Goal: Task Accomplishment & Management: Manage account settings

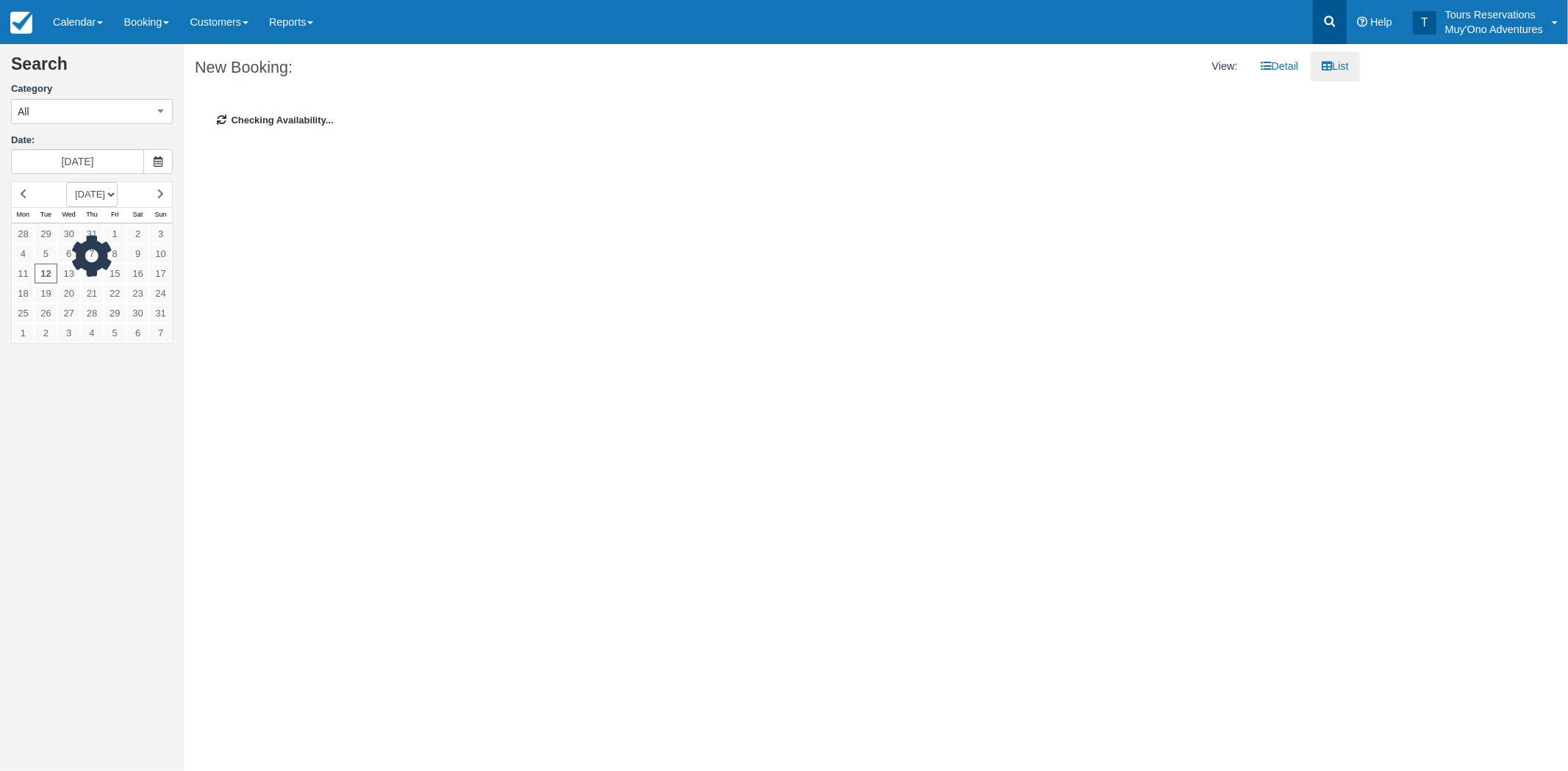
click at [1328, 19] on link at bounding box center [1329, 22] width 33 height 44
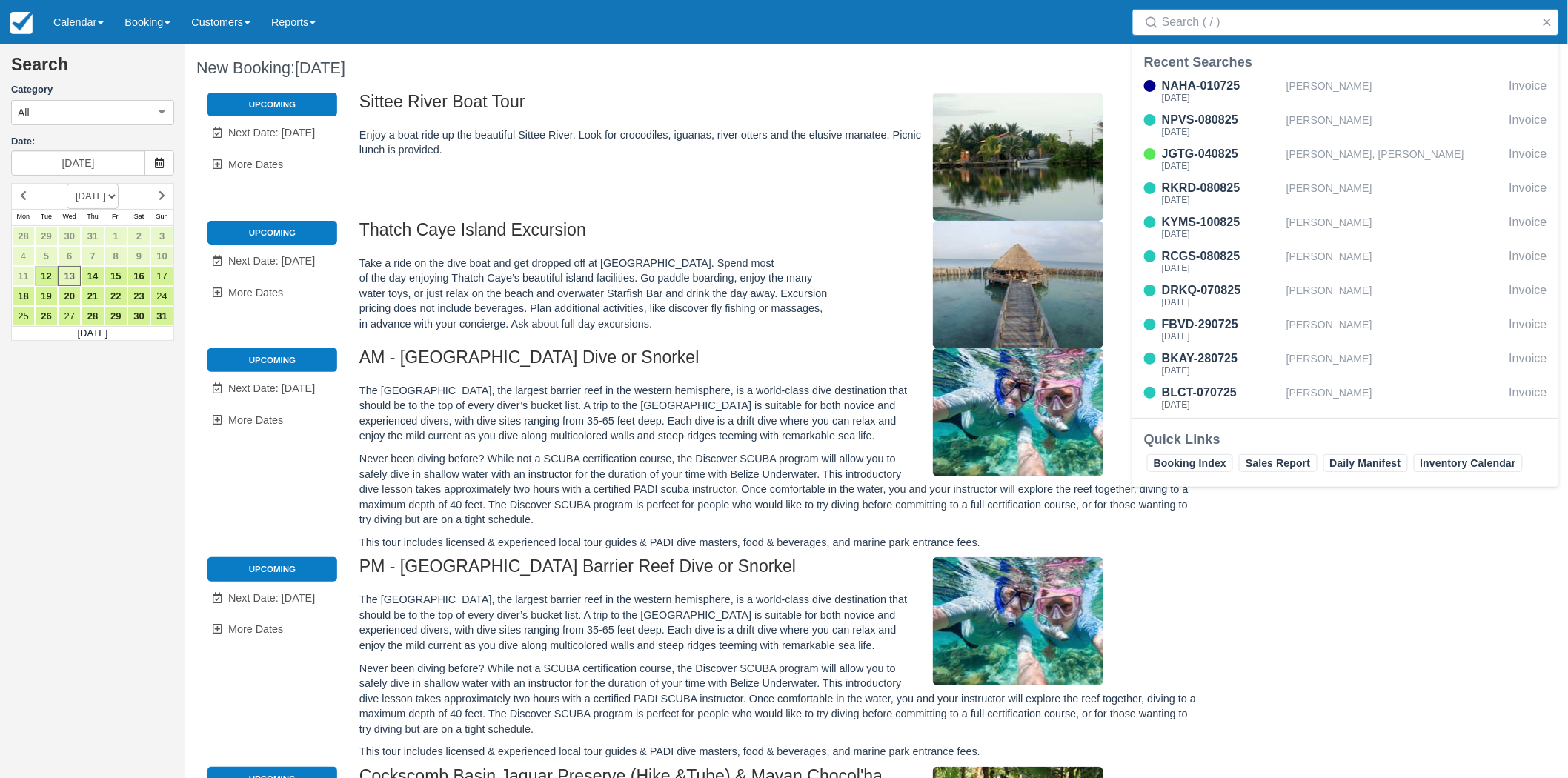
click at [1272, 31] on input "Search" at bounding box center [1349, 22] width 373 height 27
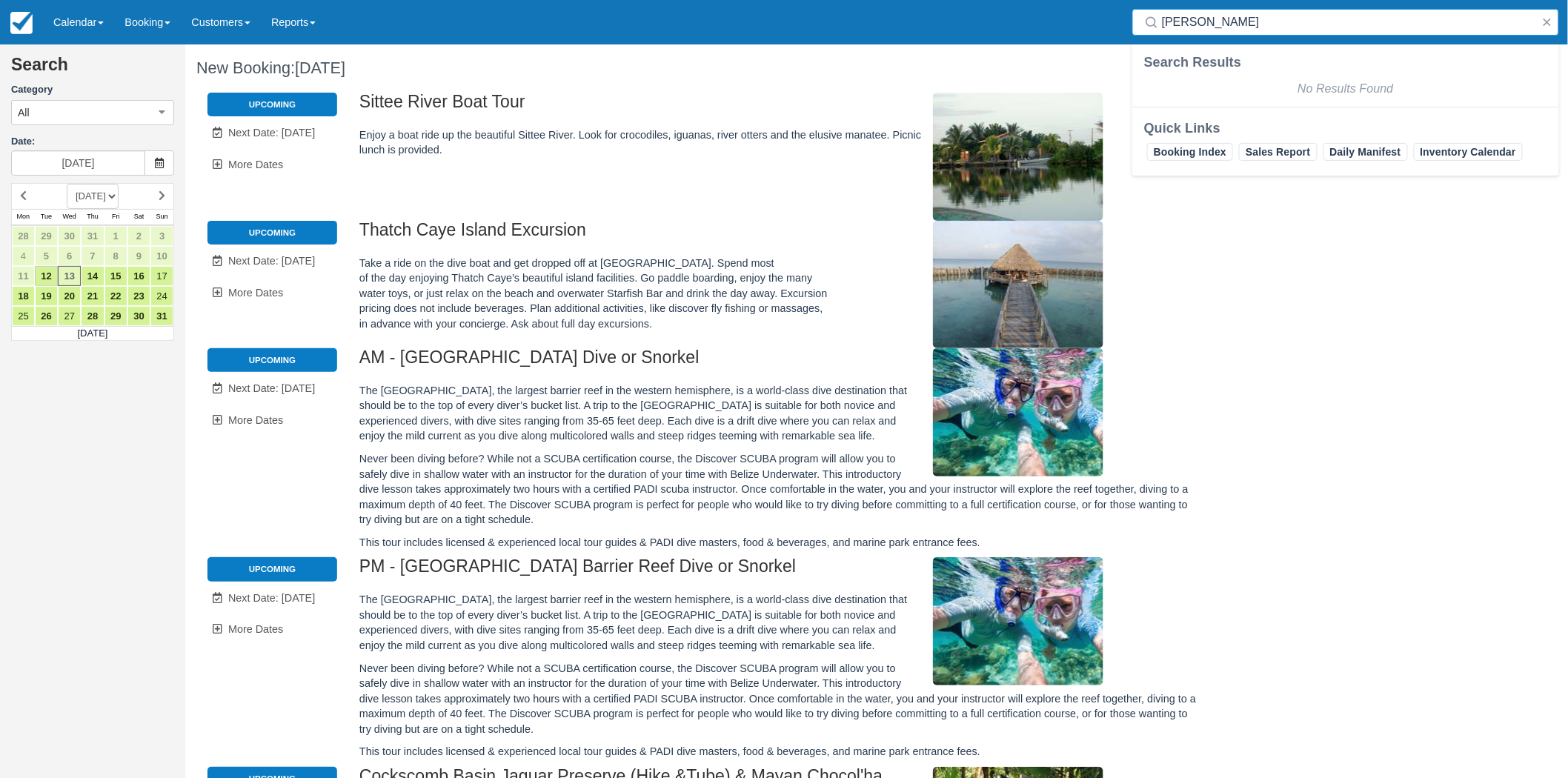
type input "Scott Siegel"
click at [1201, 89] on div "No Results Found" at bounding box center [1346, 89] width 427 height 30
click at [1294, 17] on input "Scott Siegel" at bounding box center [1349, 22] width 373 height 27
click at [93, 25] on link "Calendar" at bounding box center [78, 22] width 71 height 44
click at [93, 62] on link "Booking" at bounding box center [102, 64] width 117 height 32
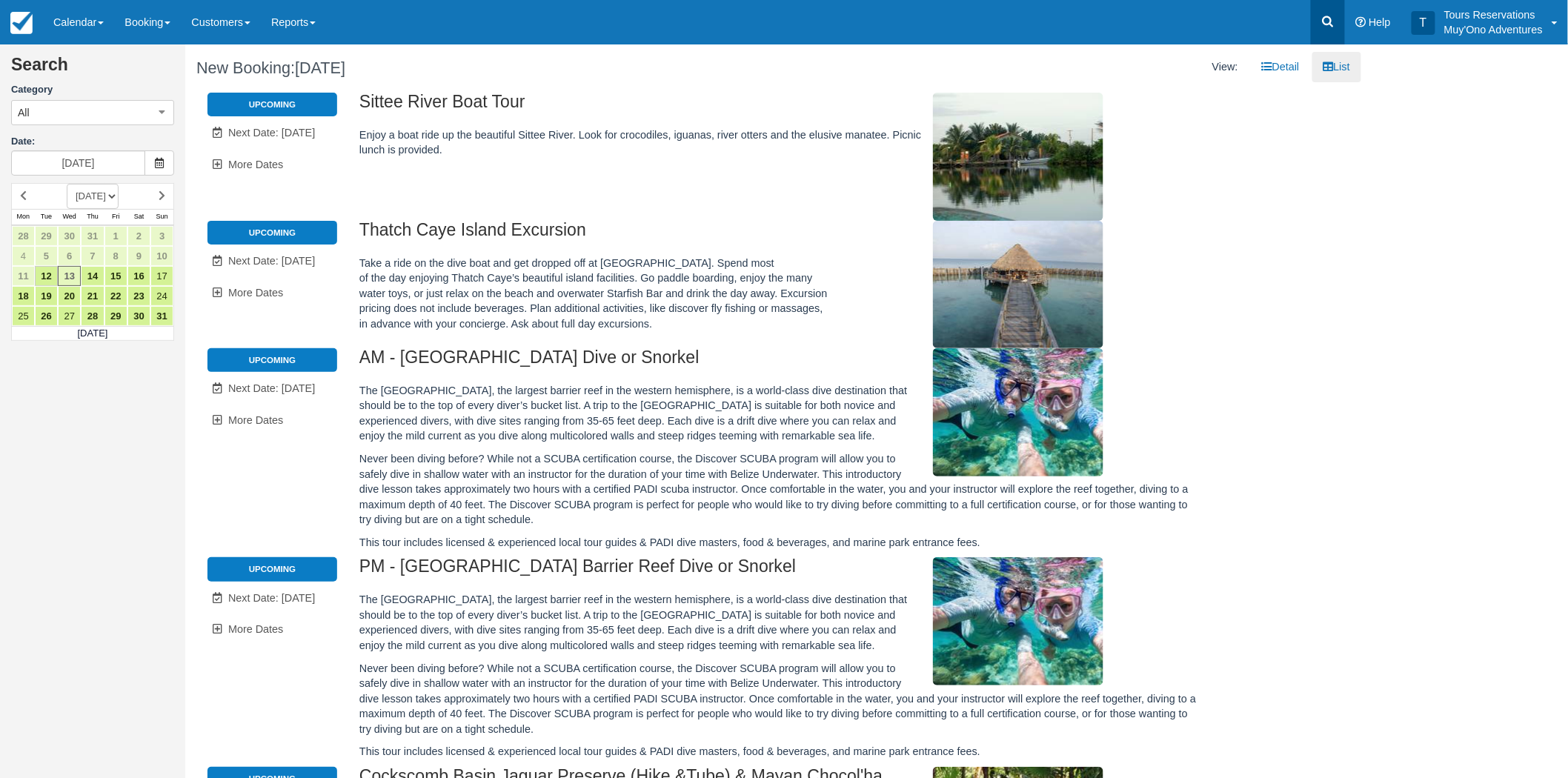
click at [1329, 27] on icon at bounding box center [1327, 21] width 15 height 15
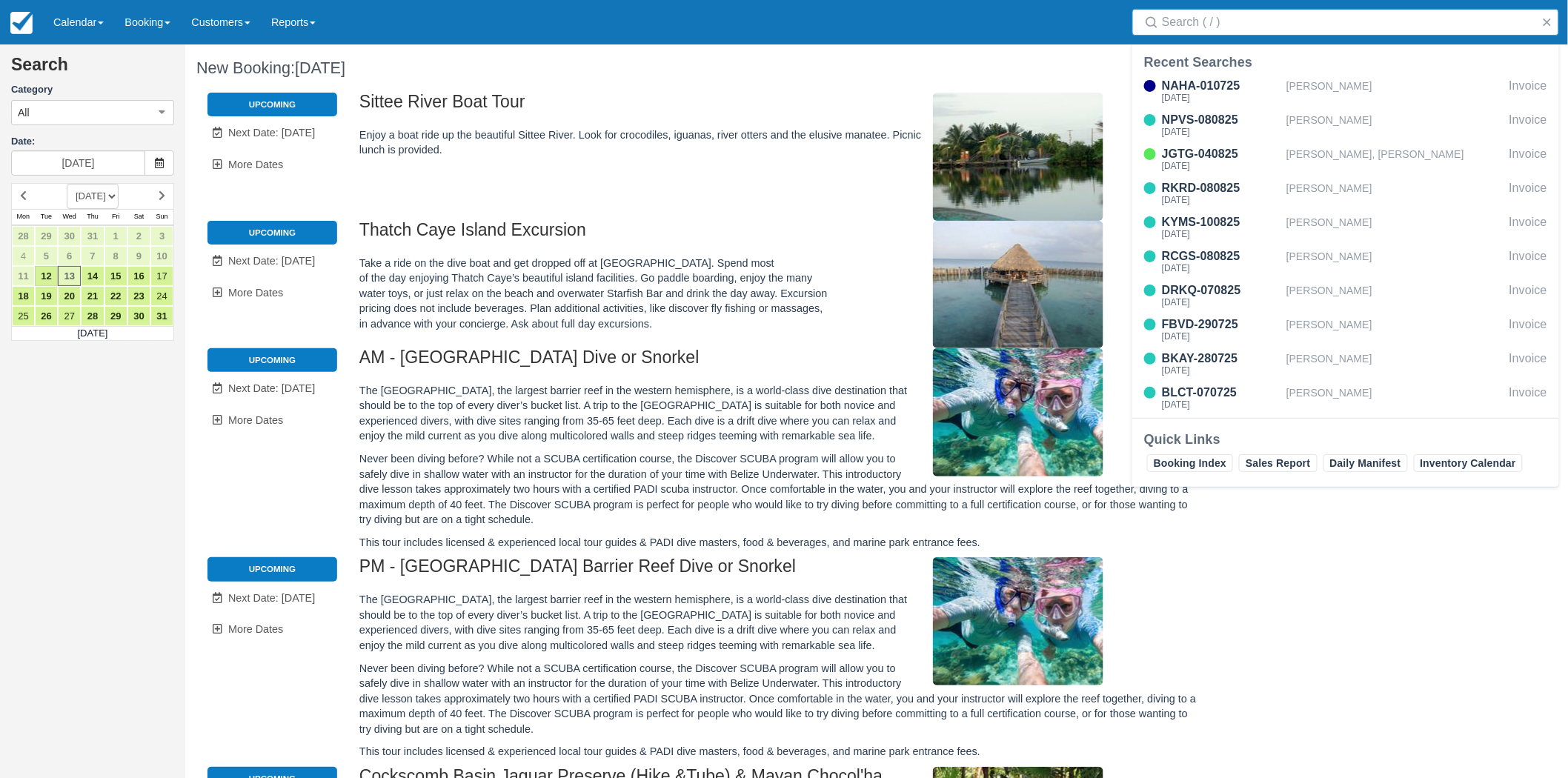
click at [1311, 27] on input "Search" at bounding box center [1349, 22] width 373 height 27
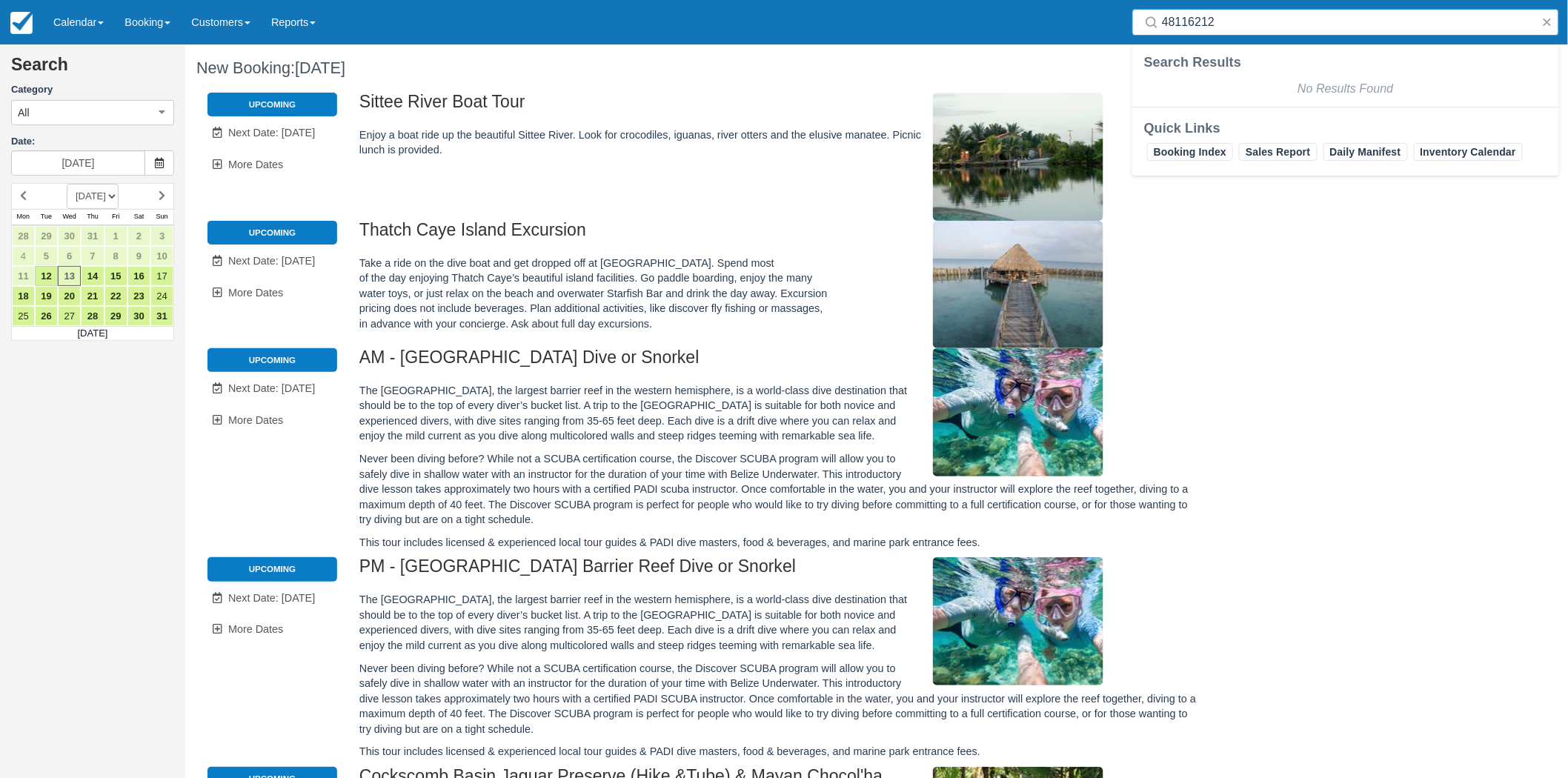
drag, startPoint x: 1242, startPoint y: 25, endPoint x: 1034, endPoint y: 3, distance: 209.2
click at [1034, 3] on div "Menu Calendar Booking Customer Inventory Booking Daily Manifest Daily List Note…" at bounding box center [784, 22] width 1568 height 44
click at [1175, 18] on input "Scott Seigel" at bounding box center [1349, 22] width 373 height 27
click at [1203, 23] on input "Seigel" at bounding box center [1349, 22] width 373 height 27
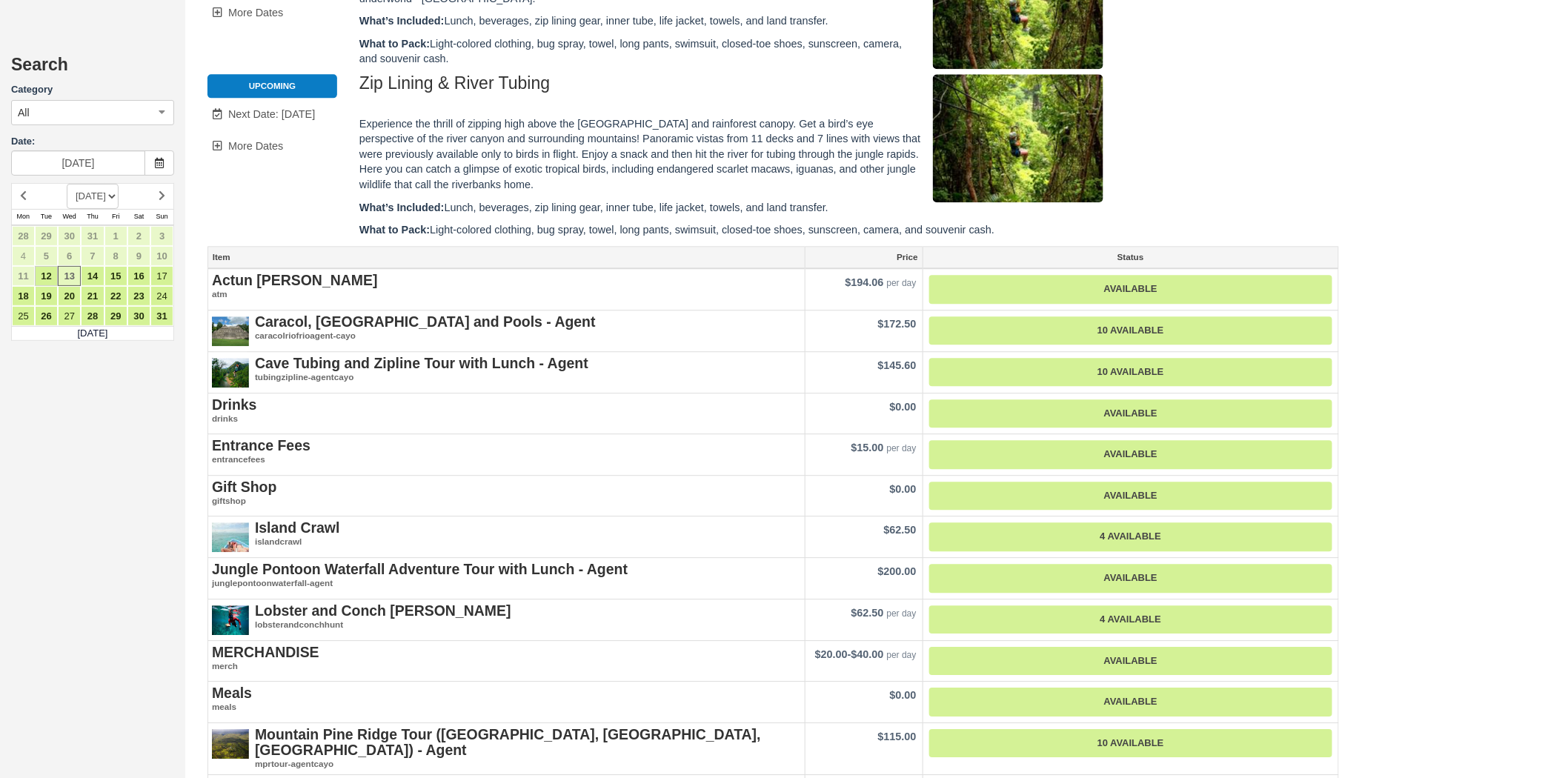
scroll to position [1483, 0]
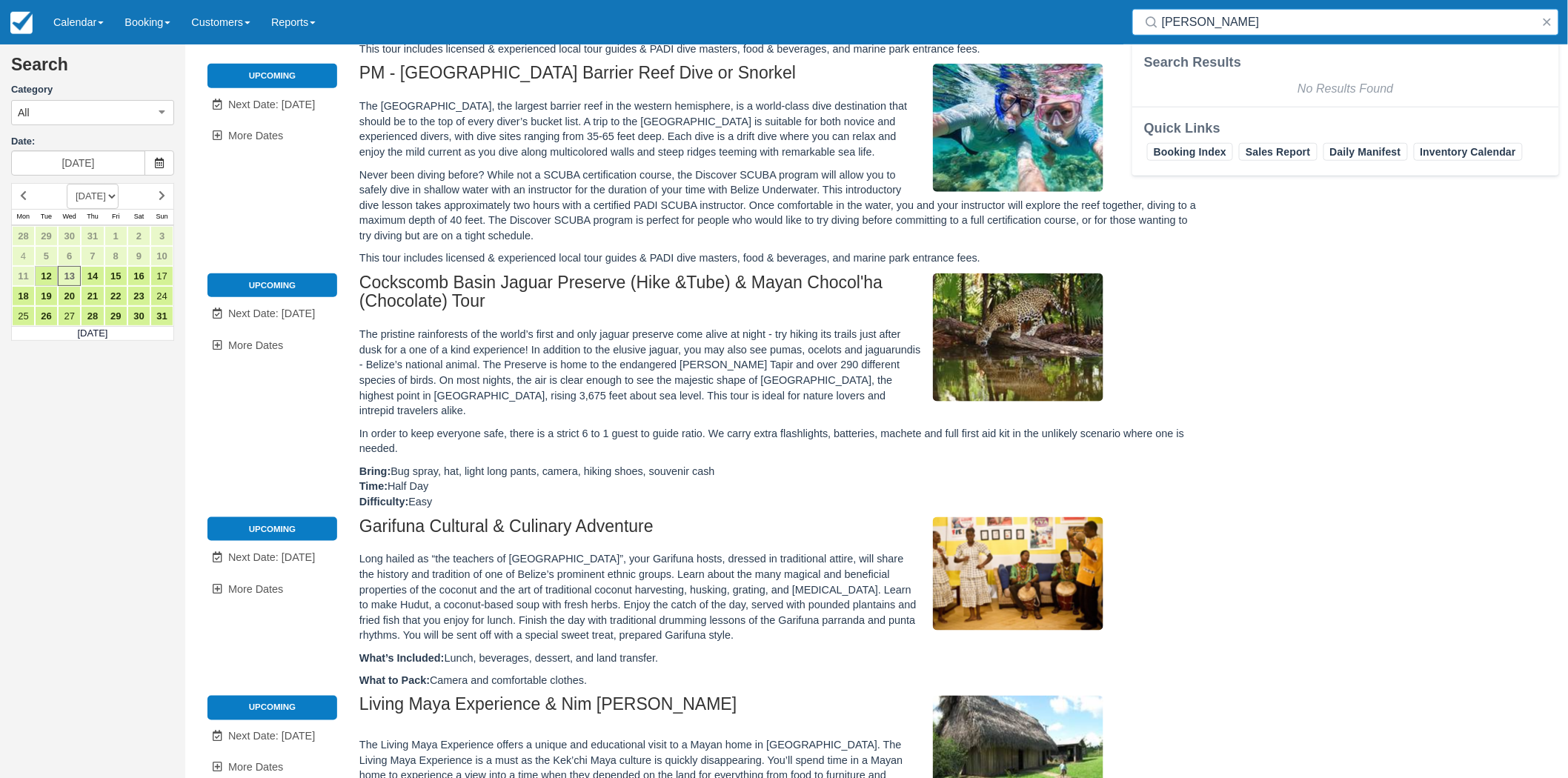
click at [1310, 33] on input "Seigel" at bounding box center [1349, 22] width 373 height 27
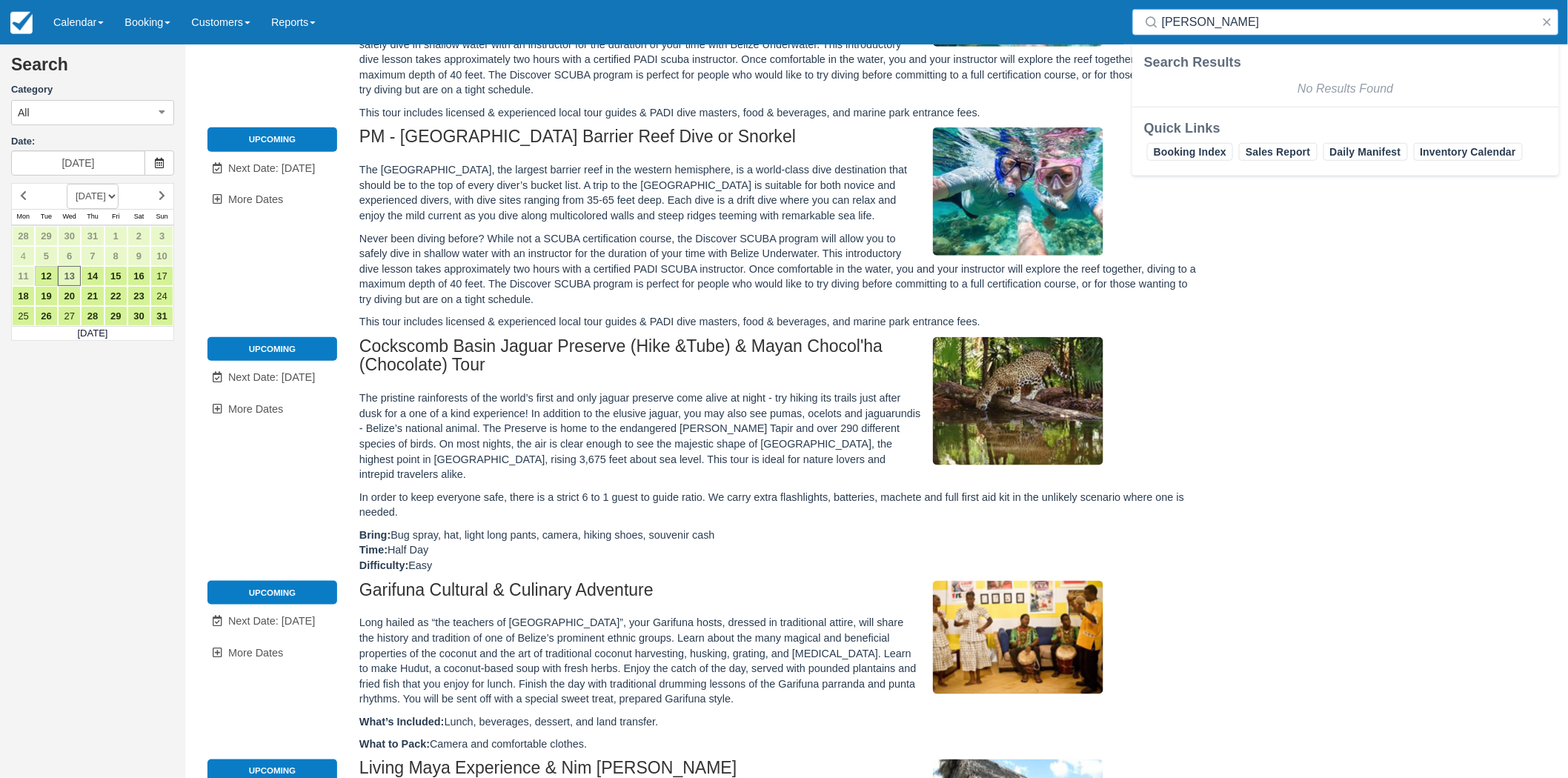
drag, startPoint x: 1160, startPoint y: 17, endPoint x: 1071, endPoint y: 4, distance: 89.9
click at [1072, 4] on div "Menu Calendar Booking Customer Inventory Booking Daily Manifest Daily List Note…" at bounding box center [784, 22] width 1568 height 44
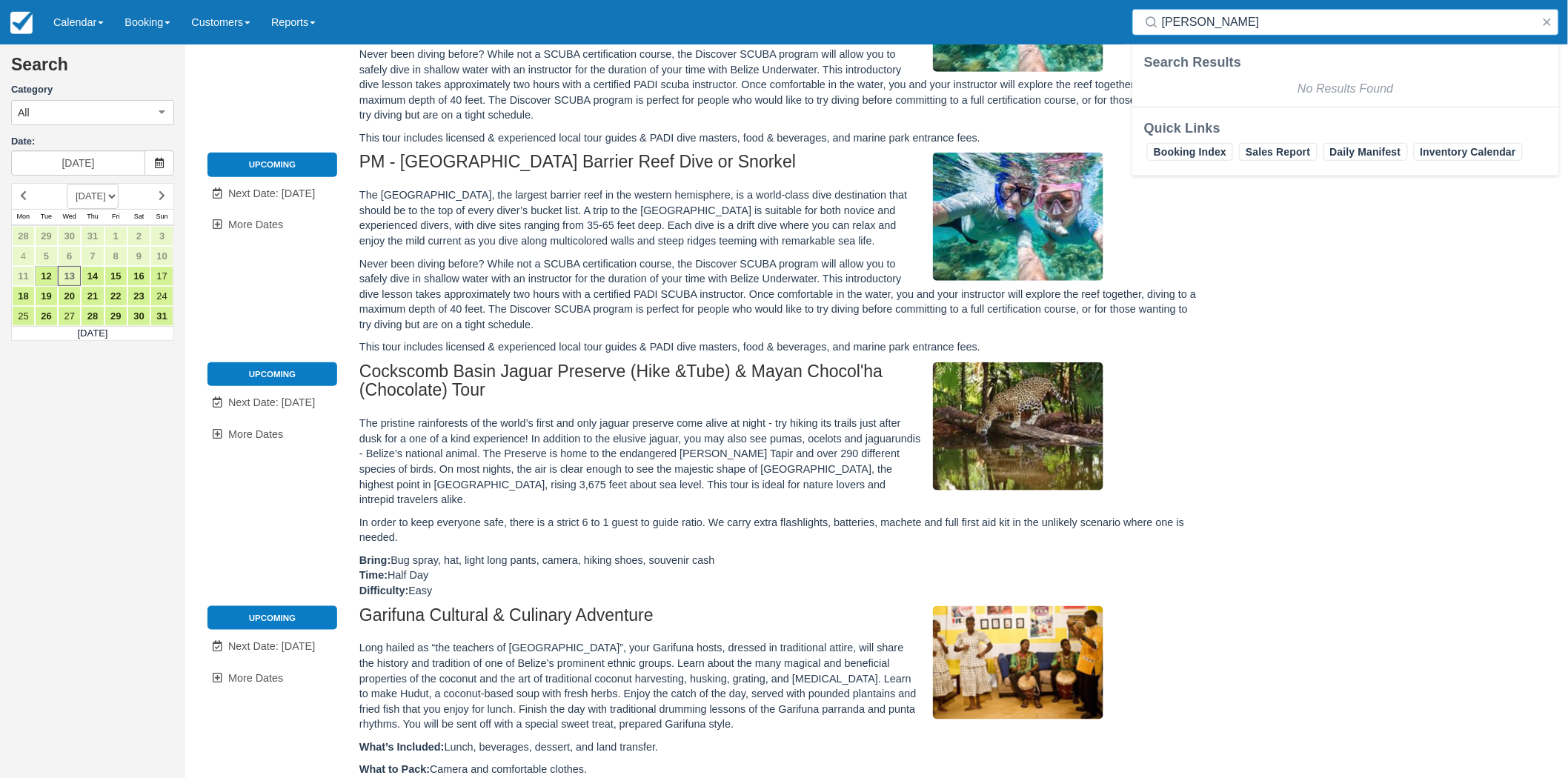
paste input "BB25051717470534"
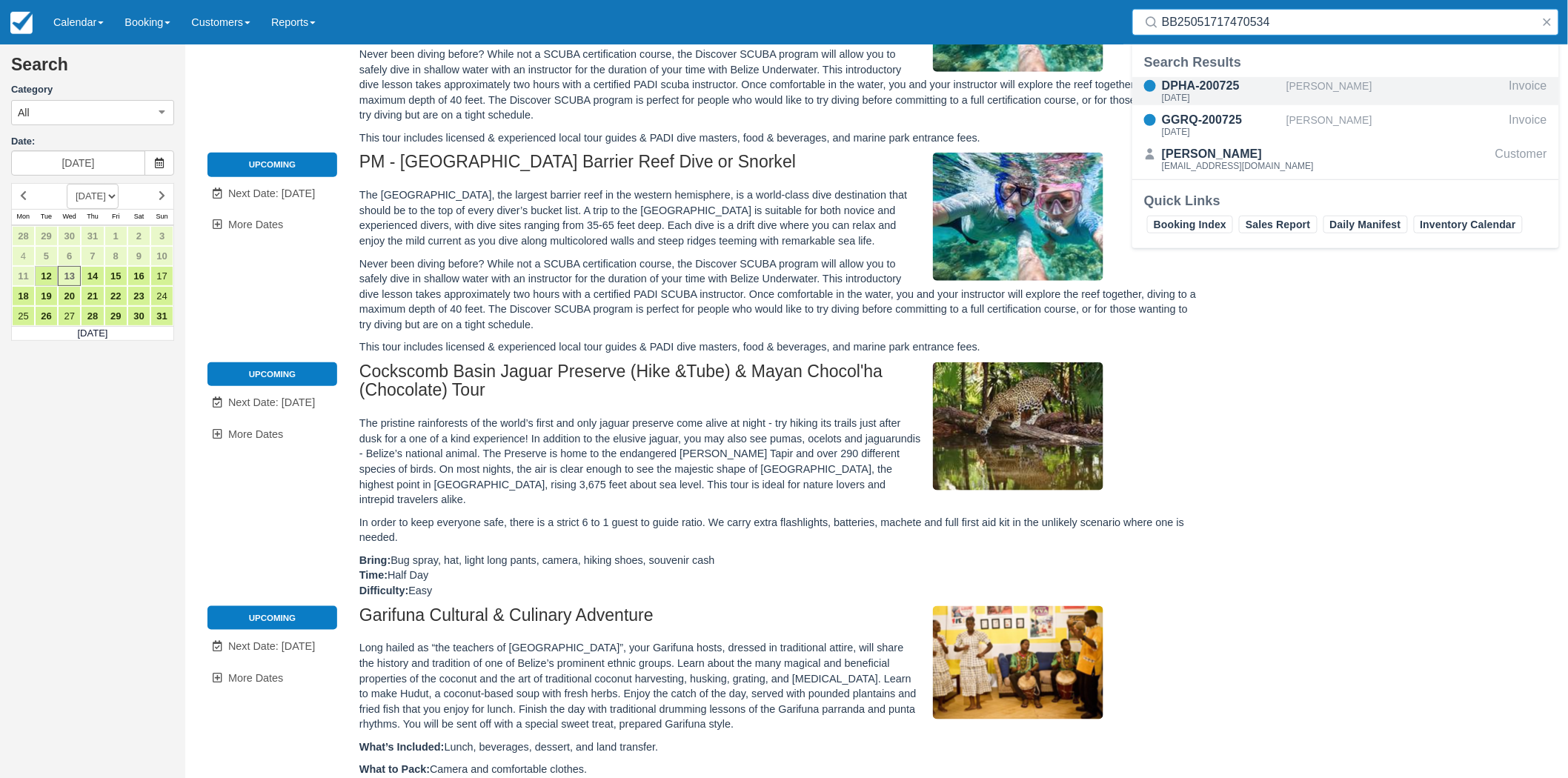
type input "BB25051717470534"
click at [1233, 93] on div "Sat Aug 9, 2025" at bounding box center [1221, 97] width 119 height 9
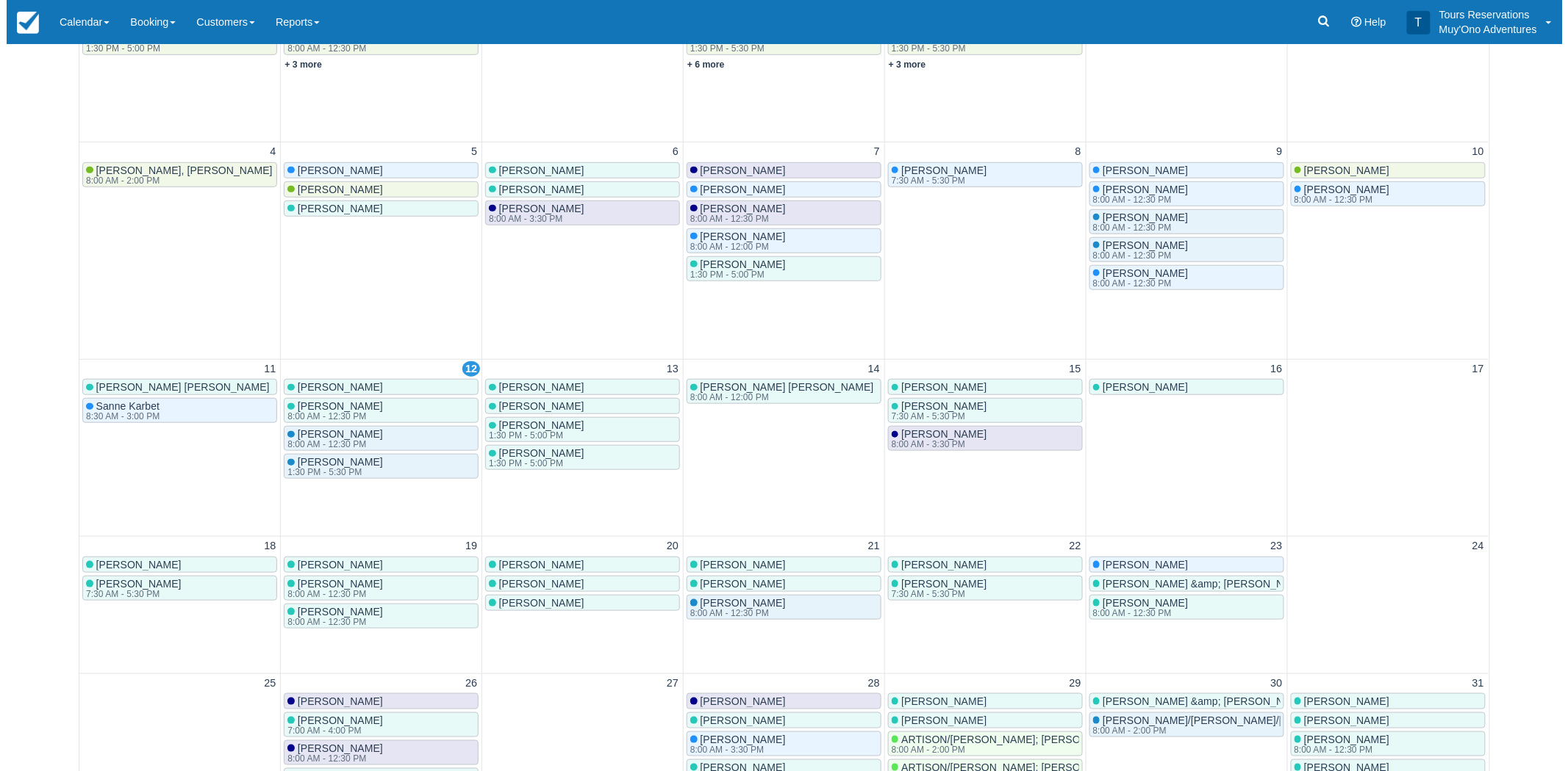
scroll to position [326, 0]
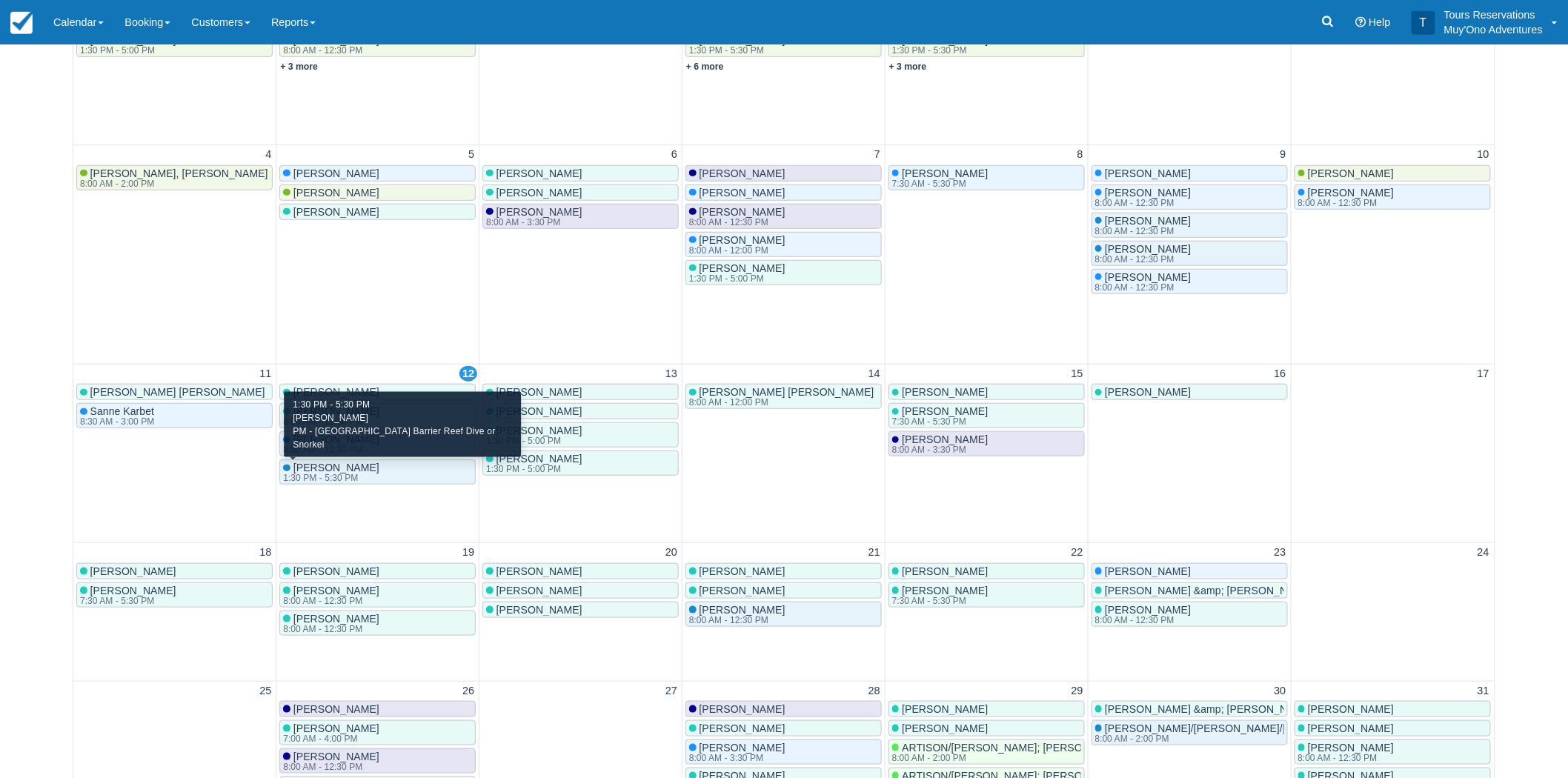
click at [329, 472] on span "[PERSON_NAME]" at bounding box center [336, 468] width 86 height 12
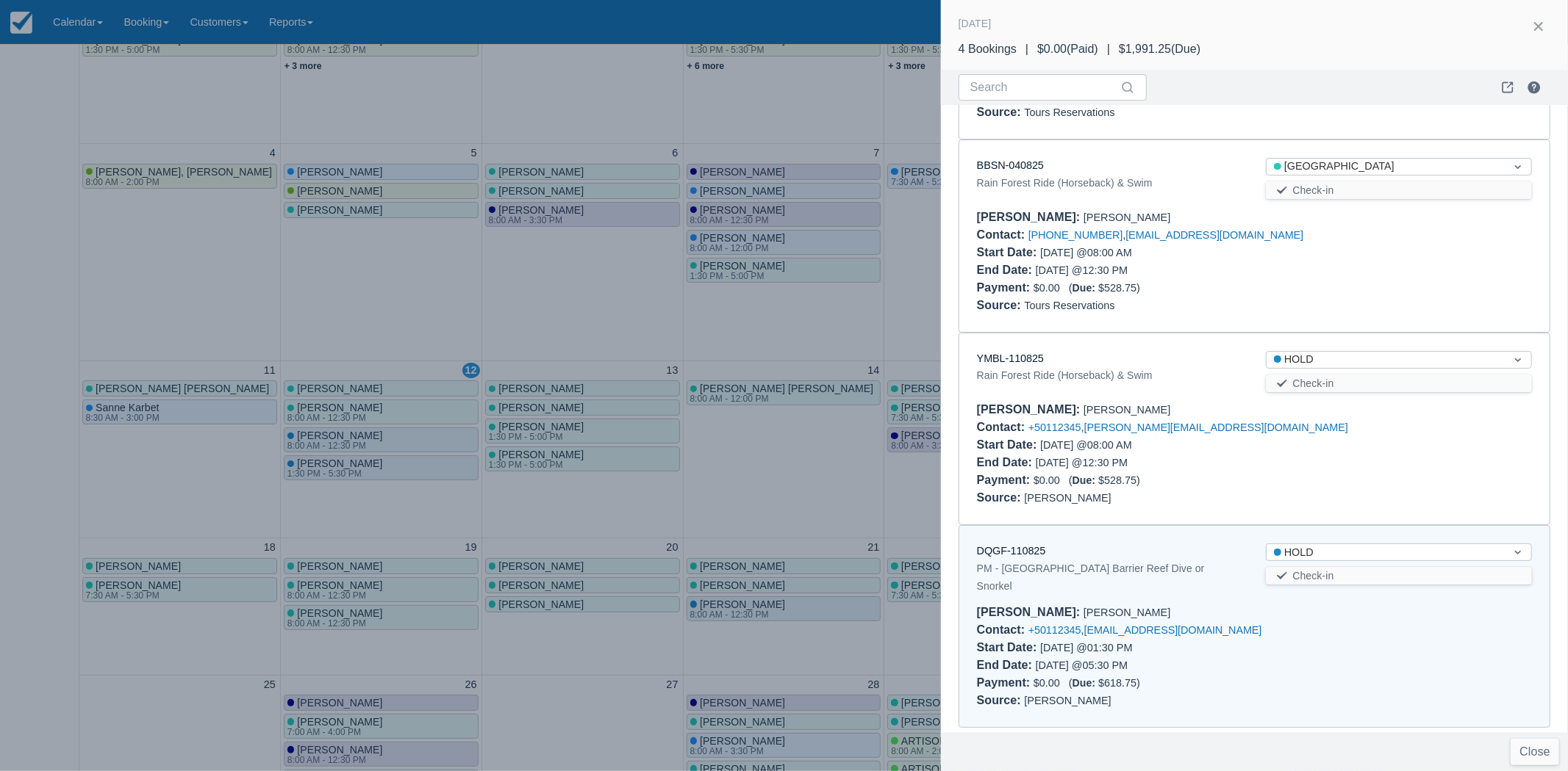
scroll to position [169, 0]
click at [998, 554] on link "DQGF-110825" at bounding box center [1011, 552] width 69 height 12
click at [1002, 562] on div "PM - [GEOGRAPHIC_DATA] Barrier Reef Dive or Snorkel" at bounding box center [1109, 578] width 266 height 35
click at [1000, 554] on link "DQGF-110825" at bounding box center [1011, 552] width 69 height 12
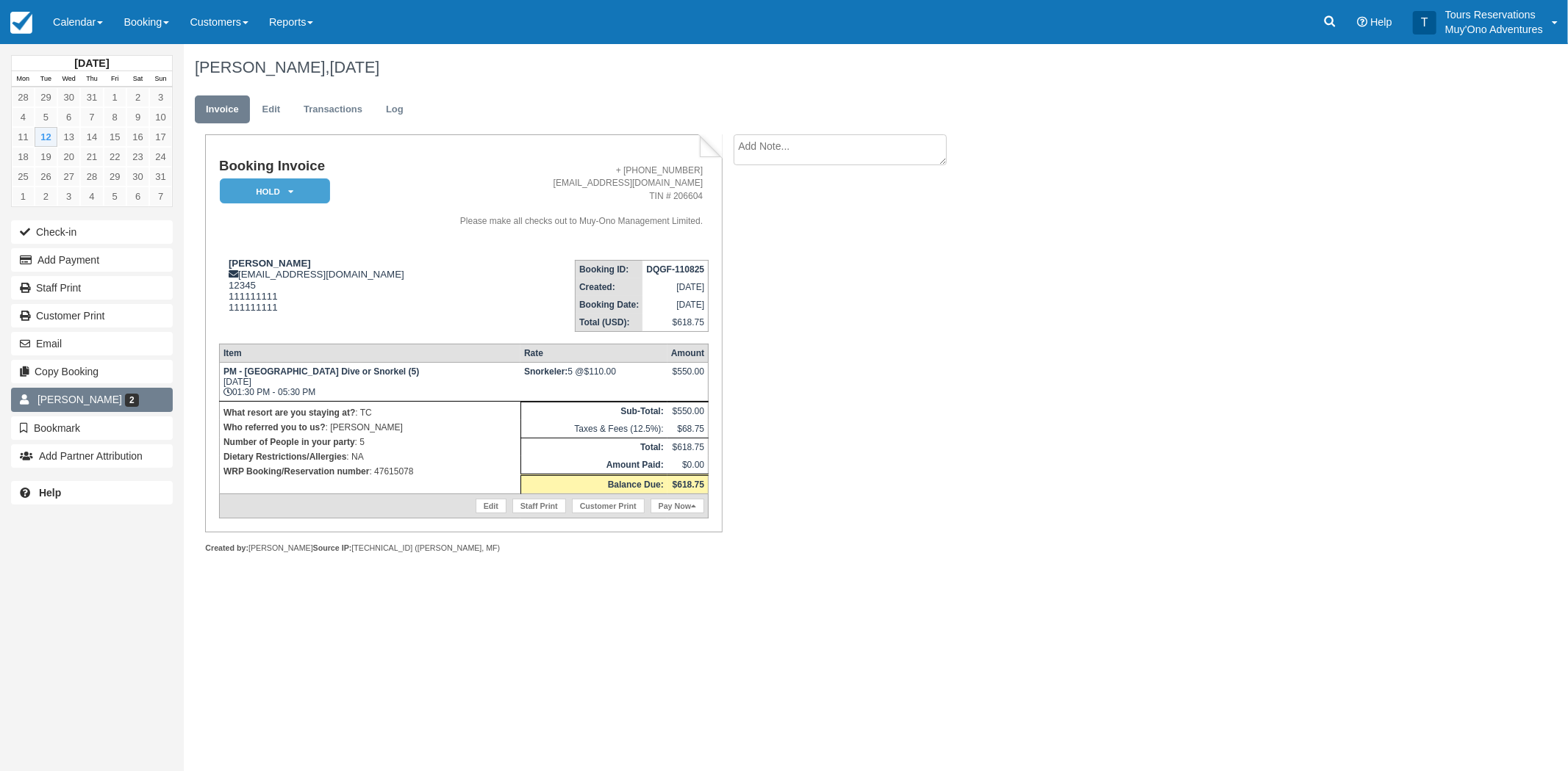
click at [88, 401] on span "Yolanda Ical" at bounding box center [79, 400] width 84 height 12
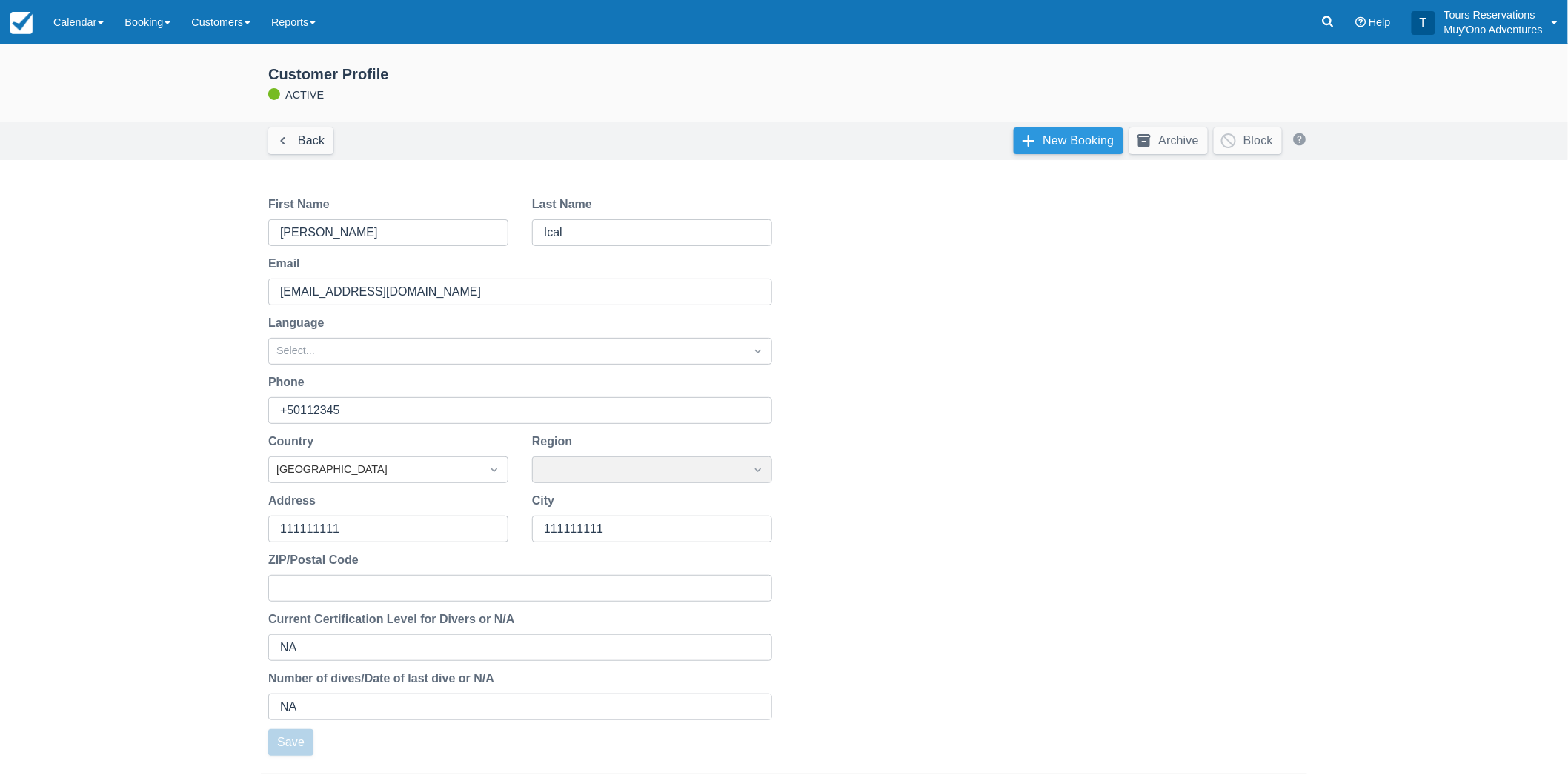
click at [1064, 138] on link "New Booking" at bounding box center [1068, 140] width 110 height 27
click at [283, 146] on link "Back" at bounding box center [300, 140] width 65 height 27
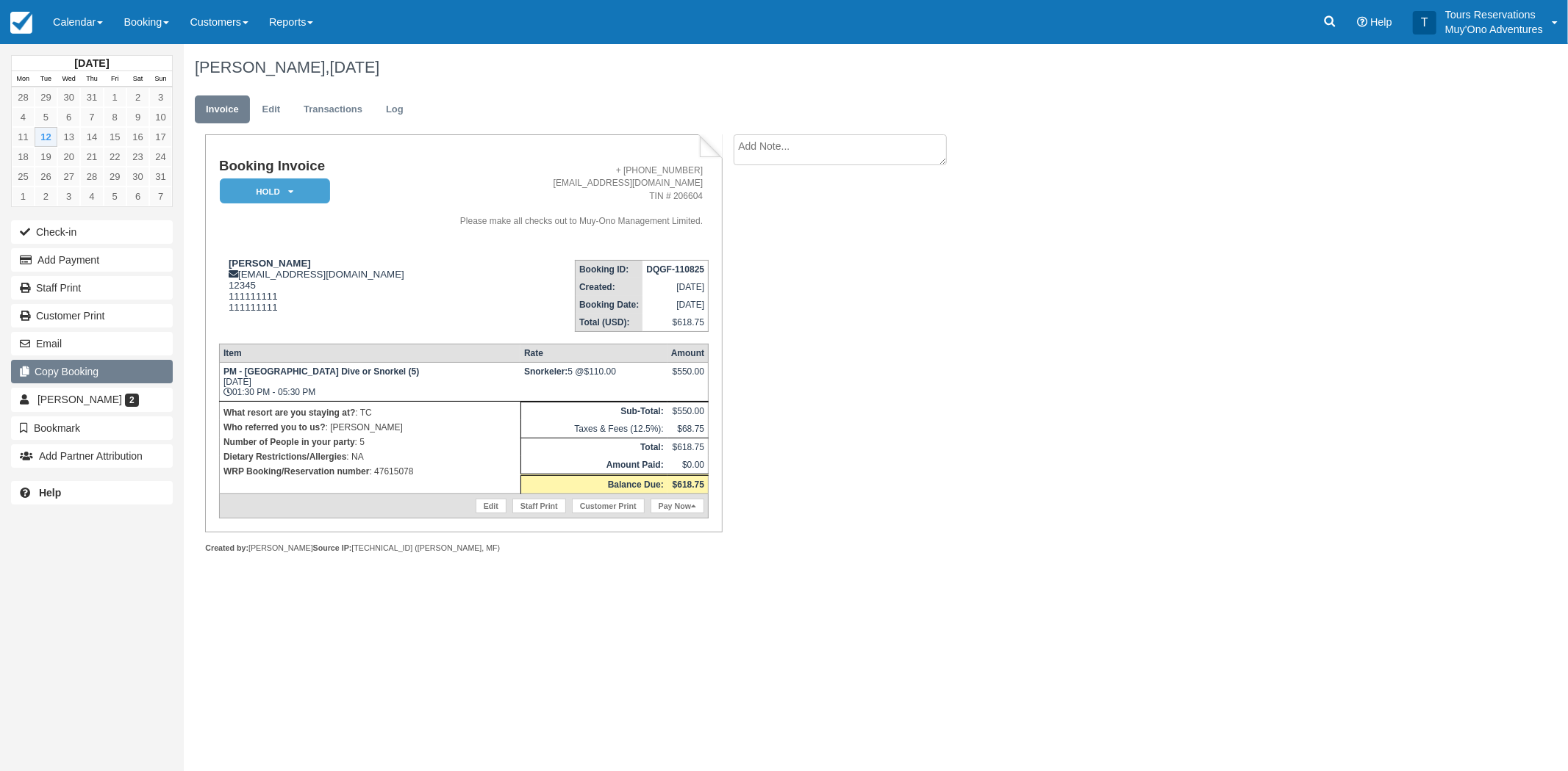
click at [89, 382] on button "Copy Booking" at bounding box center [91, 371] width 162 height 24
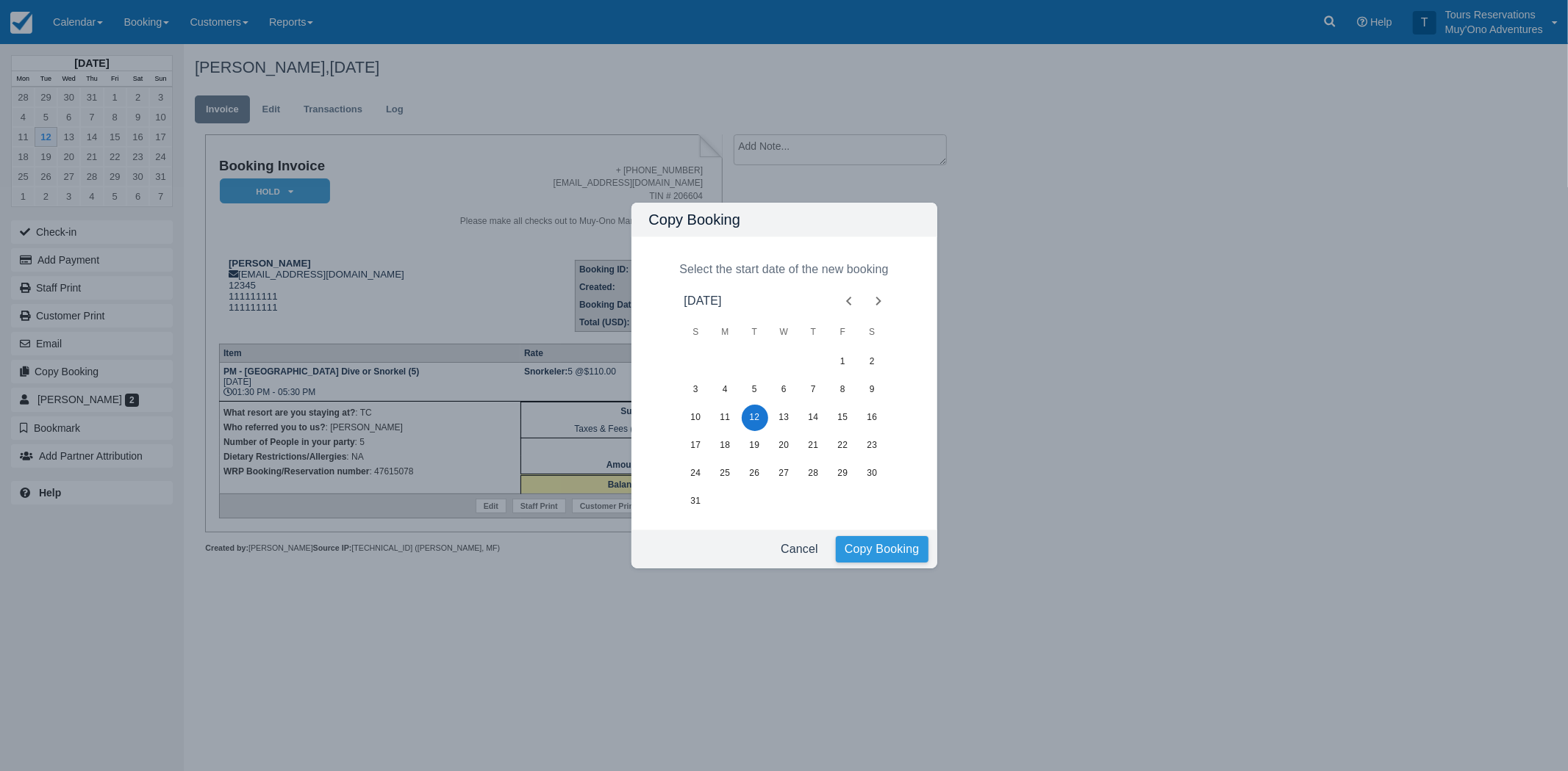
click at [858, 544] on button "Copy Booking" at bounding box center [882, 549] width 92 height 26
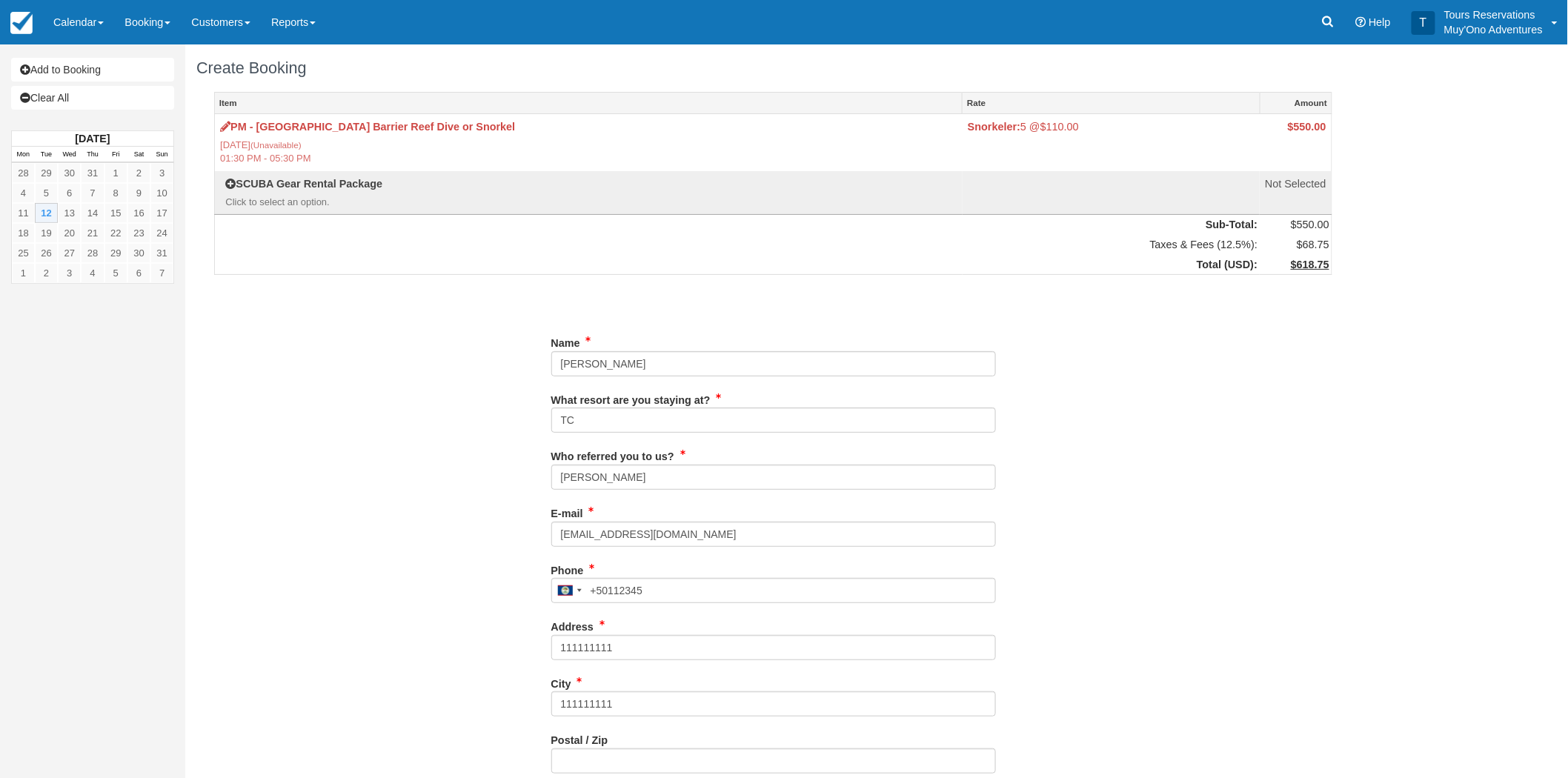
type input "12345"
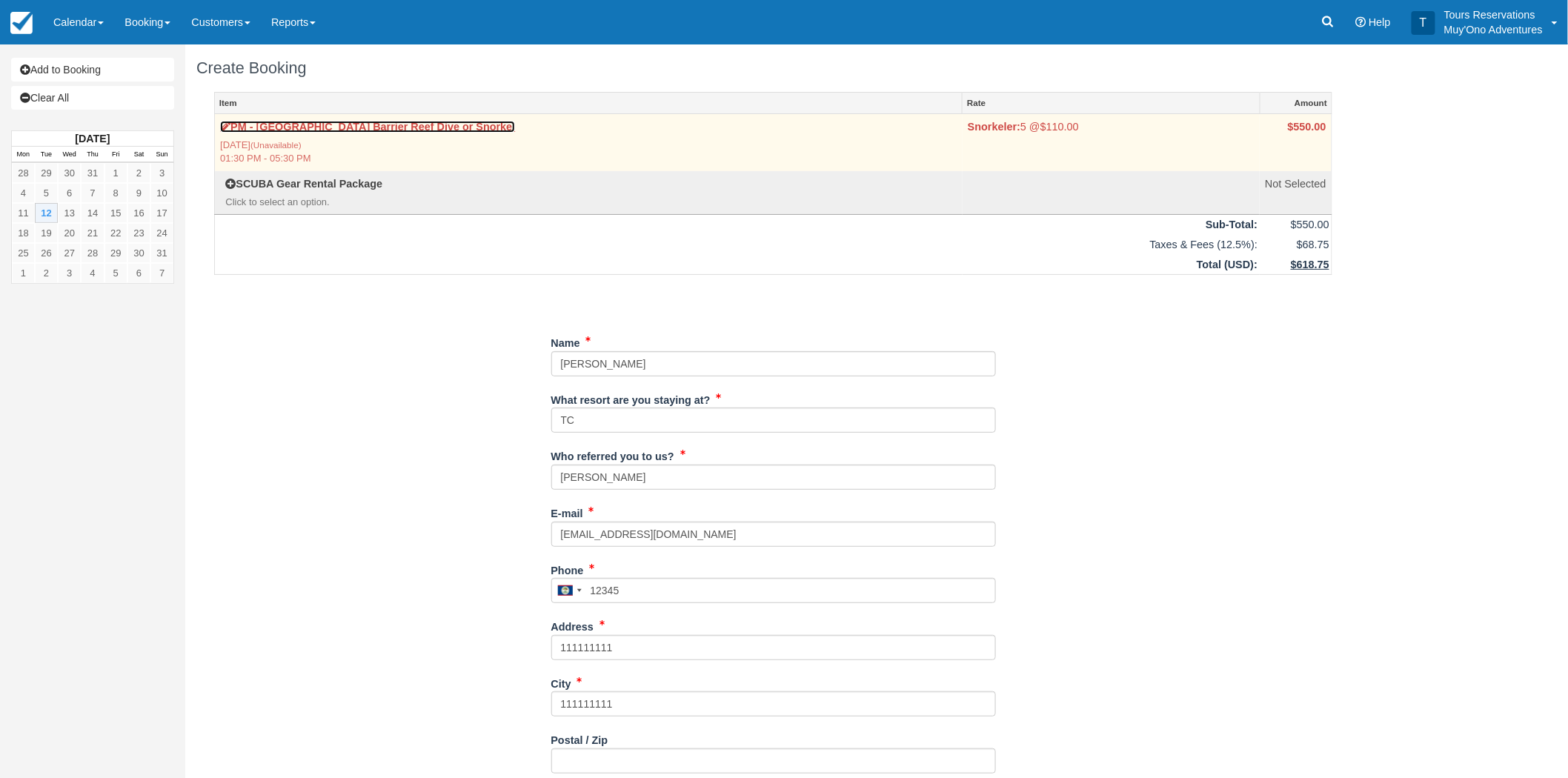
click at [345, 129] on link "PM - [GEOGRAPHIC_DATA] Barrier Reef Dive or Snorkel" at bounding box center [368, 127] width 294 height 12
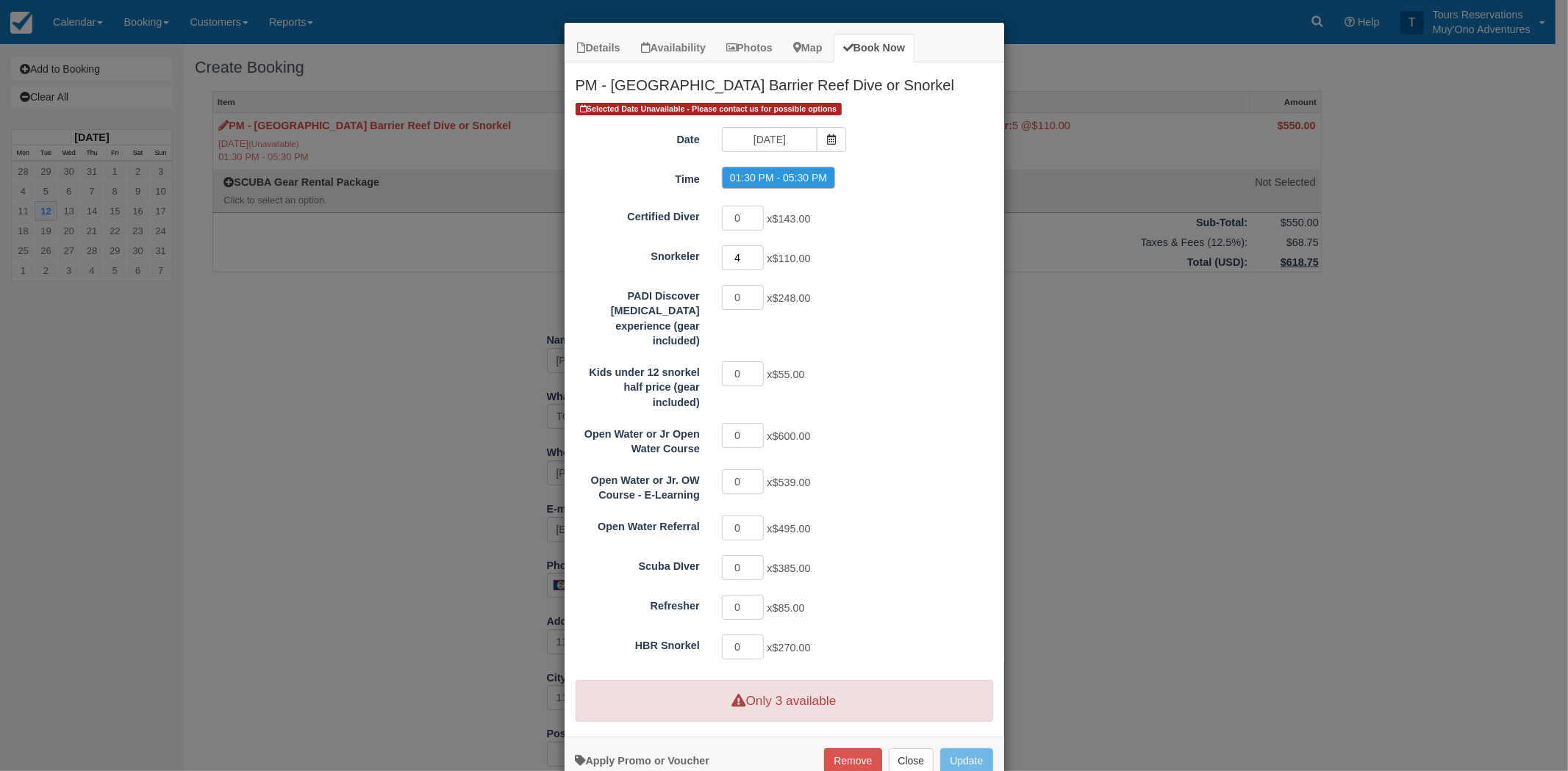
click at [751, 260] on input "4" at bounding box center [742, 257] width 42 height 24
click at [751, 260] on input "3" at bounding box center [742, 257] width 42 height 24
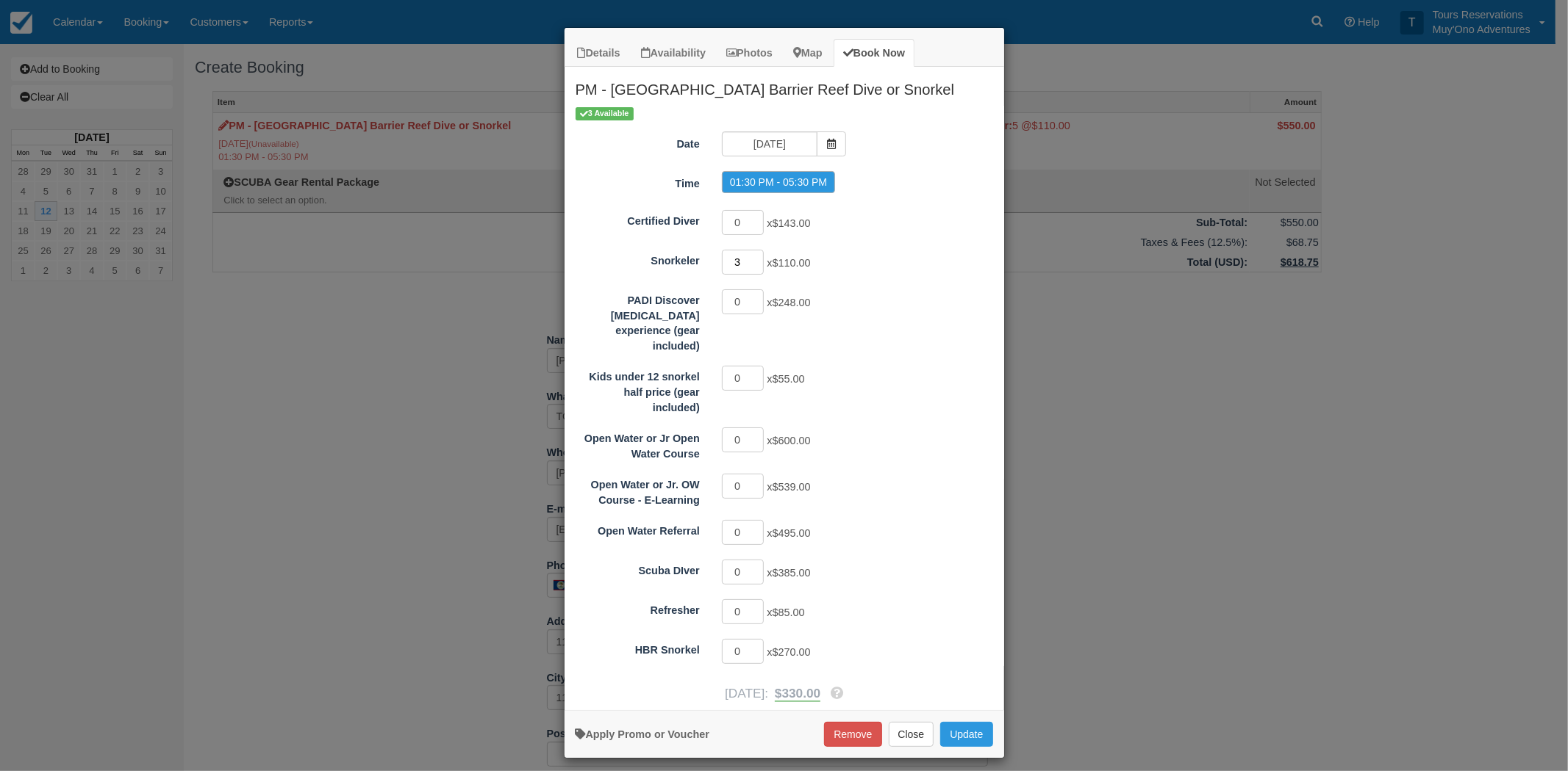
click at [751, 260] on input "3" at bounding box center [742, 262] width 42 height 24
type input "2"
click at [760, 267] on input "2" at bounding box center [742, 262] width 42 height 24
click at [854, 724] on button "Remove" at bounding box center [853, 734] width 57 height 24
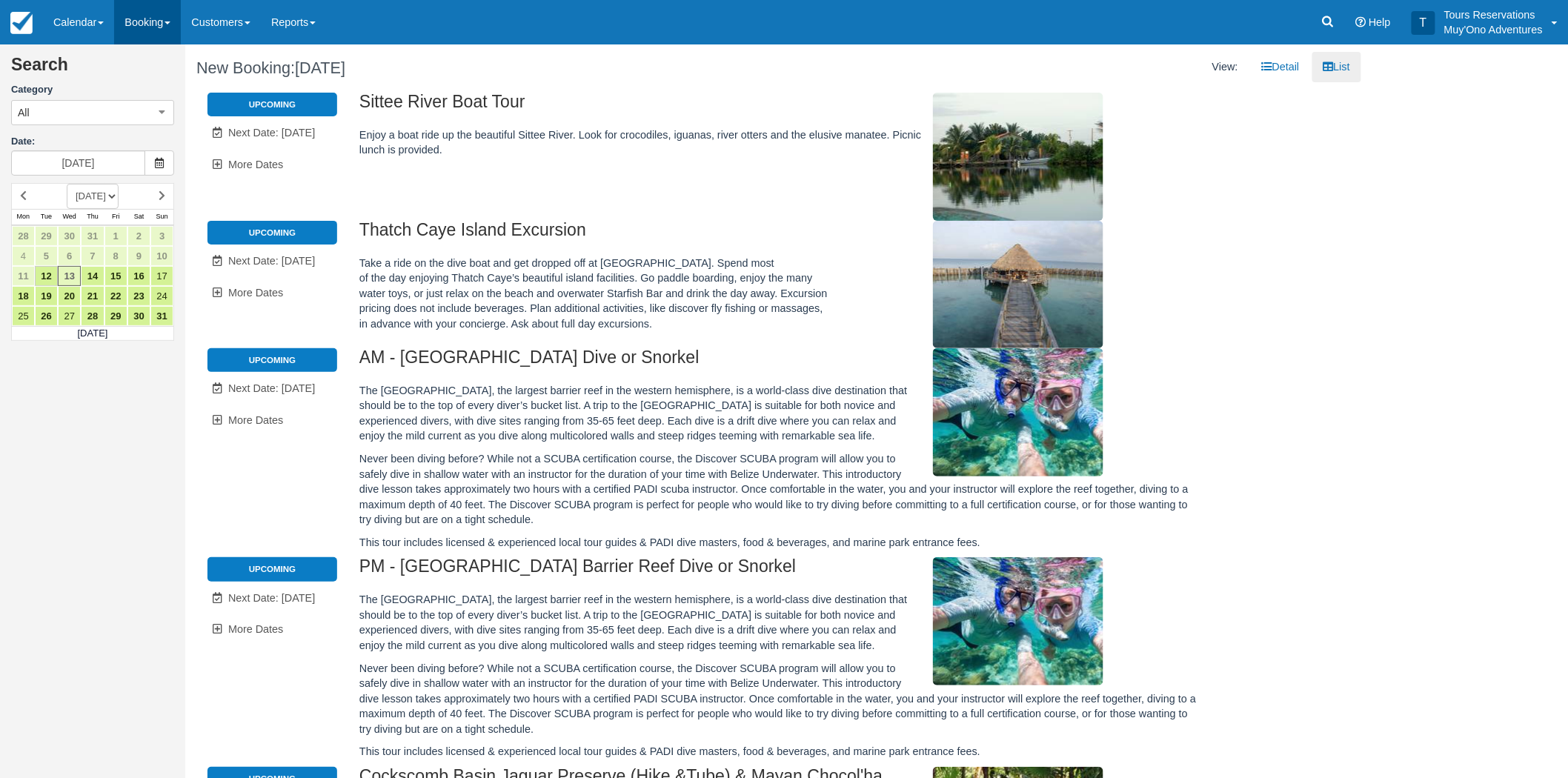
click at [144, 21] on link "Booking" at bounding box center [146, 22] width 66 height 44
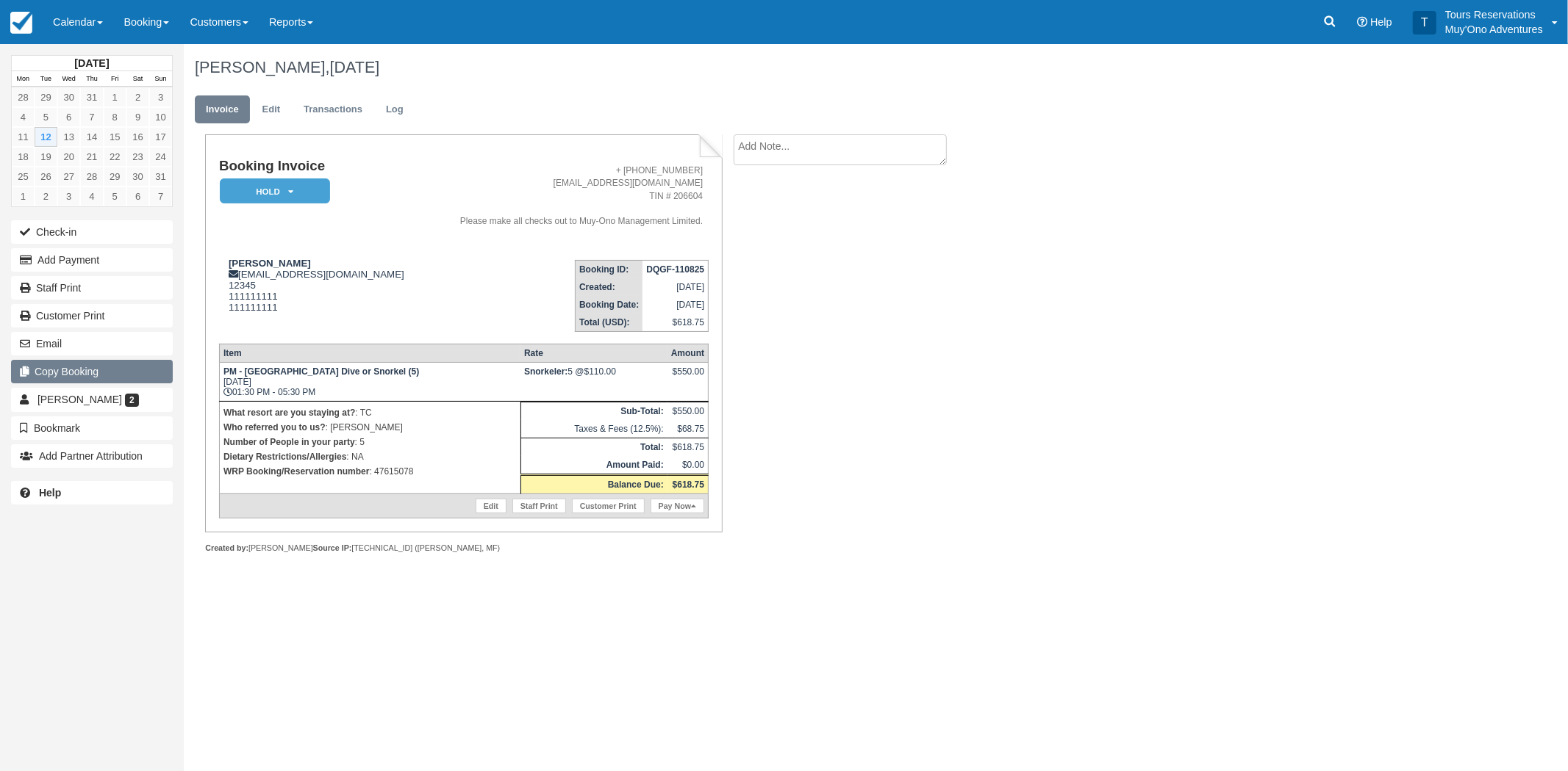
click at [75, 372] on button "Copy Booking" at bounding box center [91, 371] width 162 height 24
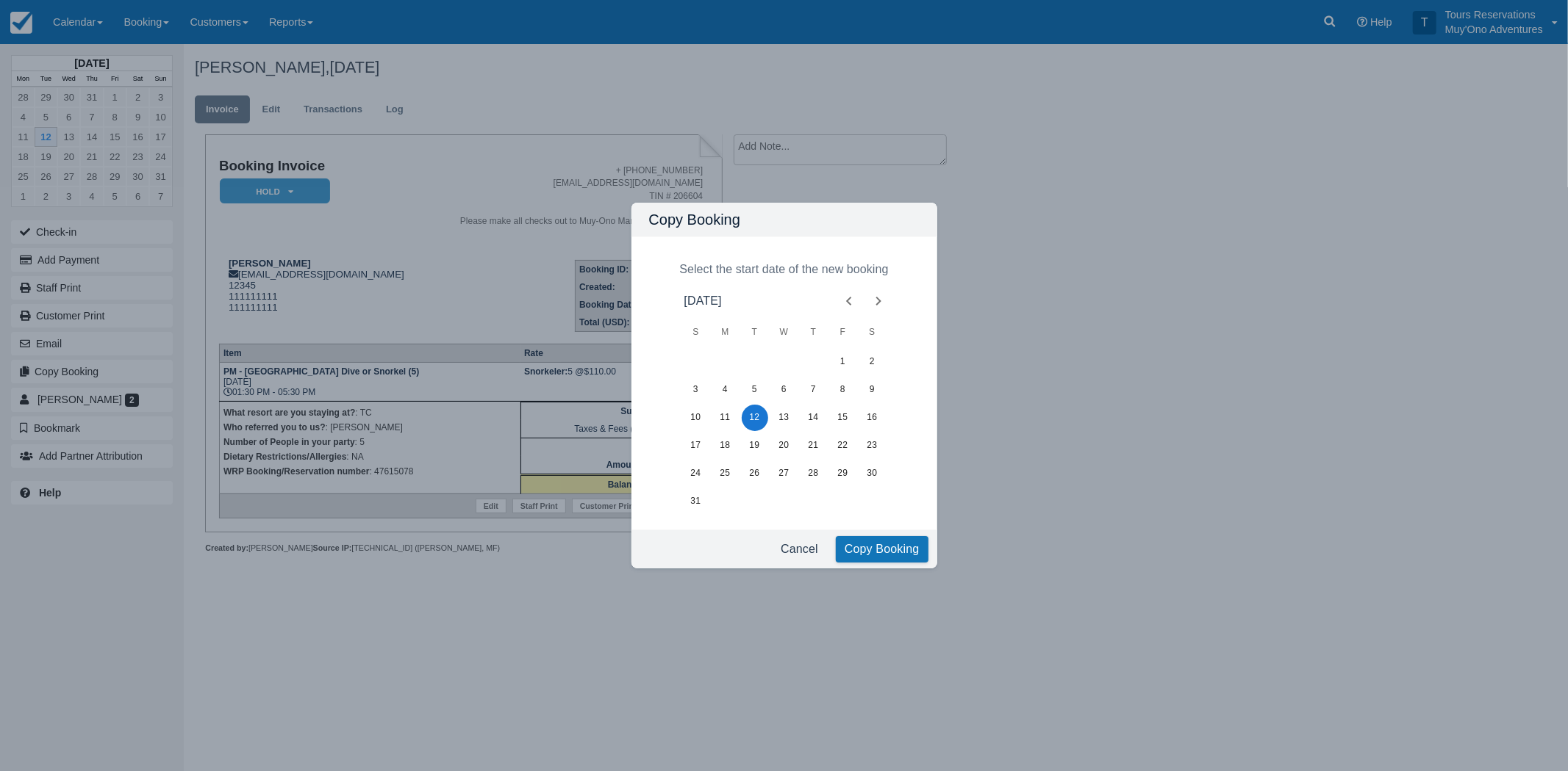
click at [859, 541] on button "Copy Booking" at bounding box center [882, 549] width 92 height 26
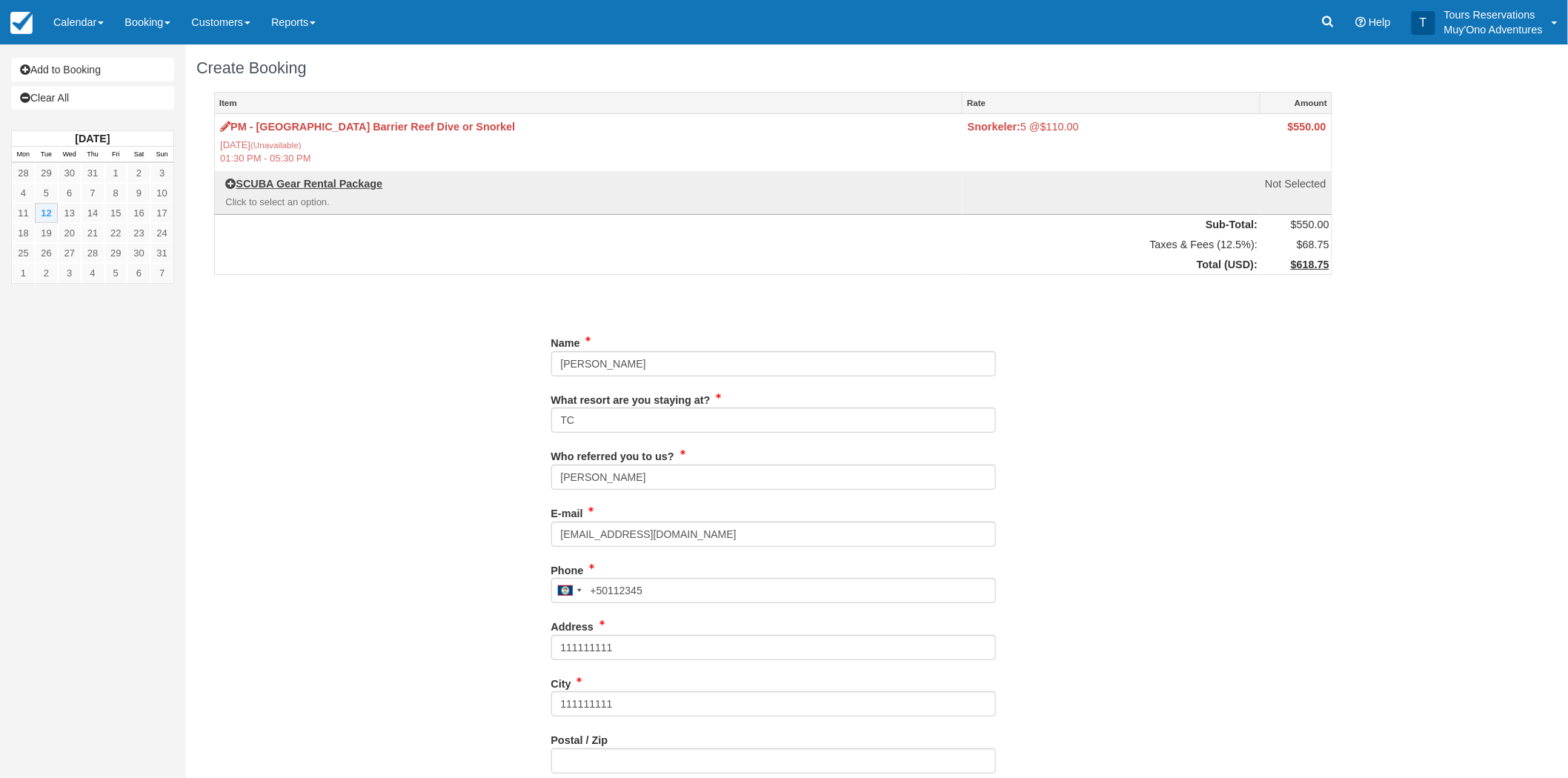
type input "12345"
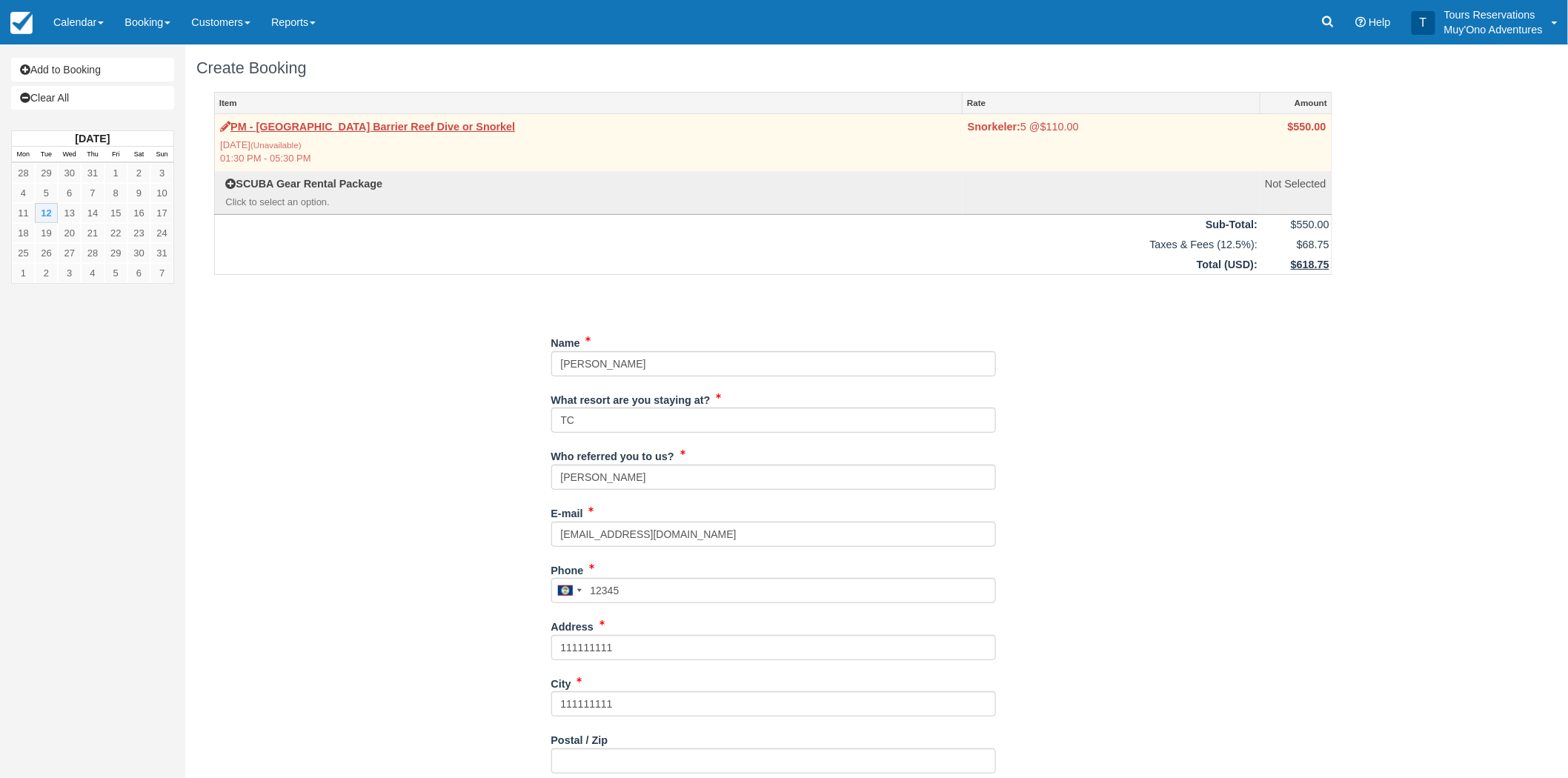
click at [334, 134] on label "PM - [GEOGRAPHIC_DATA] Barrier Reef Dive or Snorkel" at bounding box center [368, 128] width 294 height 16
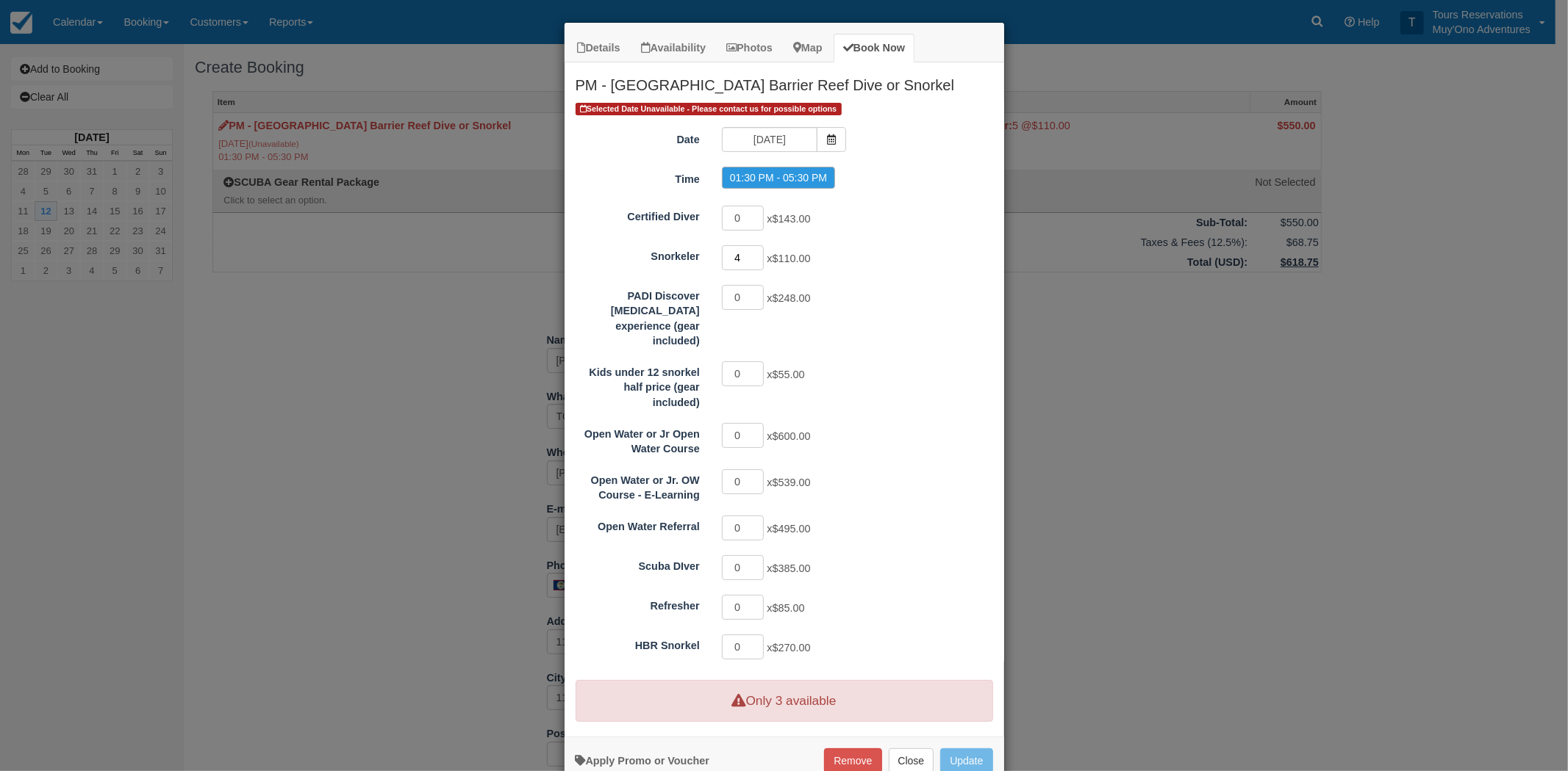
click at [754, 261] on input "4" at bounding box center [742, 257] width 42 height 24
click at [753, 261] on input "3" at bounding box center [742, 257] width 42 height 24
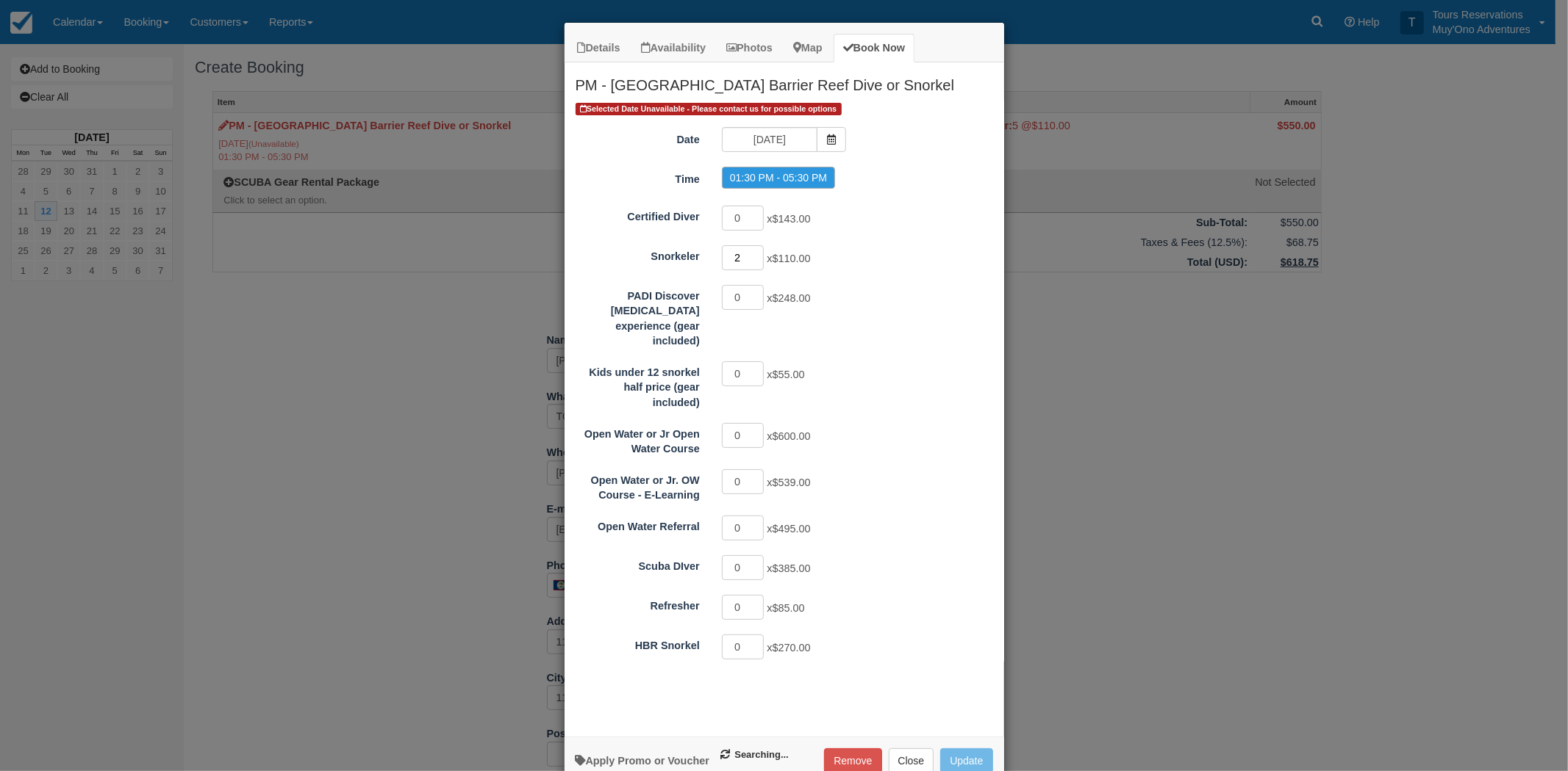
click at [753, 261] on input "2" at bounding box center [742, 257] width 42 height 24
click at [753, 261] on input "1" at bounding box center [742, 257] width 42 height 24
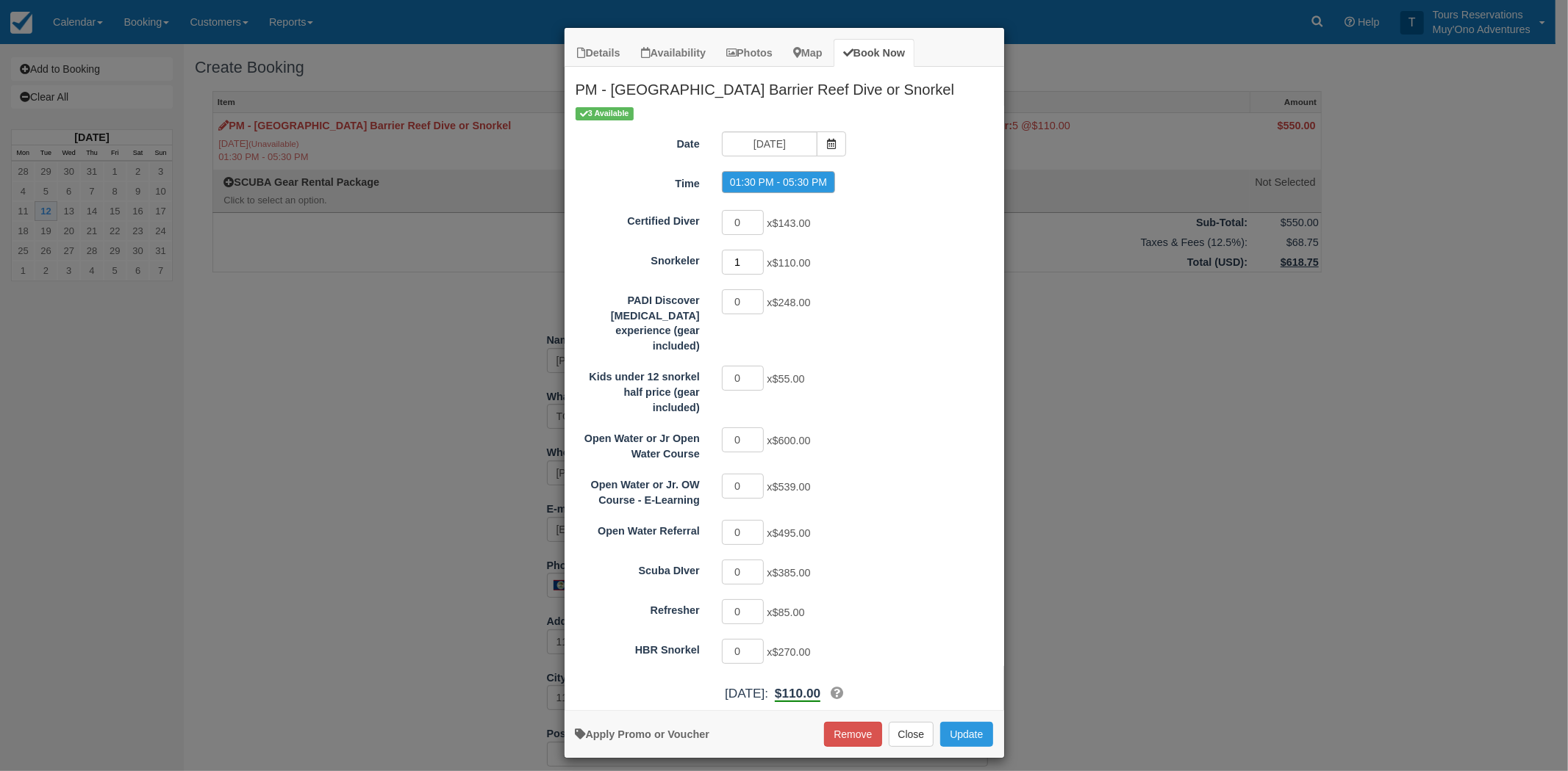
click at [760, 255] on input "1" at bounding box center [742, 262] width 42 height 24
type input "2"
click at [760, 258] on input "2" at bounding box center [742, 262] width 42 height 24
click at [970, 722] on button "Update" at bounding box center [965, 734] width 52 height 24
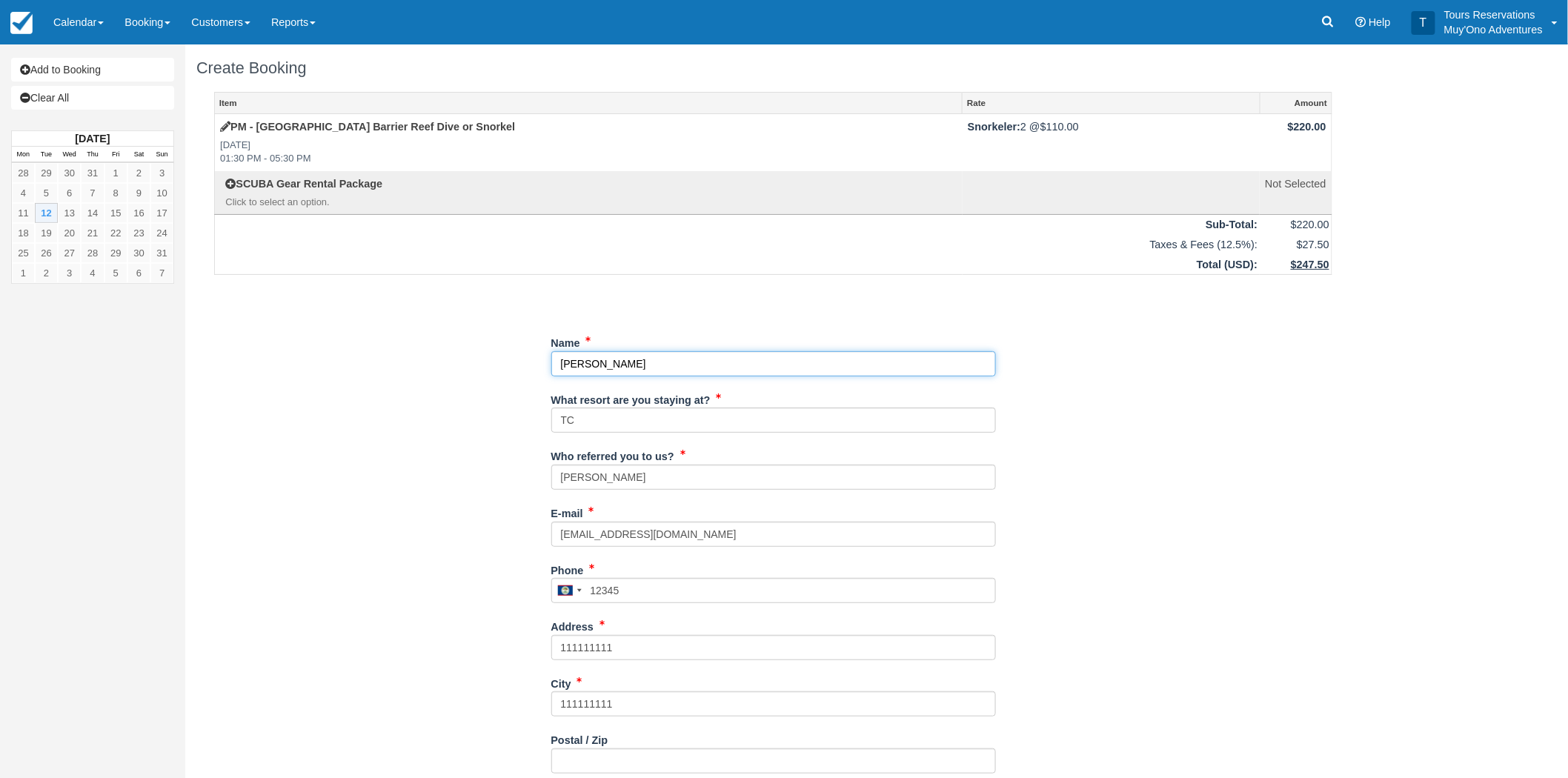
click at [601, 358] on input "Name" at bounding box center [774, 363] width 445 height 25
paste input "Scott Siegel"
type input "Scott Siegel"
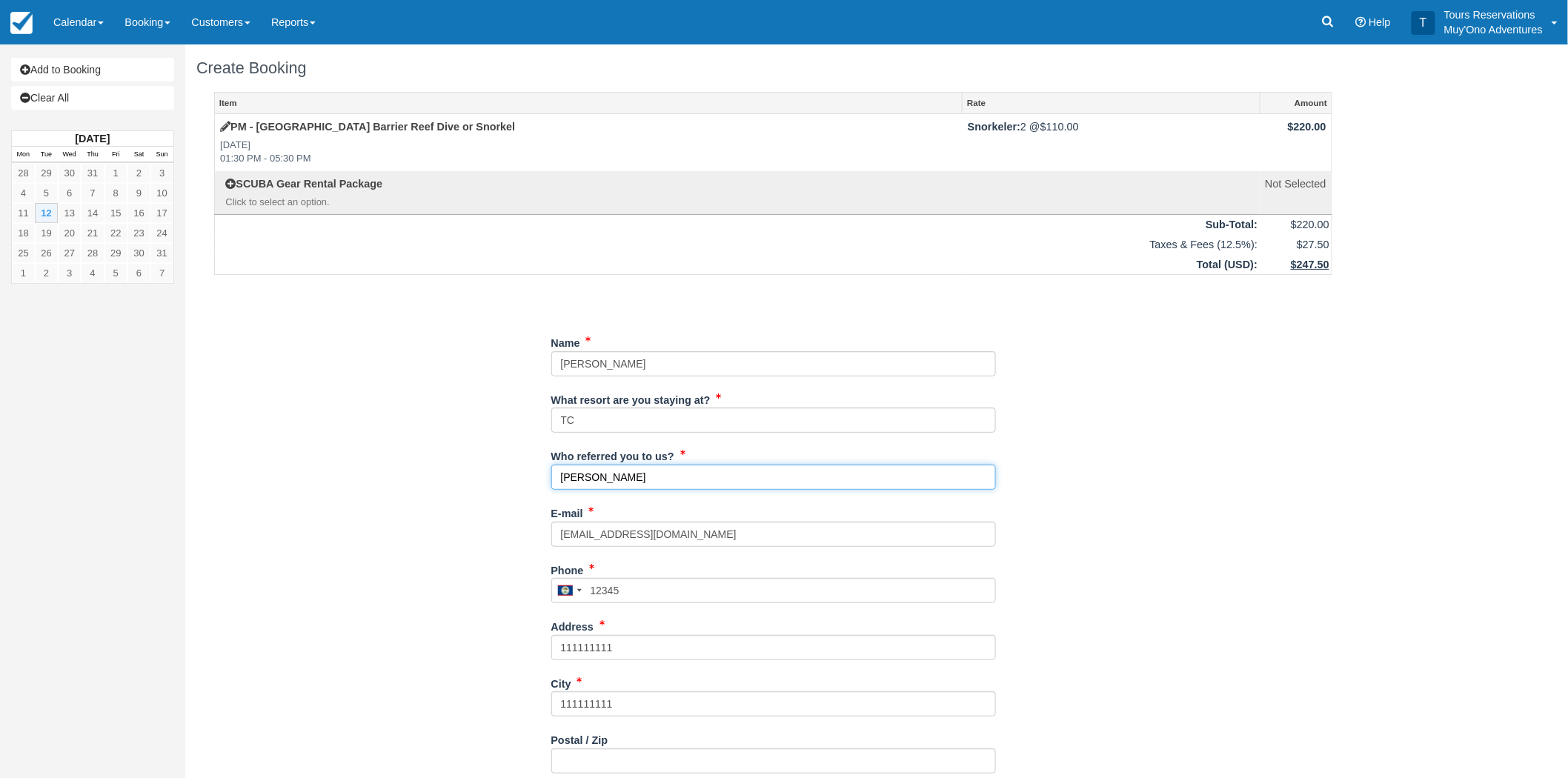
drag, startPoint x: 596, startPoint y: 482, endPoint x: 385, endPoint y: 442, distance: 214.8
click at [385, 442] on div "Item Rate Amount PM - Belize Barrier Reef Dive or Snorkel Tue Aug 12, 2025 01:3…" at bounding box center [774, 650] width 1154 height 1117
click at [674, 479] on input "Who referred you to us?" at bounding box center [774, 476] width 445 height 25
click at [604, 473] on input "r" at bounding box center [774, 476] width 445 height 25
type input "RoyM - Reservations"
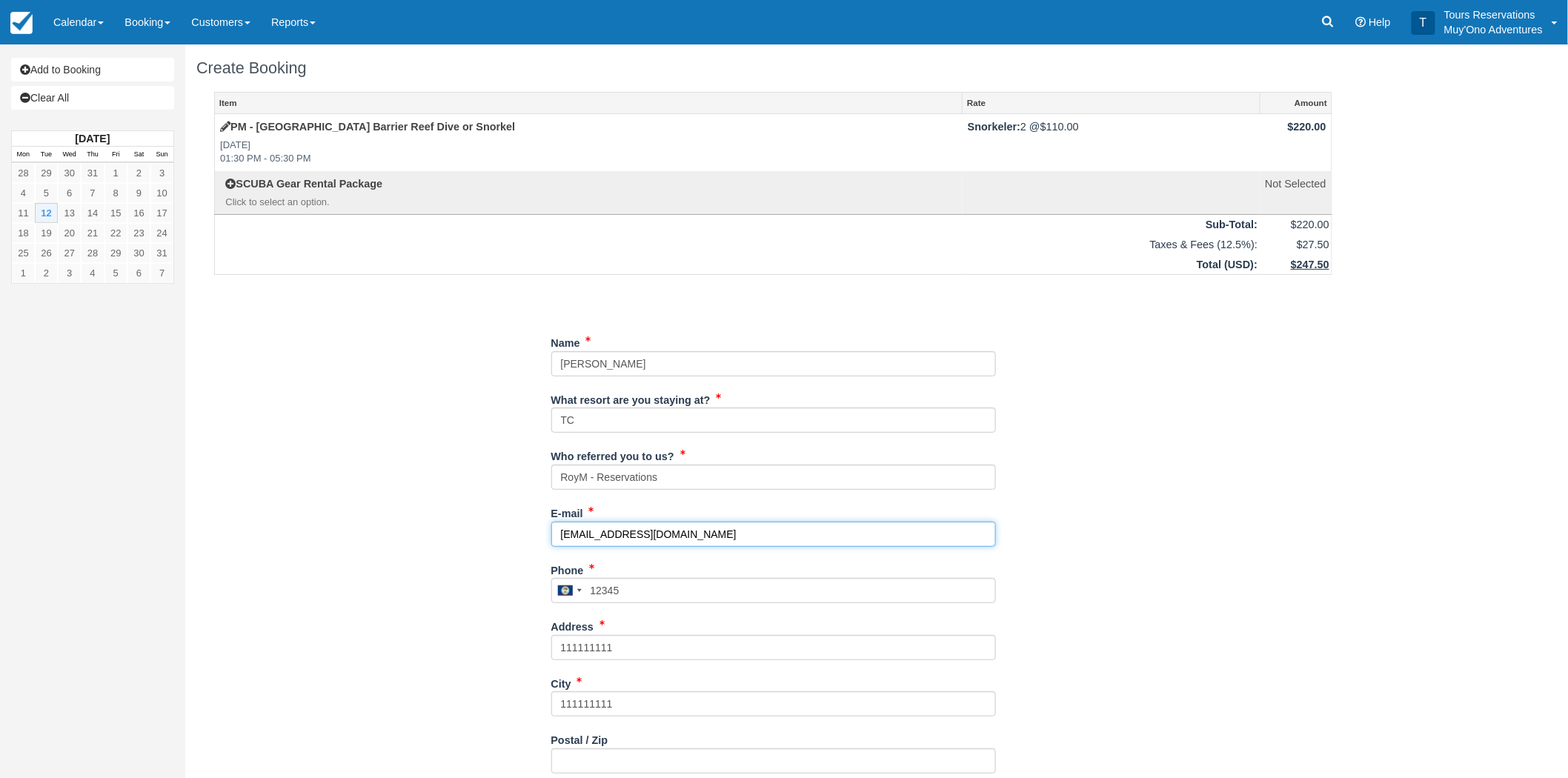
drag, startPoint x: 650, startPoint y: 530, endPoint x: 517, endPoint y: 531, distance: 133.0
click at [517, 531] on div "Item Rate Amount PM - Belize Barrier Reef Dive or Snorkel Tue Aug 12, 2025 01:3…" at bounding box center [774, 650] width 1154 height 1117
paste input "siegel.scottf"
type input "siegel.scottf@gmail.com"
drag, startPoint x: 631, startPoint y: 643, endPoint x: 470, endPoint y: 641, distance: 161.0
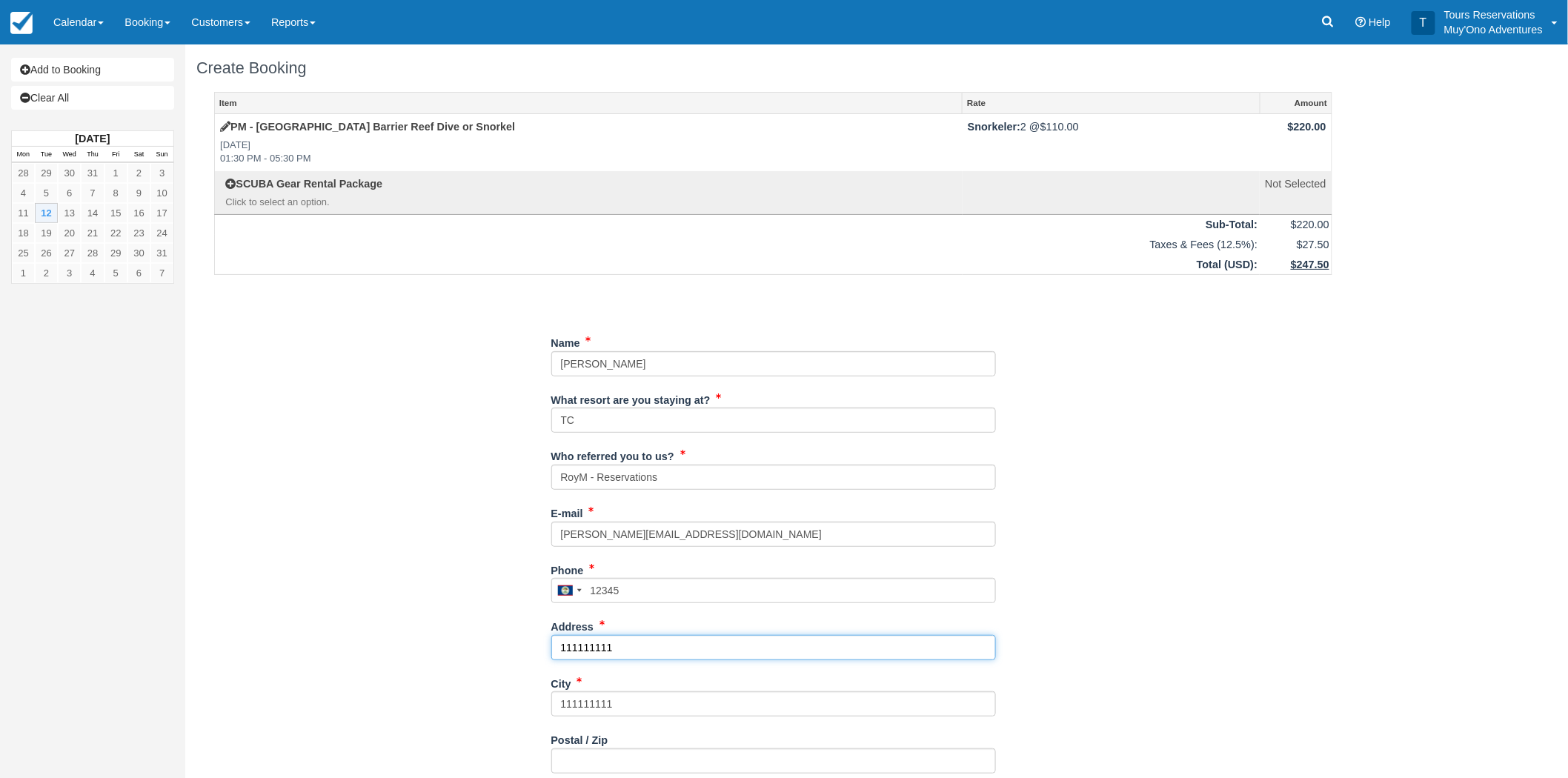
click at [470, 641] on div "Item Rate Amount PM - Belize Barrier Reef Dive or Snorkel Tue Aug 12, 2025 01:3…" at bounding box center [774, 650] width 1154 height 1117
paste input "201 572-0618"
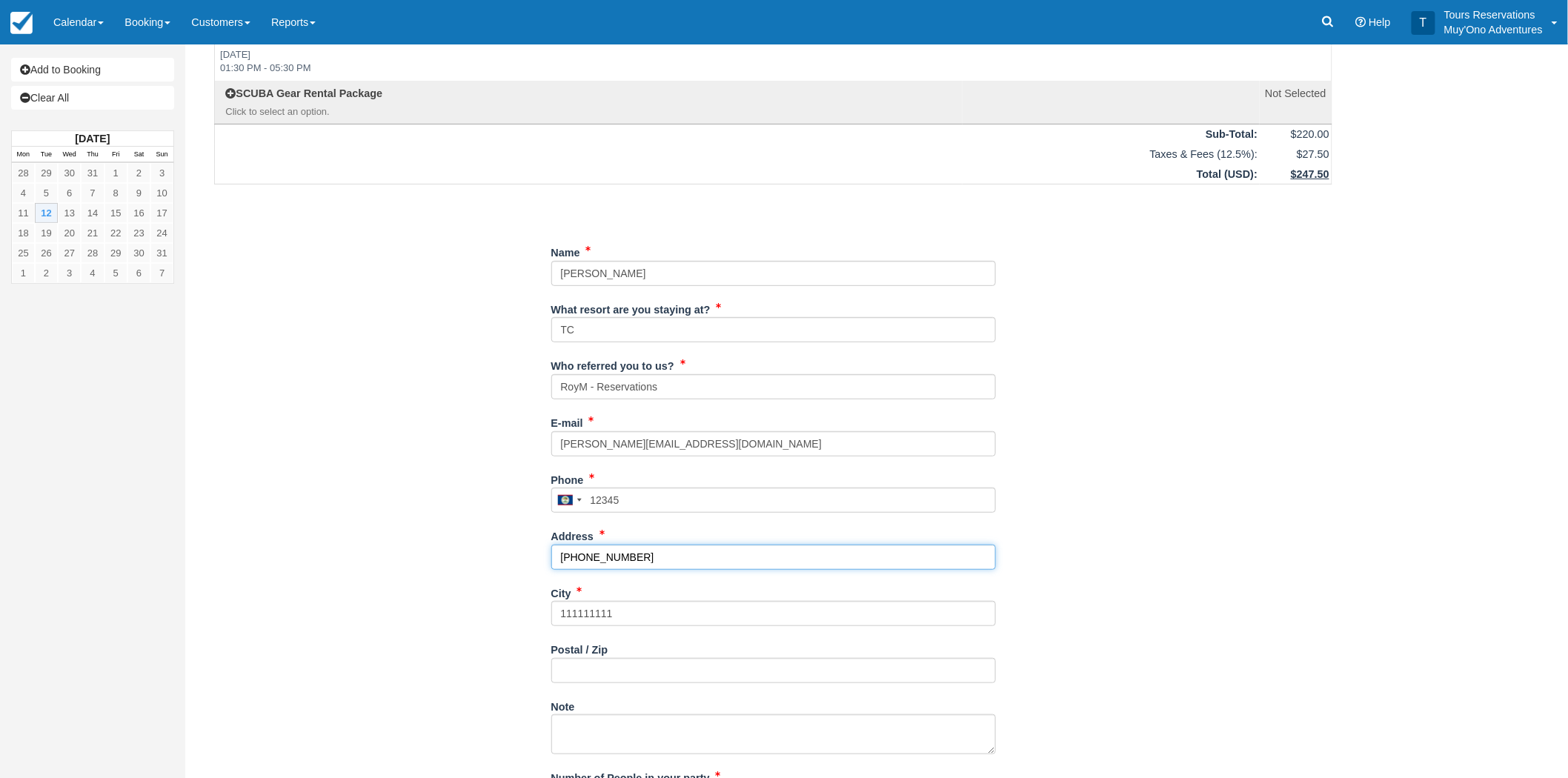
scroll to position [164, 0]
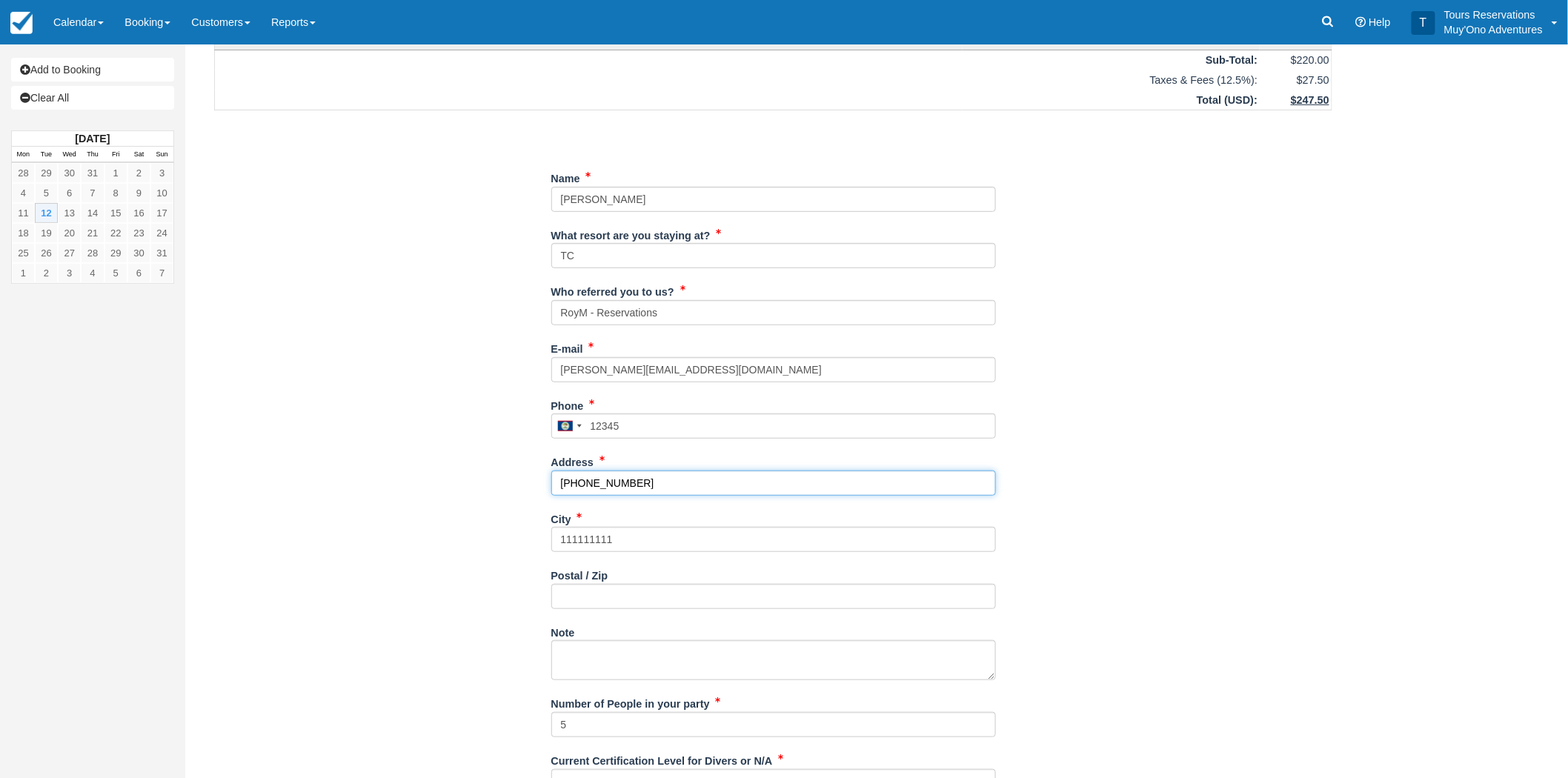
type input "201 572-0618"
drag, startPoint x: 523, startPoint y: 416, endPoint x: 623, endPoint y: 424, distance: 100.3
click at [623, 424] on input "12345" at bounding box center [774, 425] width 445 height 25
click at [588, 436] on input "12345" at bounding box center [774, 425] width 445 height 25
click at [596, 433] on input "12345" at bounding box center [774, 425] width 445 height 25
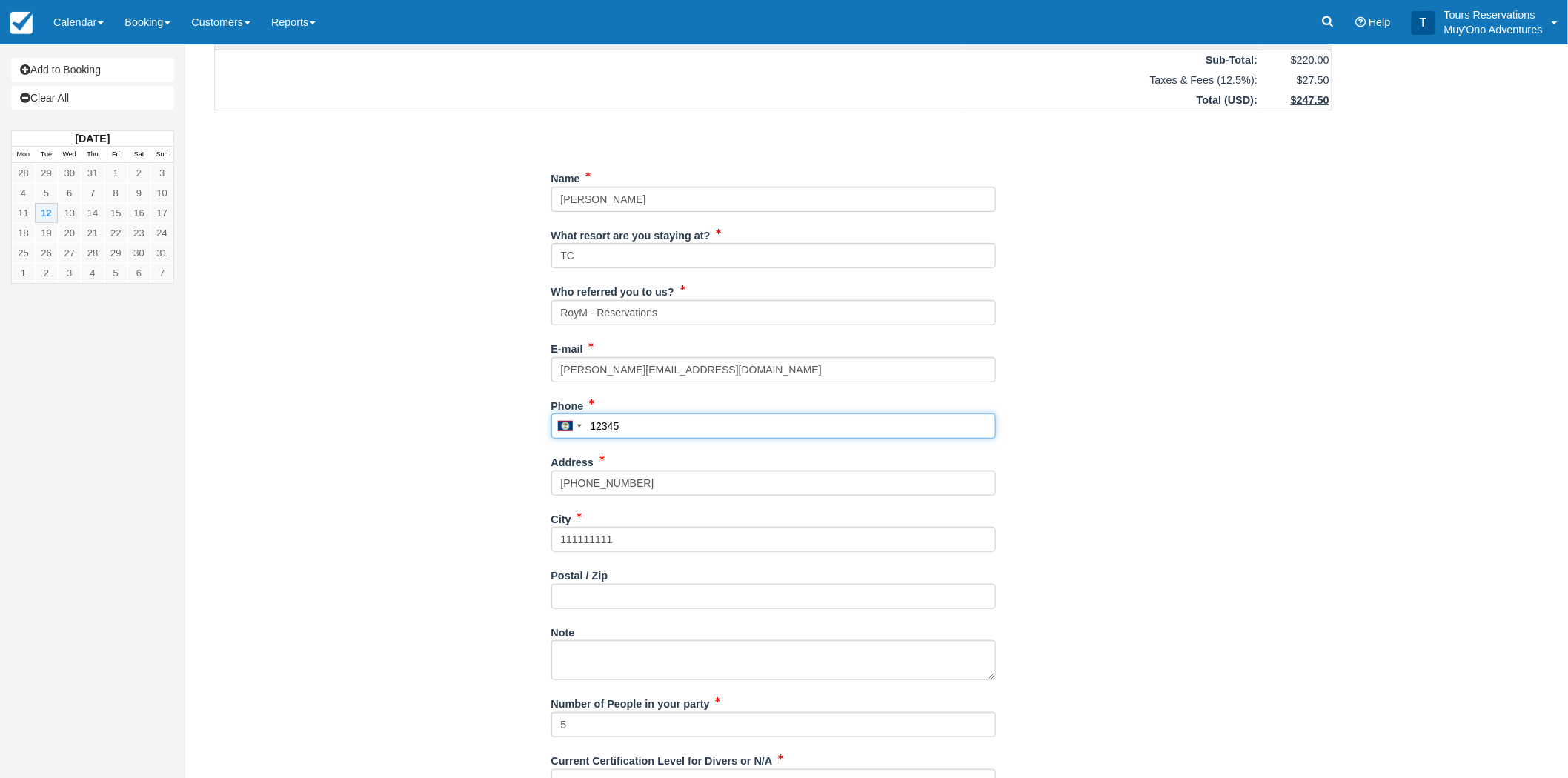
click at [596, 433] on input "12345" at bounding box center [774, 425] width 445 height 25
paste input "201 572-0618"
type input "2015720618"
click at [588, 546] on input "111111111" at bounding box center [774, 539] width 445 height 25
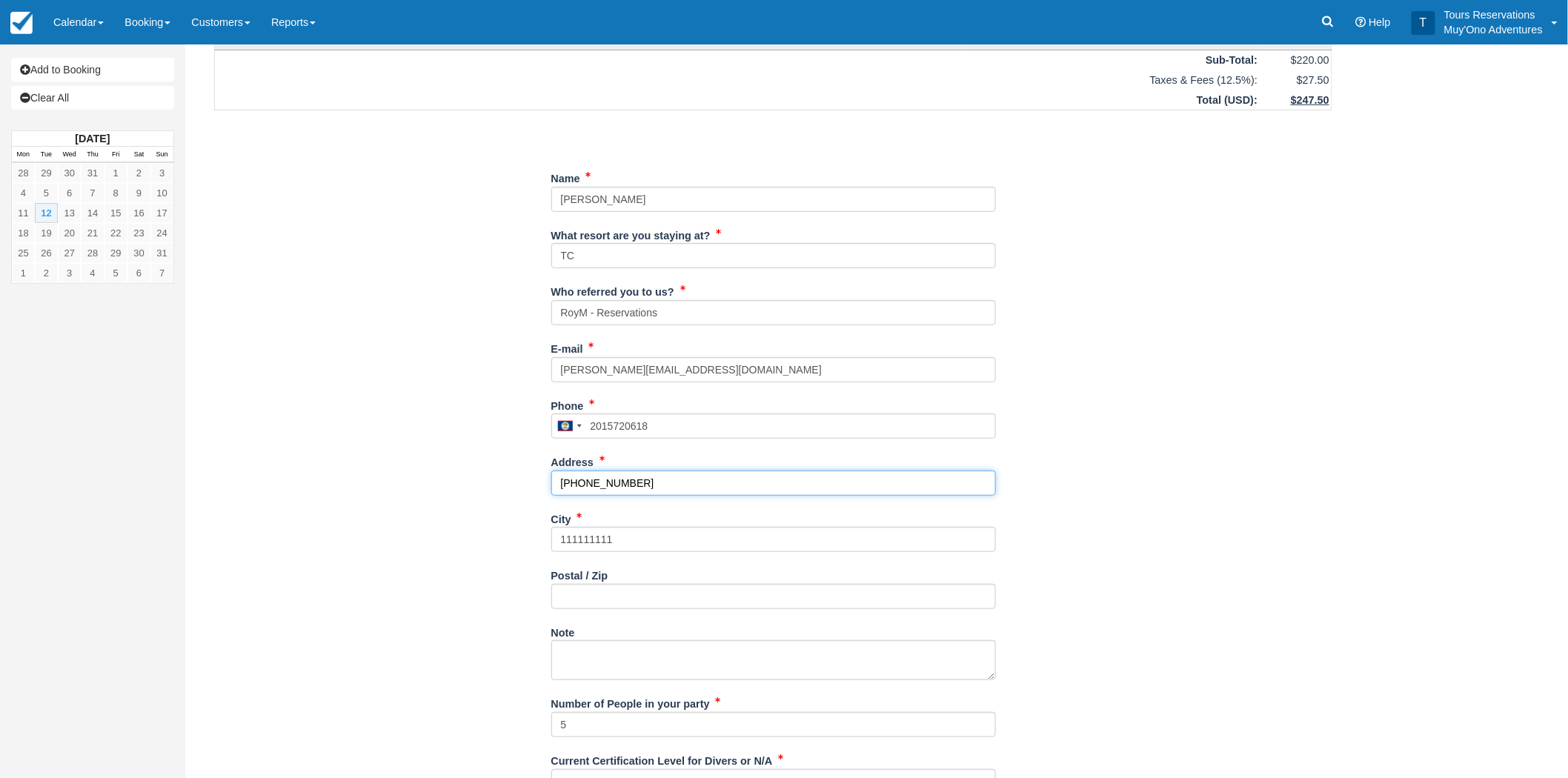
click at [602, 489] on input "201 572-0618" at bounding box center [774, 482] width 445 height 25
paste input "[STREET_ADDRESS][PERSON_NAME]"
type input "[STREET_ADDRESS][PERSON_NAME]"
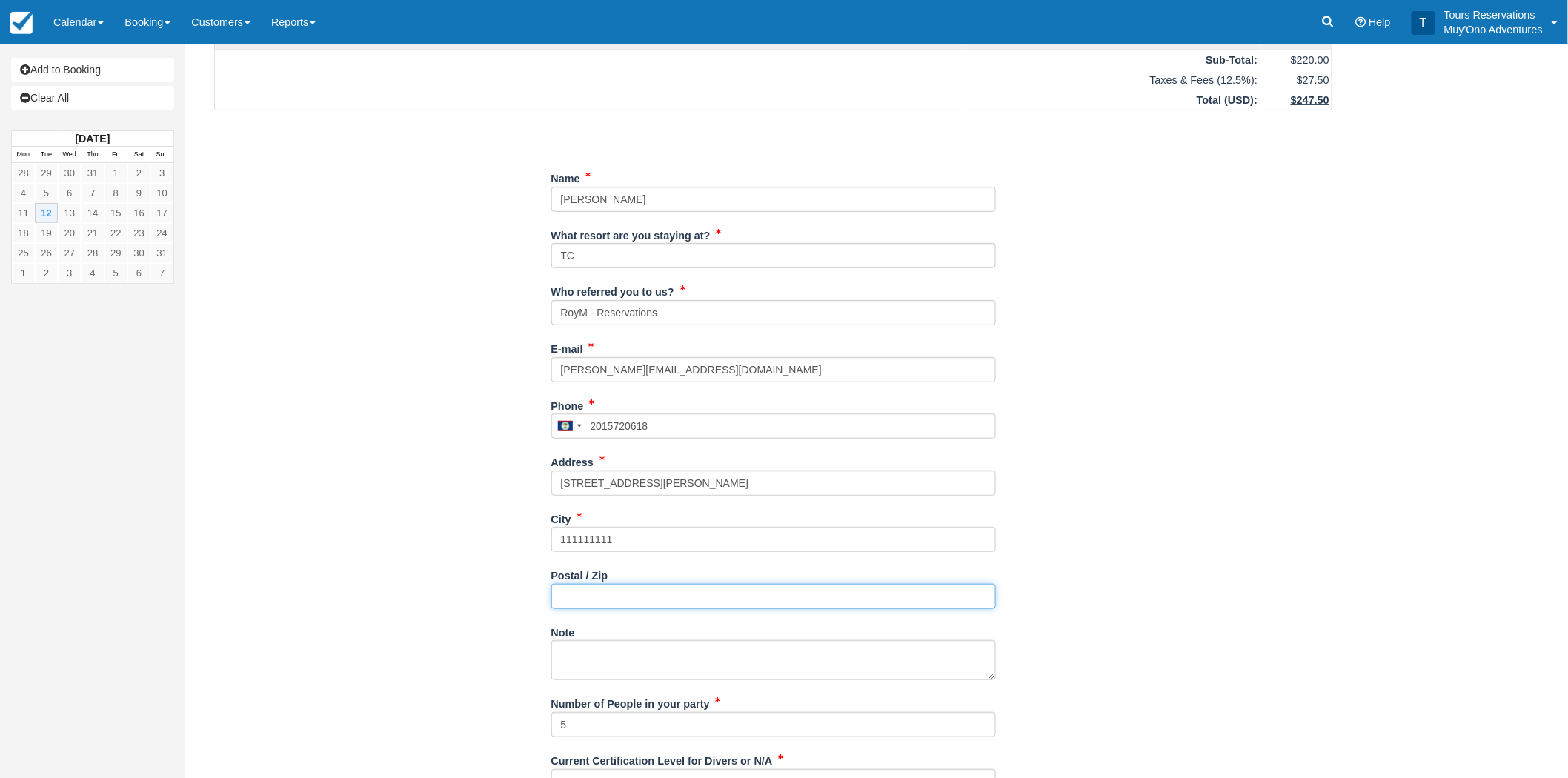
click at [632, 609] on input "Postal / Zip" at bounding box center [774, 596] width 445 height 25
paste input "07028"
type input "07028"
drag, startPoint x: 570, startPoint y: 537, endPoint x: 522, endPoint y: 532, distance: 48.3
click at [522, 532] on div "Item Rate Amount PM - Belize Barrier Reef Dive or Snorkel Tue Aug 12, 2025 01:3…" at bounding box center [774, 486] width 1154 height 1117
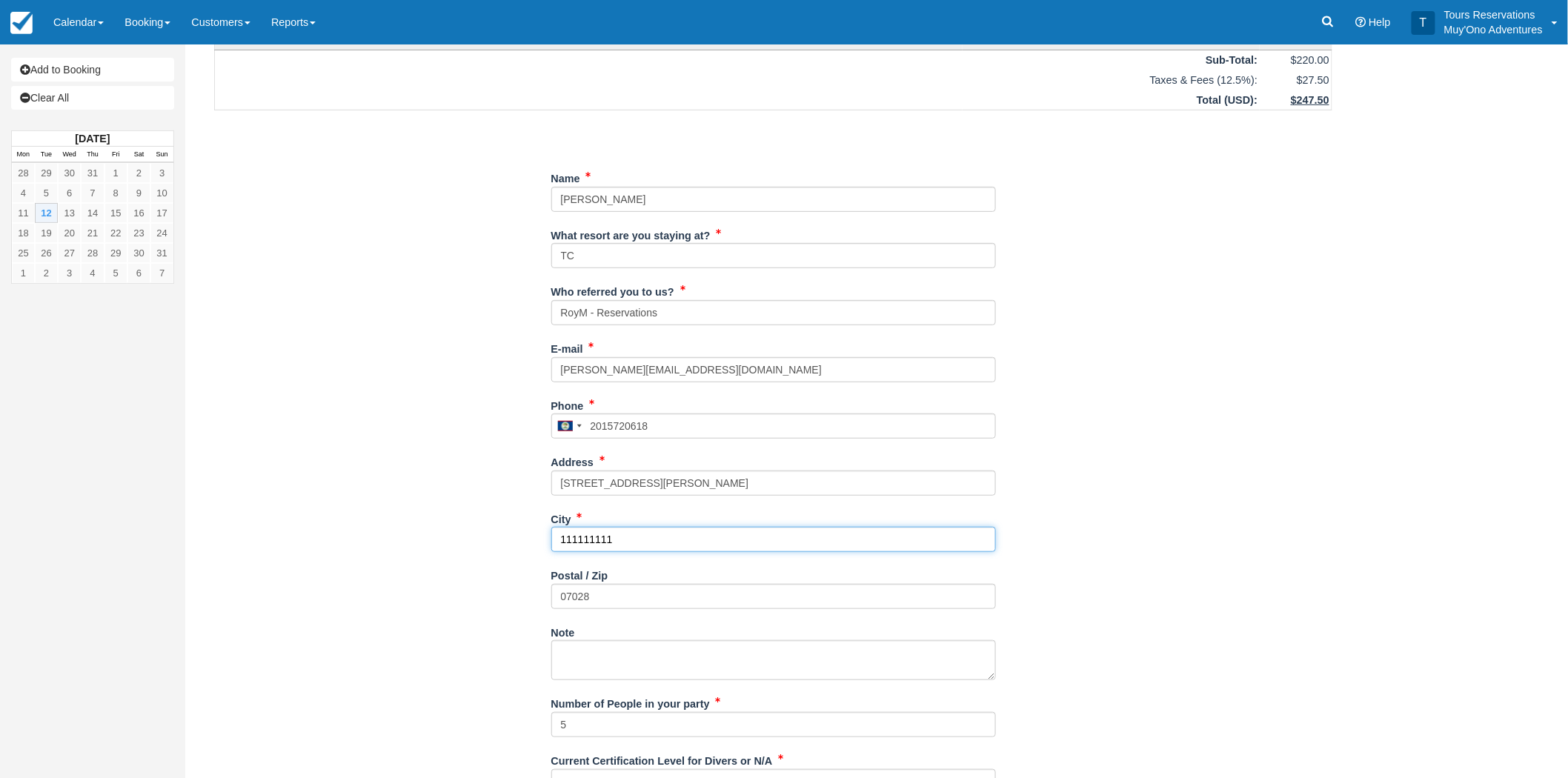
paste input "Glen Ridge NJ"
click at [589, 535] on input "Glen Ridge NJ" at bounding box center [774, 539] width 445 height 25
click at [706, 543] on input "Glen Ridge NJ" at bounding box center [774, 539] width 445 height 25
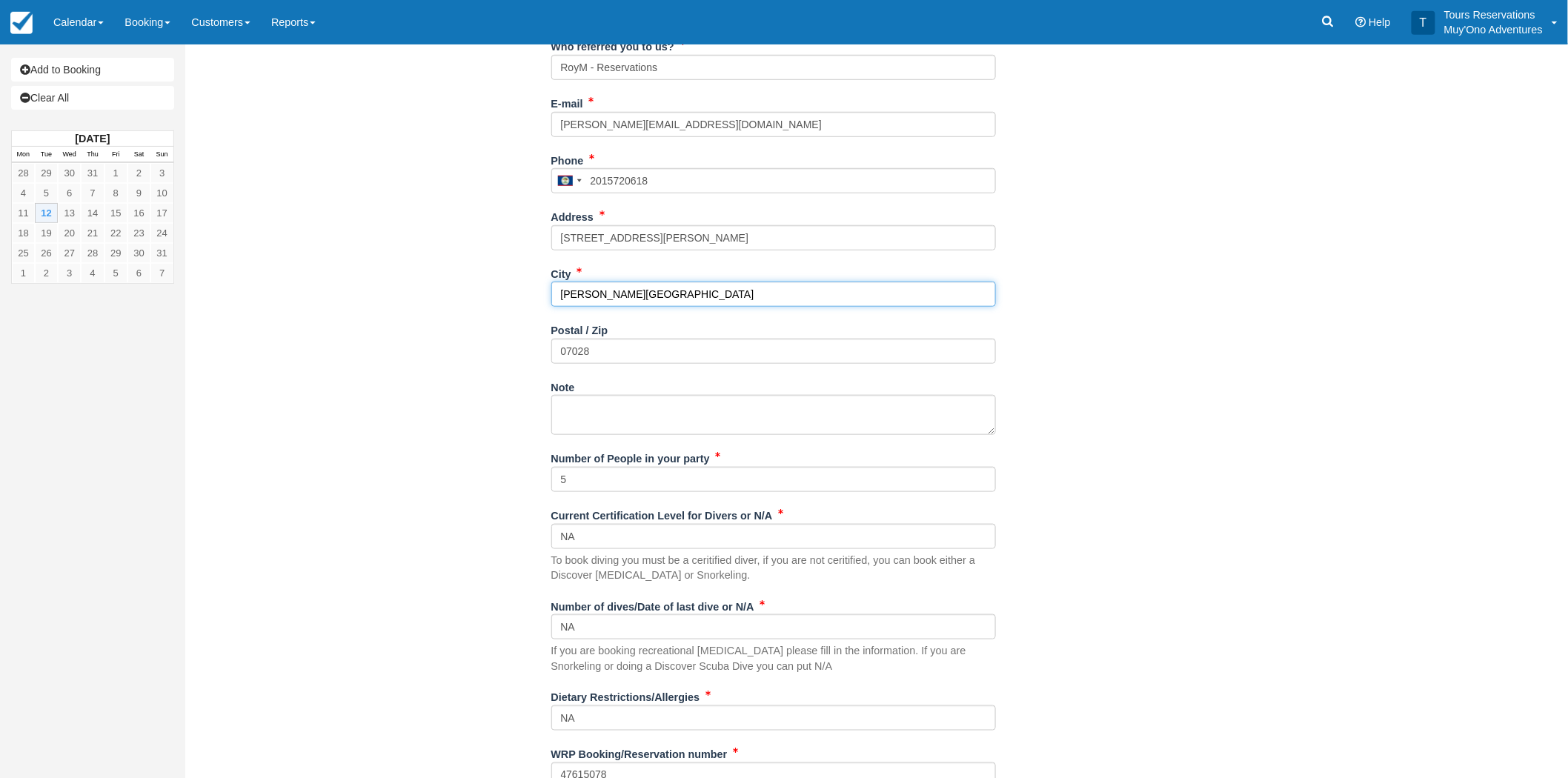
scroll to position [411, 0]
type input "Glen Ridge"
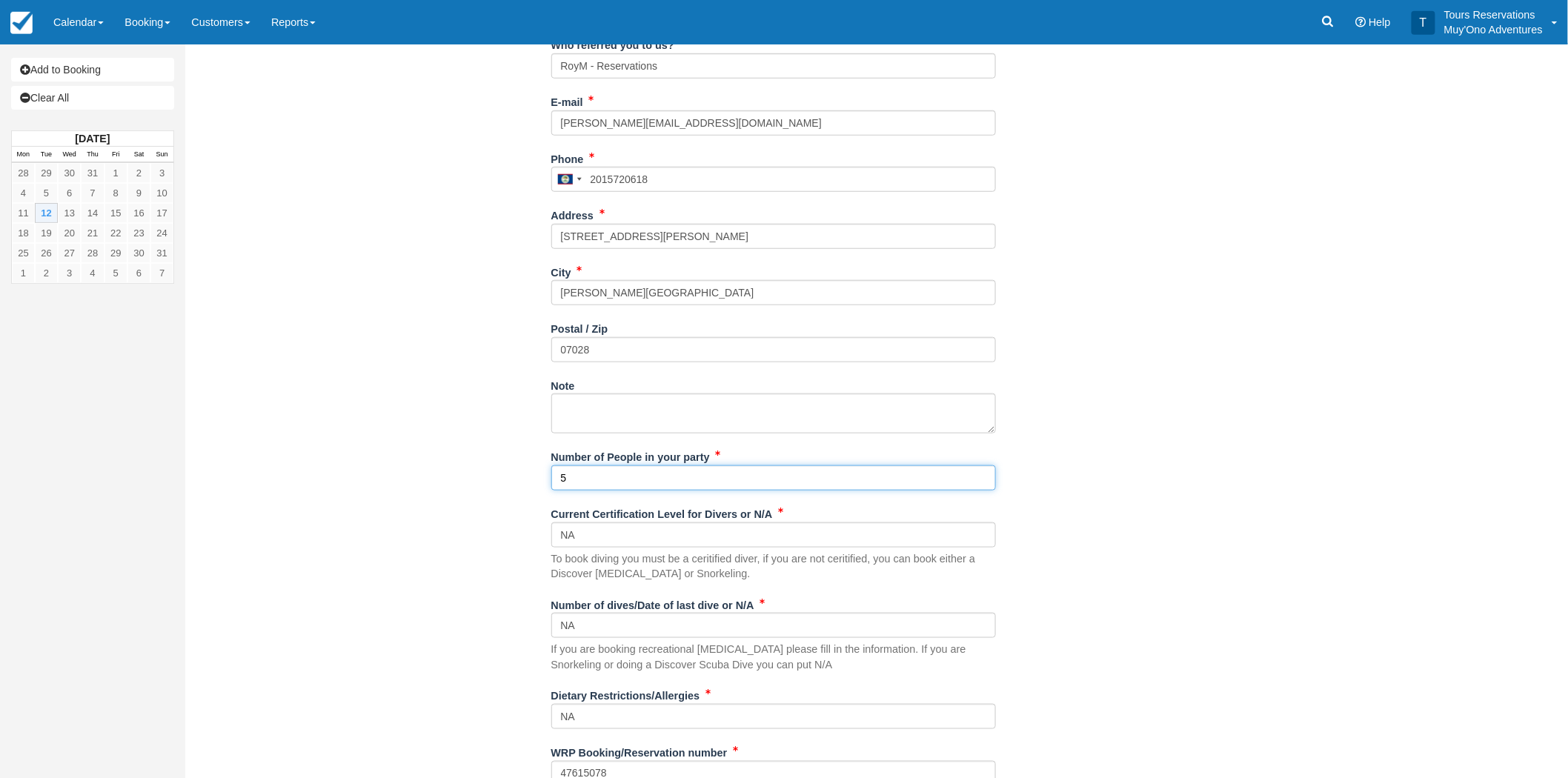
click at [625, 473] on input "5" at bounding box center [774, 477] width 445 height 25
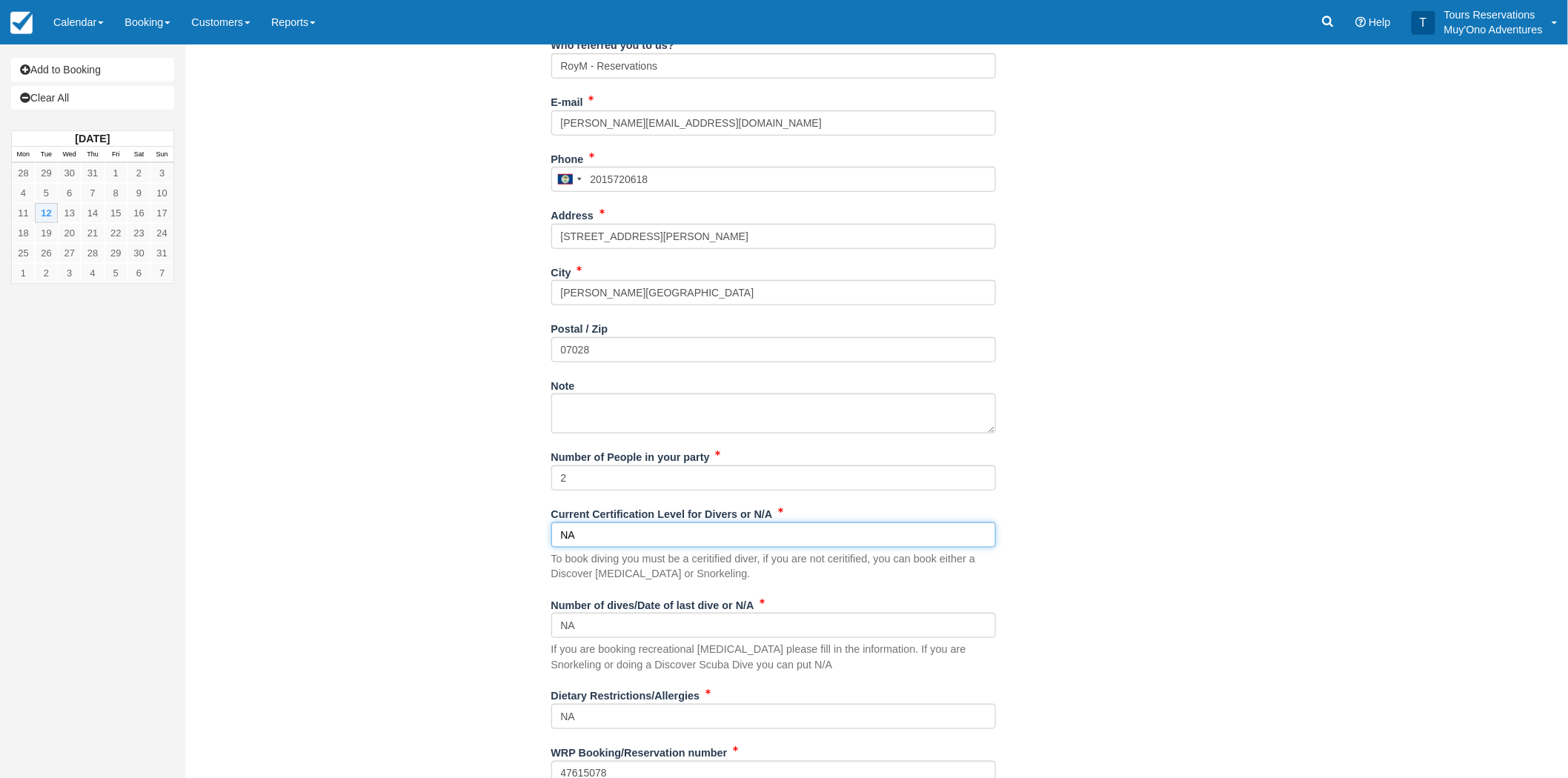
drag, startPoint x: 615, startPoint y: 535, endPoint x: 537, endPoint y: 520, distance: 79.4
click at [524, 526] on div "Item Rate Amount PM - Belize Barrier Reef Dive or Snorkel Tue Aug 12, 2025 01:3…" at bounding box center [774, 239] width 1154 height 1117
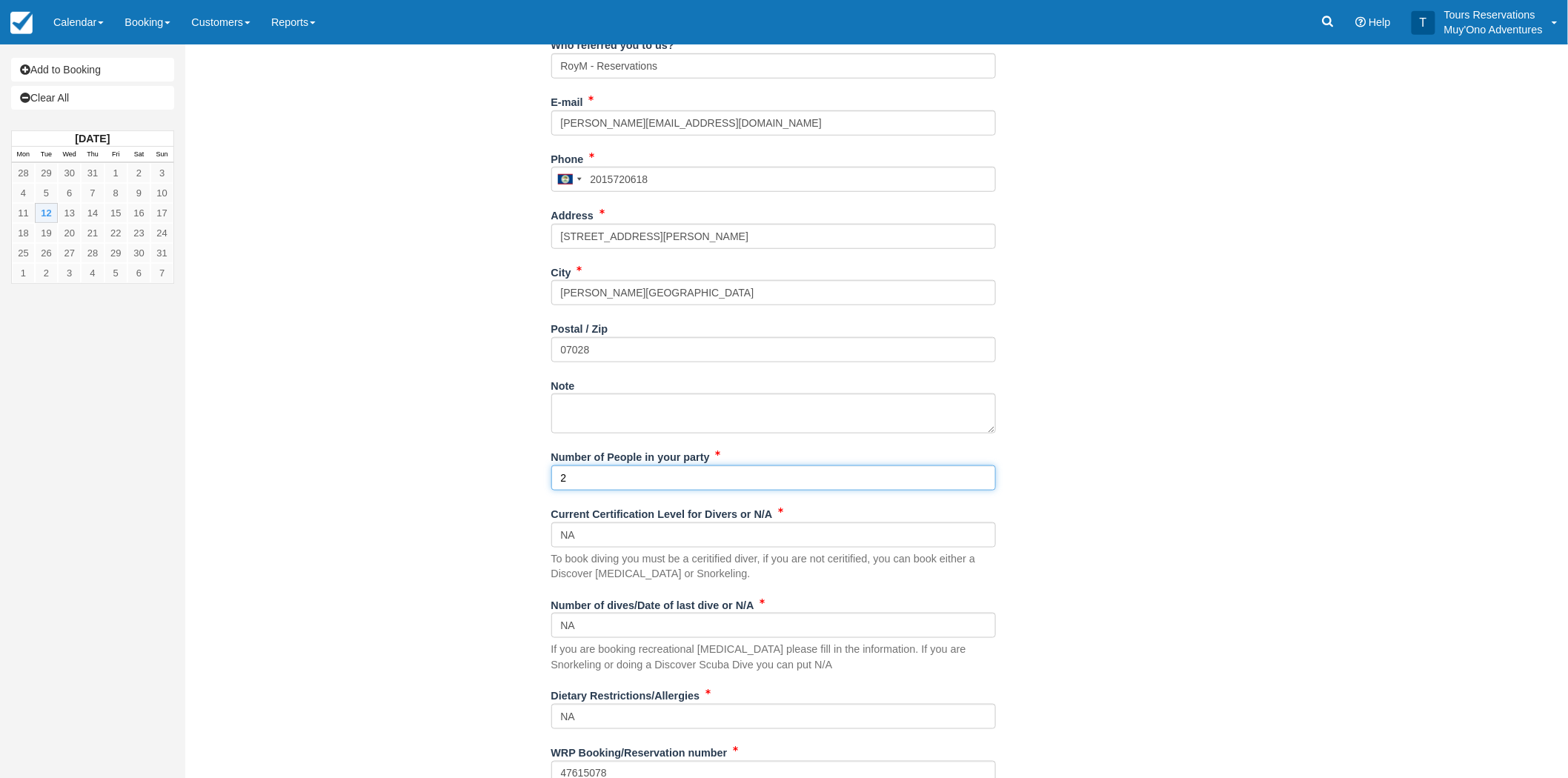
drag, startPoint x: 616, startPoint y: 476, endPoint x: 512, endPoint y: 476, distance: 104.0
click at [515, 476] on div "Item Rate Amount PM - Belize Barrier Reef Dive or Snorkel Tue Aug 12, 2025 01:3…" at bounding box center [774, 239] width 1154 height 1117
paste input "Scott Siegel"
click at [669, 478] on input "Scott Siegel &" at bounding box center [774, 477] width 445 height 25
paste input "Meghan Magnus"
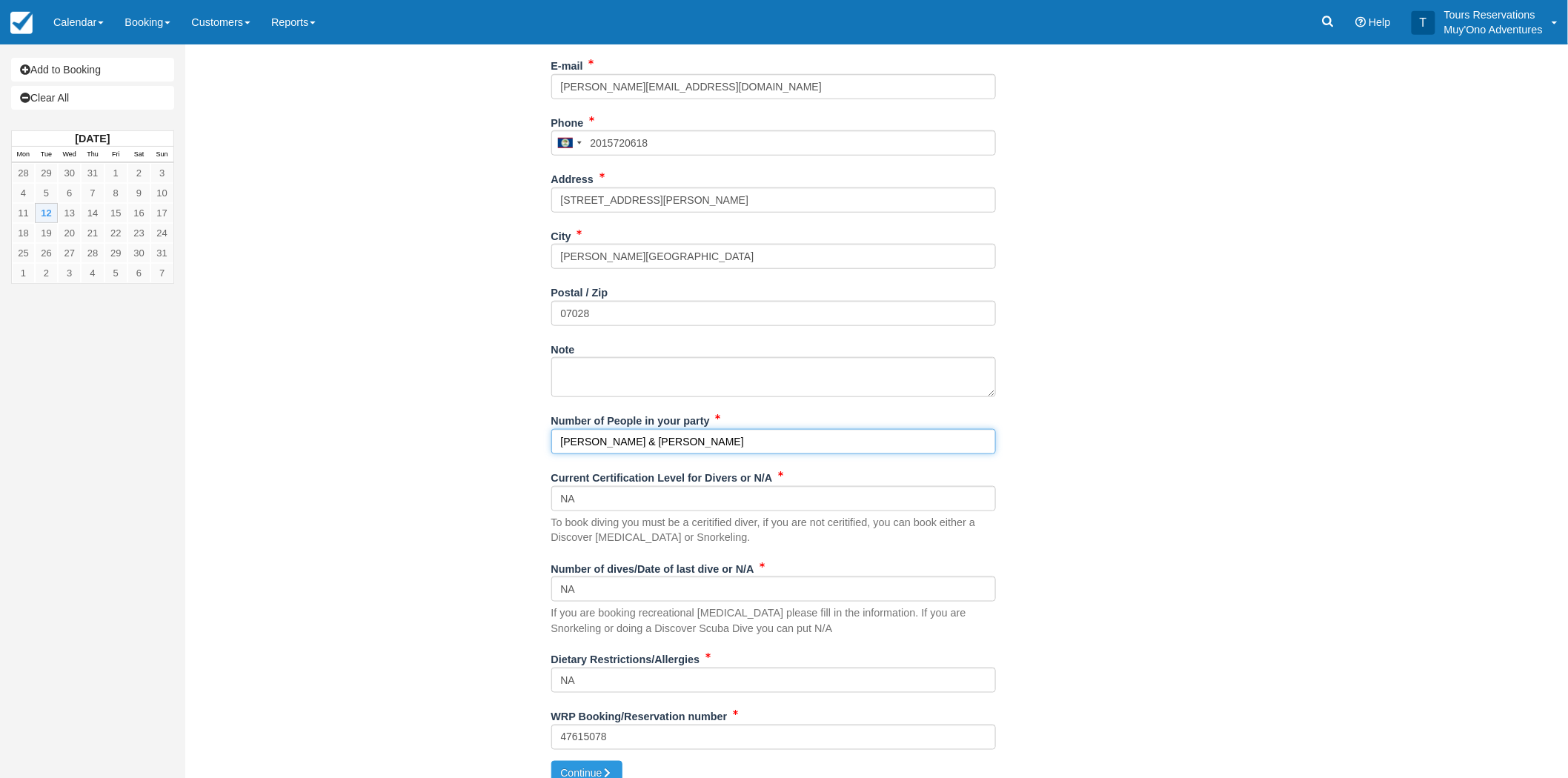
scroll to position [467, 0]
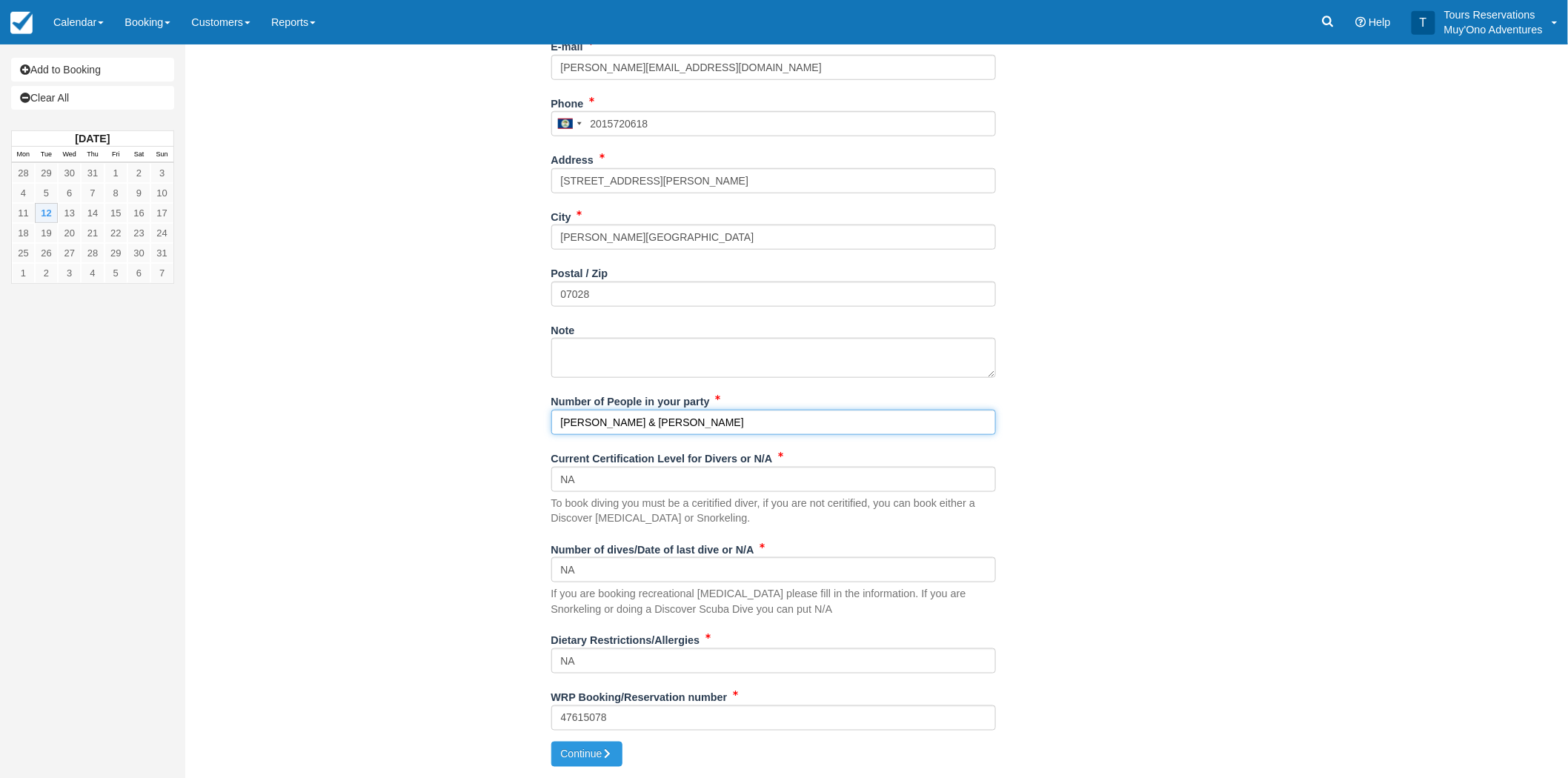
type input "Scott Siegel & Meghan Magnus"
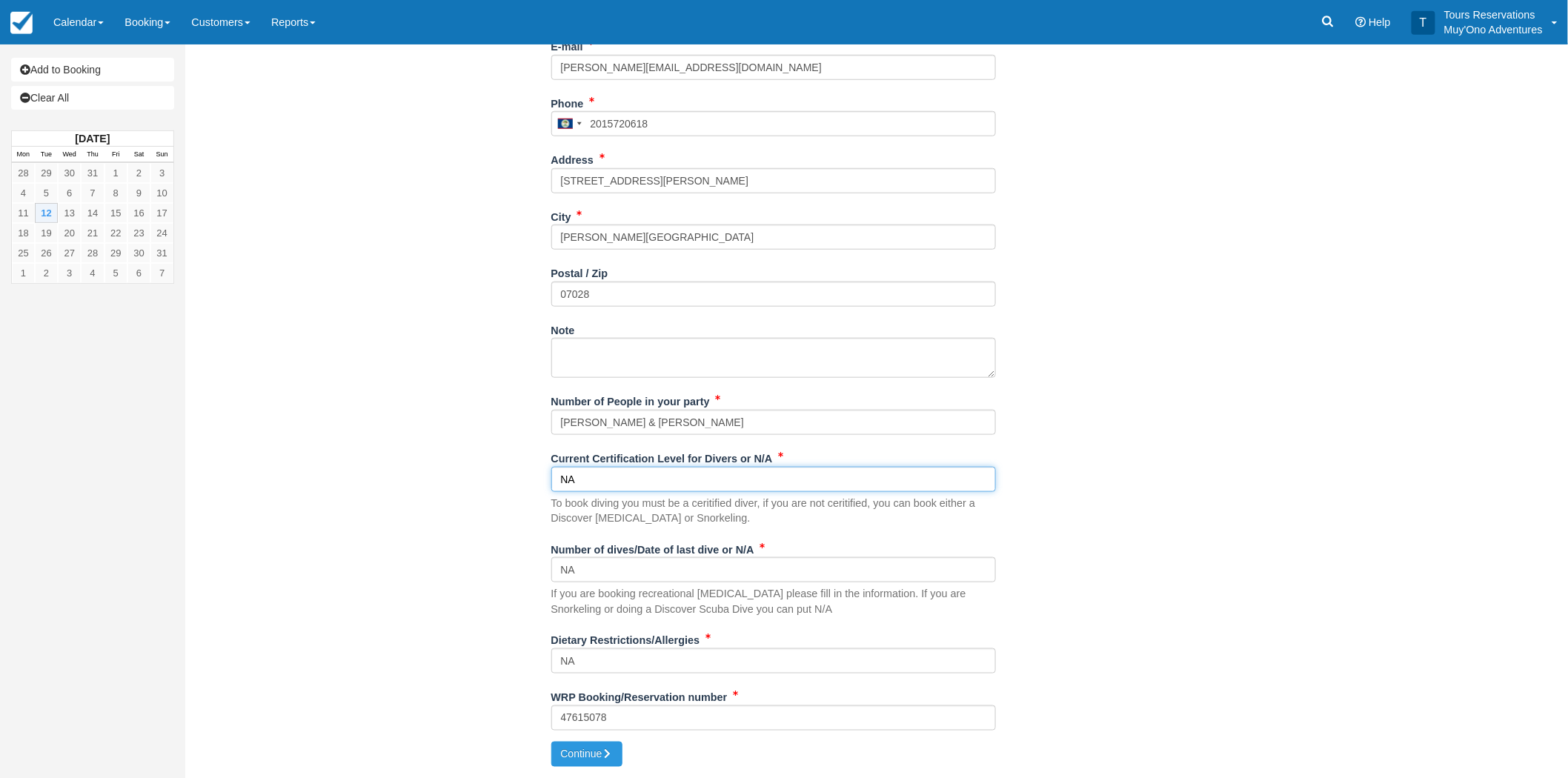
drag, startPoint x: 498, startPoint y: 478, endPoint x: 467, endPoint y: 473, distance: 31.4
click at [469, 473] on div "Item Rate Amount PM - Belize Barrier Reef Dive or Snorkel Tue Aug 12, 2025 01:3…" at bounding box center [774, 184] width 1154 height 1117
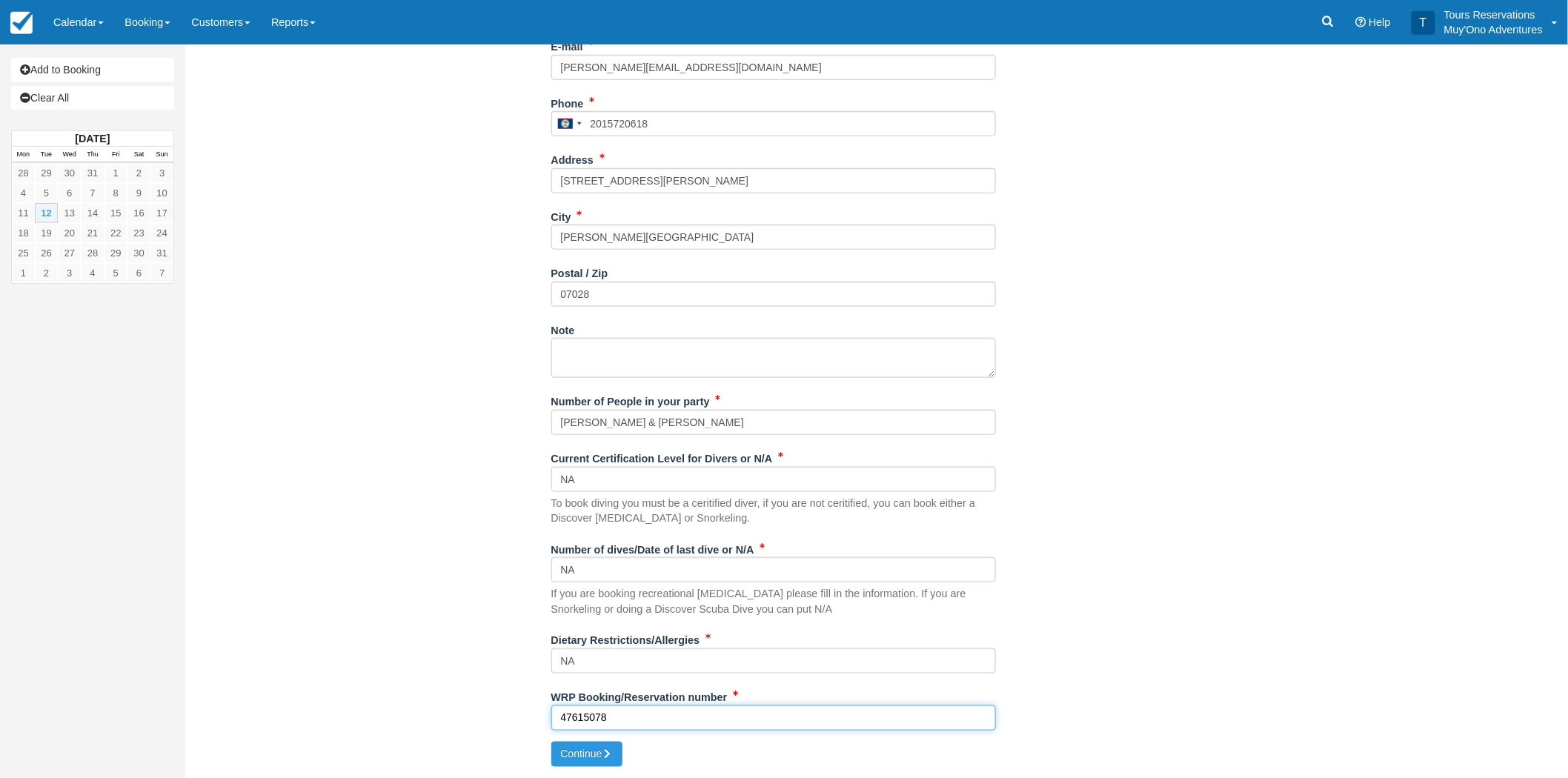
click at [608, 725] on input "47615078" at bounding box center [774, 718] width 445 height 25
click at [594, 722] on input "47615078" at bounding box center [774, 718] width 445 height 25
paste input "8116212"
type input "48116212"
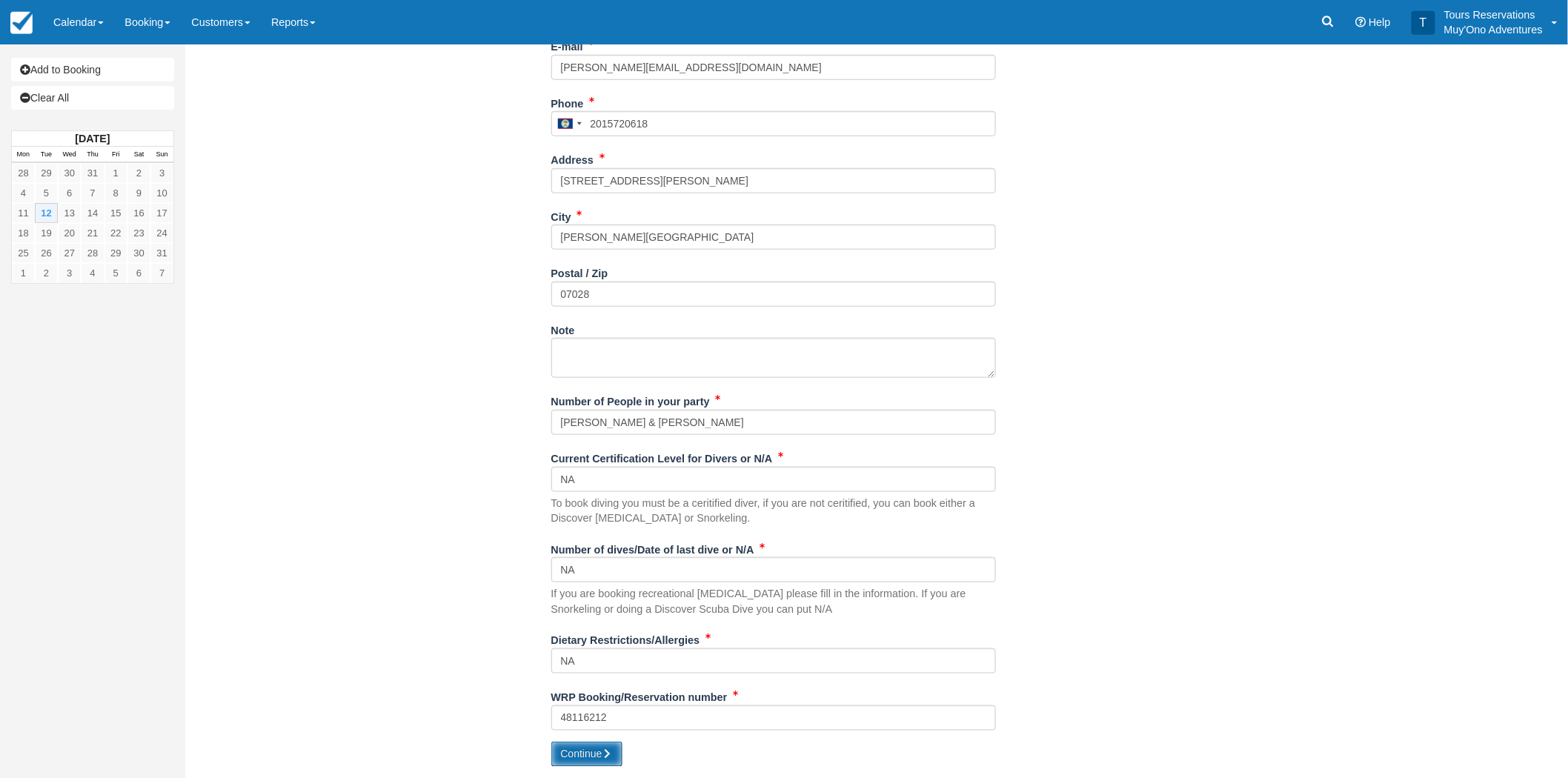
click at [579, 746] on button "Continue" at bounding box center [587, 754] width 71 height 25
type input "+5012015720618"
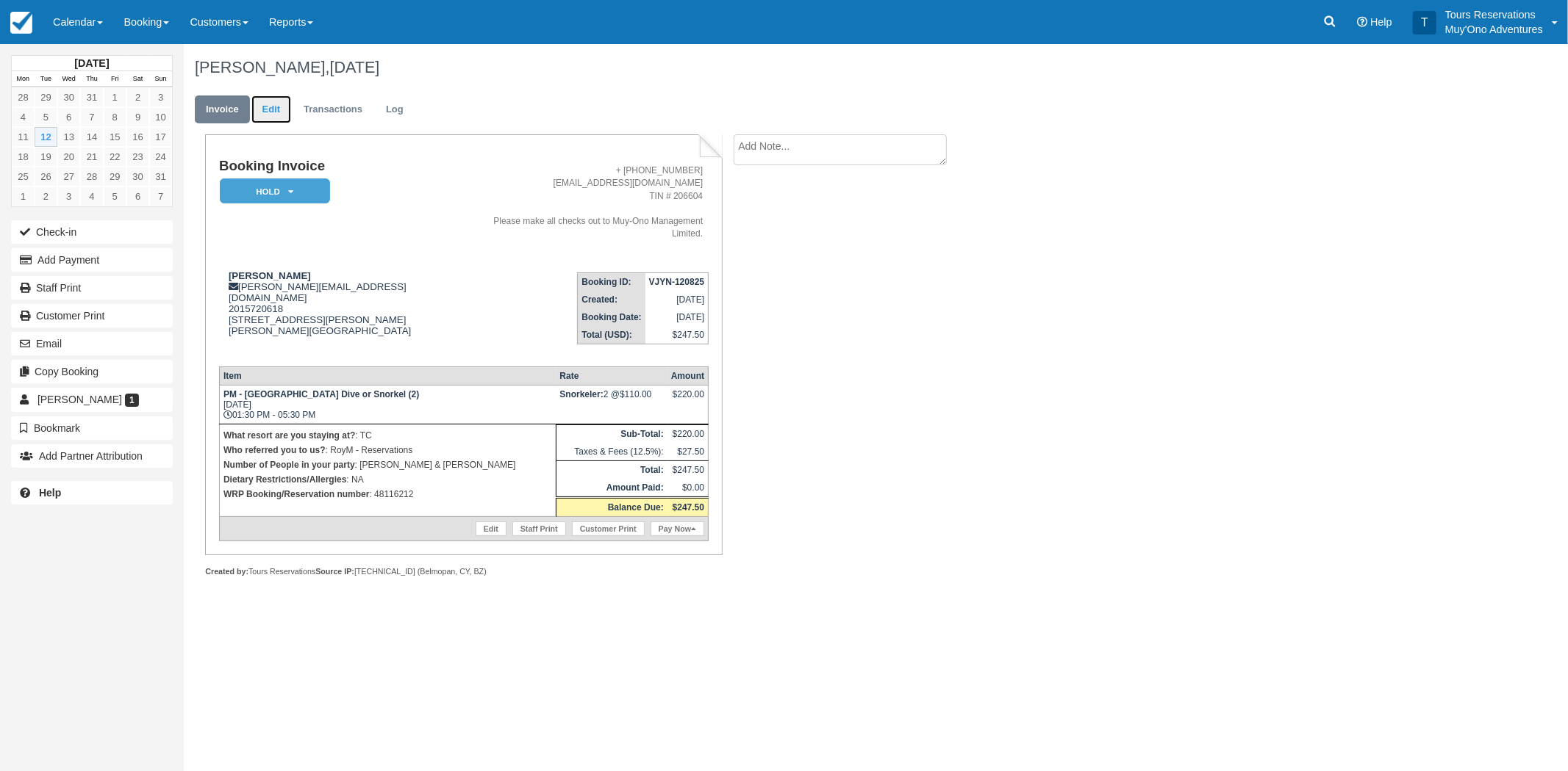
click at [269, 106] on link "Edit" at bounding box center [270, 109] width 39 height 28
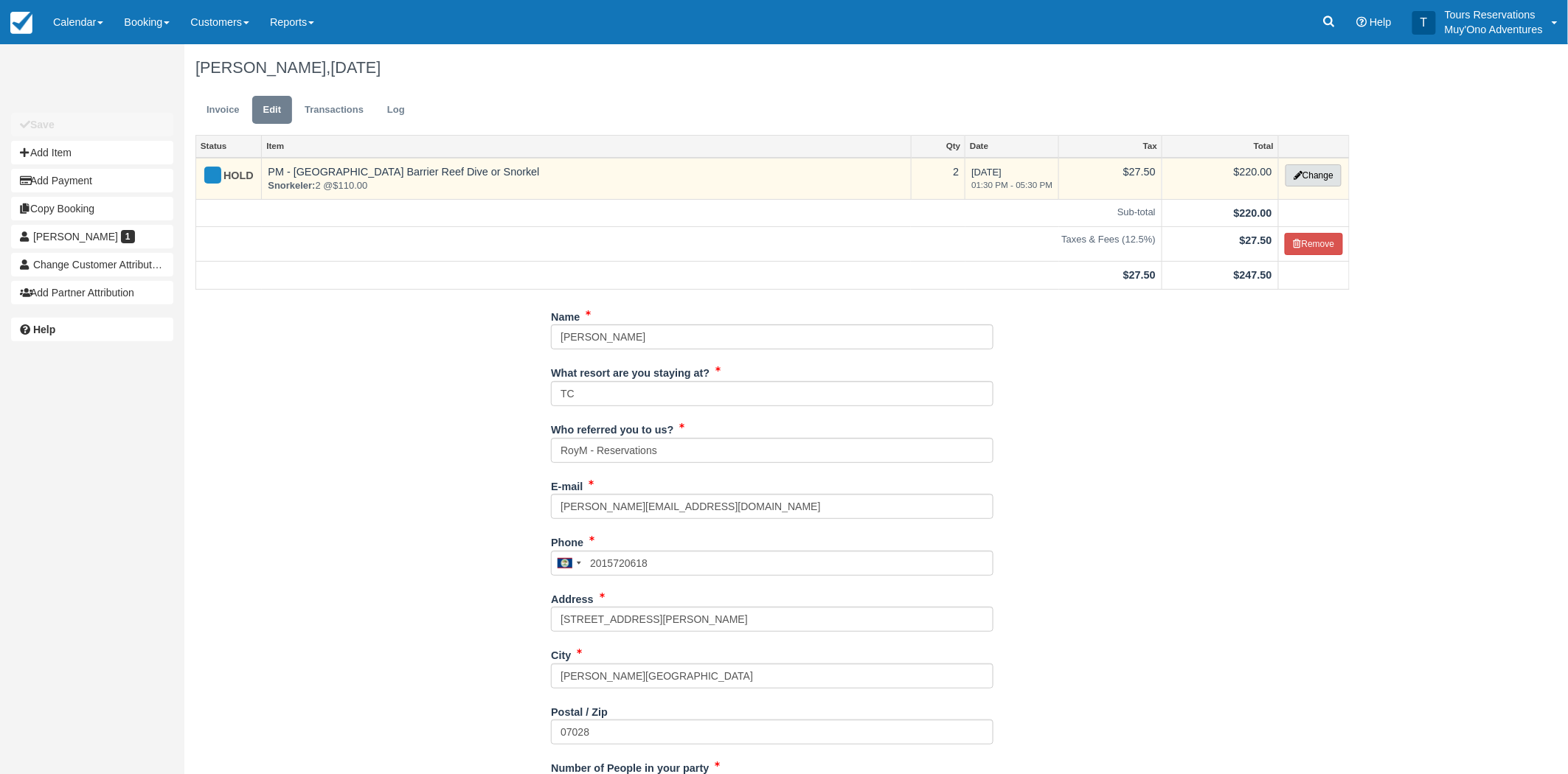
click at [1325, 170] on button "Change" at bounding box center [1313, 175] width 56 height 22
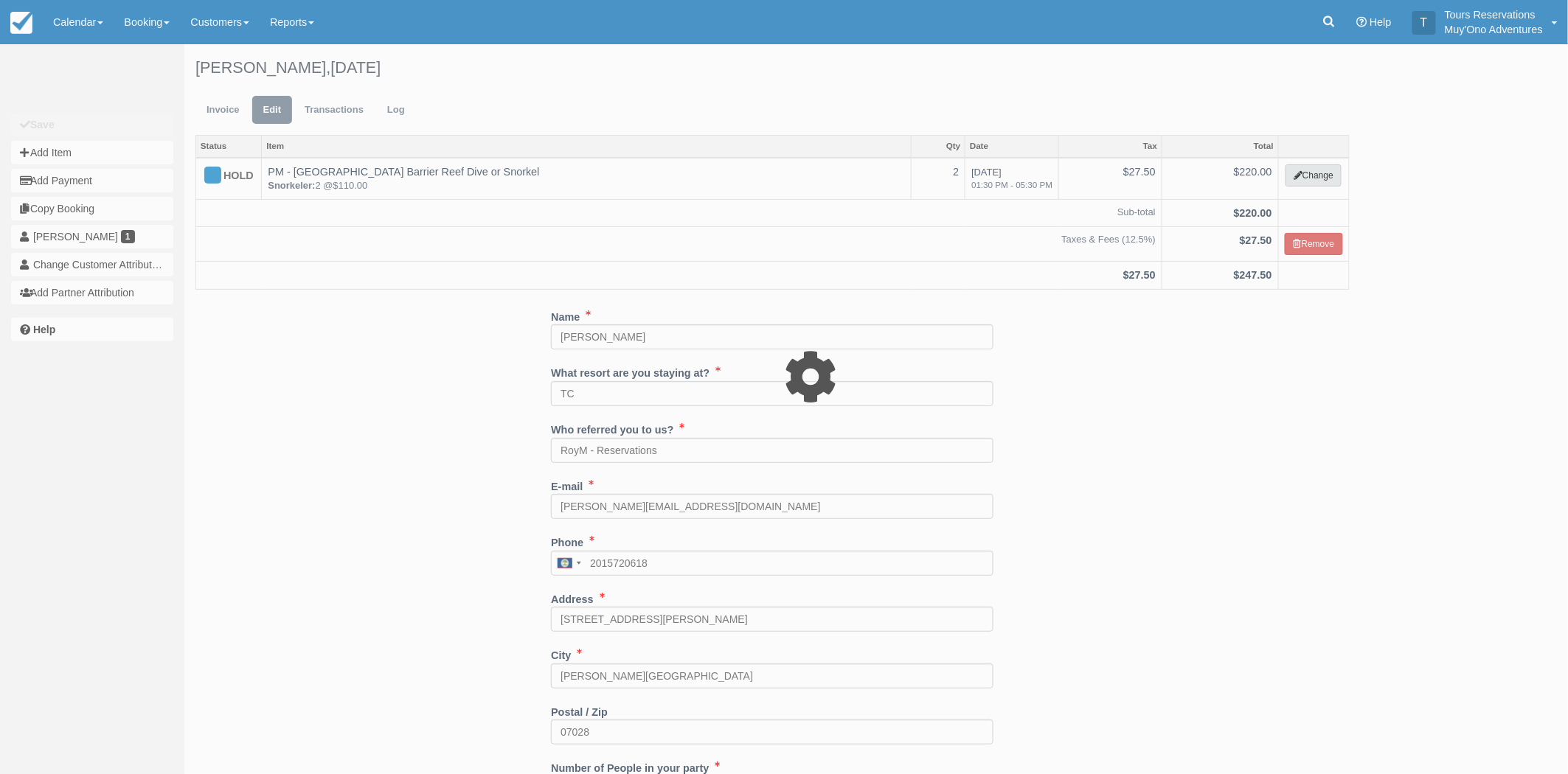
select select "64"
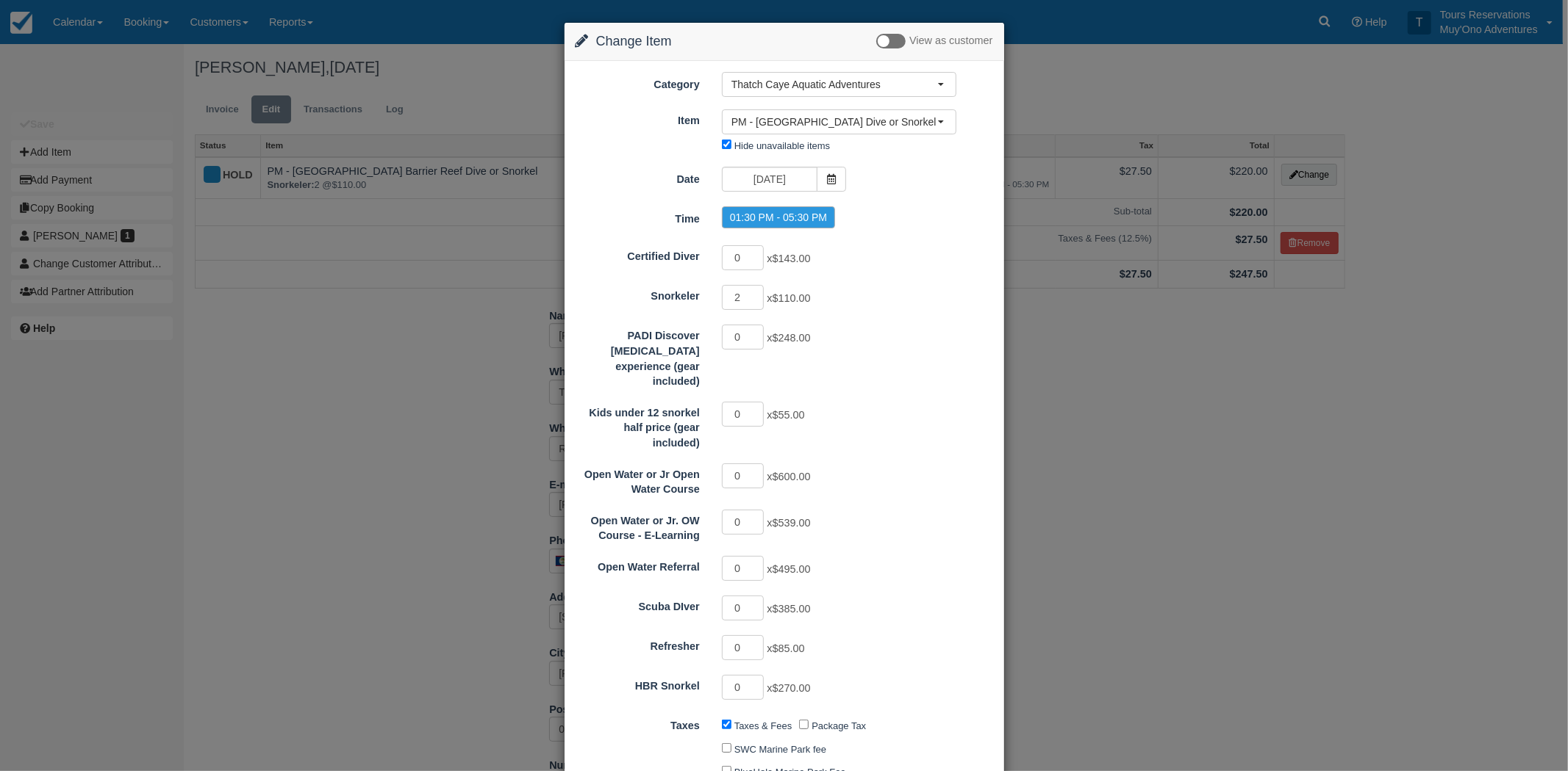
scroll to position [382, 0]
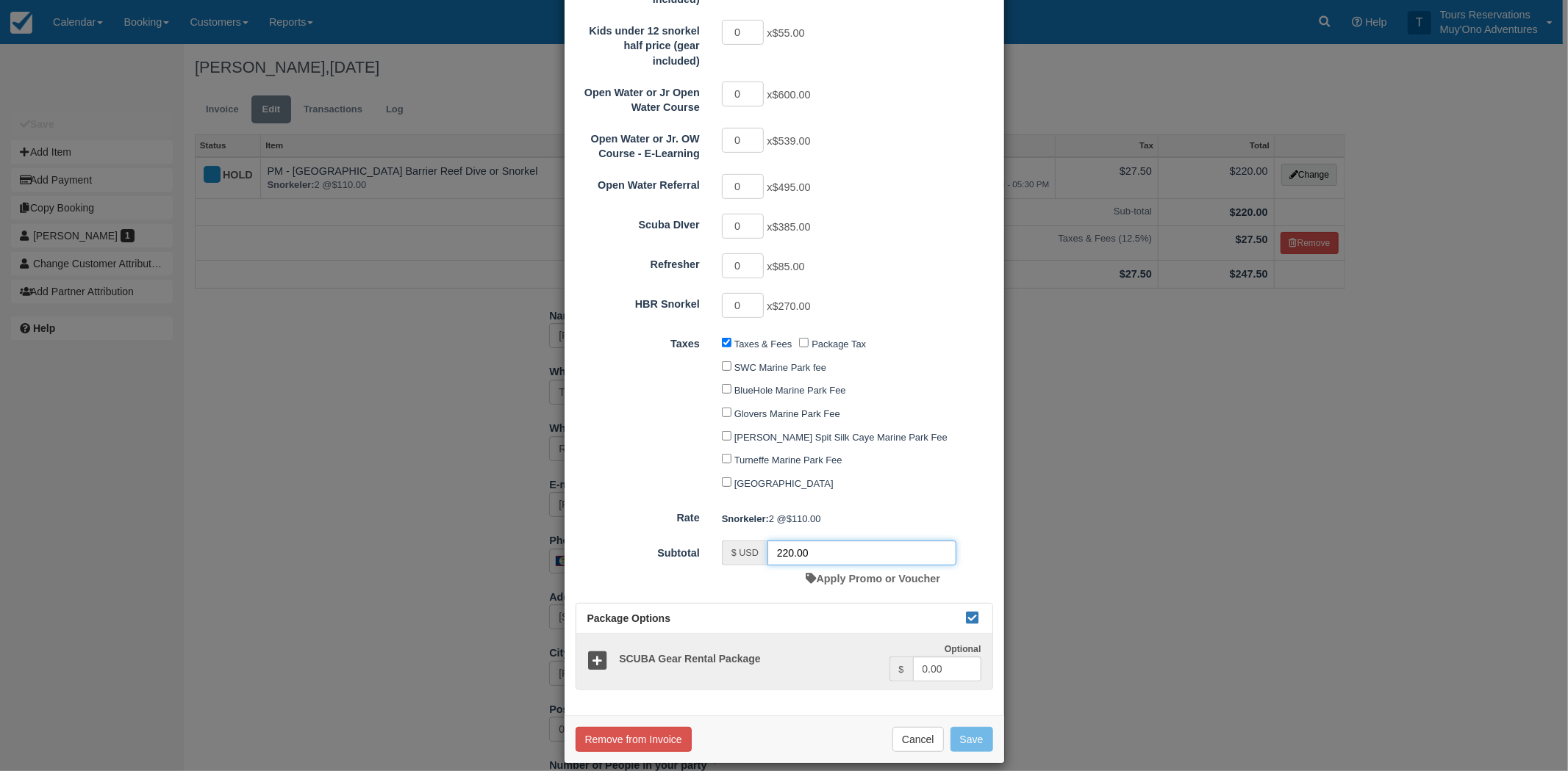
click at [767, 541] on input "220.00" at bounding box center [861, 553] width 189 height 24
click at [782, 541] on input "220.00" at bounding box center [861, 553] width 189 height 24
type input "235"
click at [970, 733] on button "Save" at bounding box center [971, 739] width 42 height 24
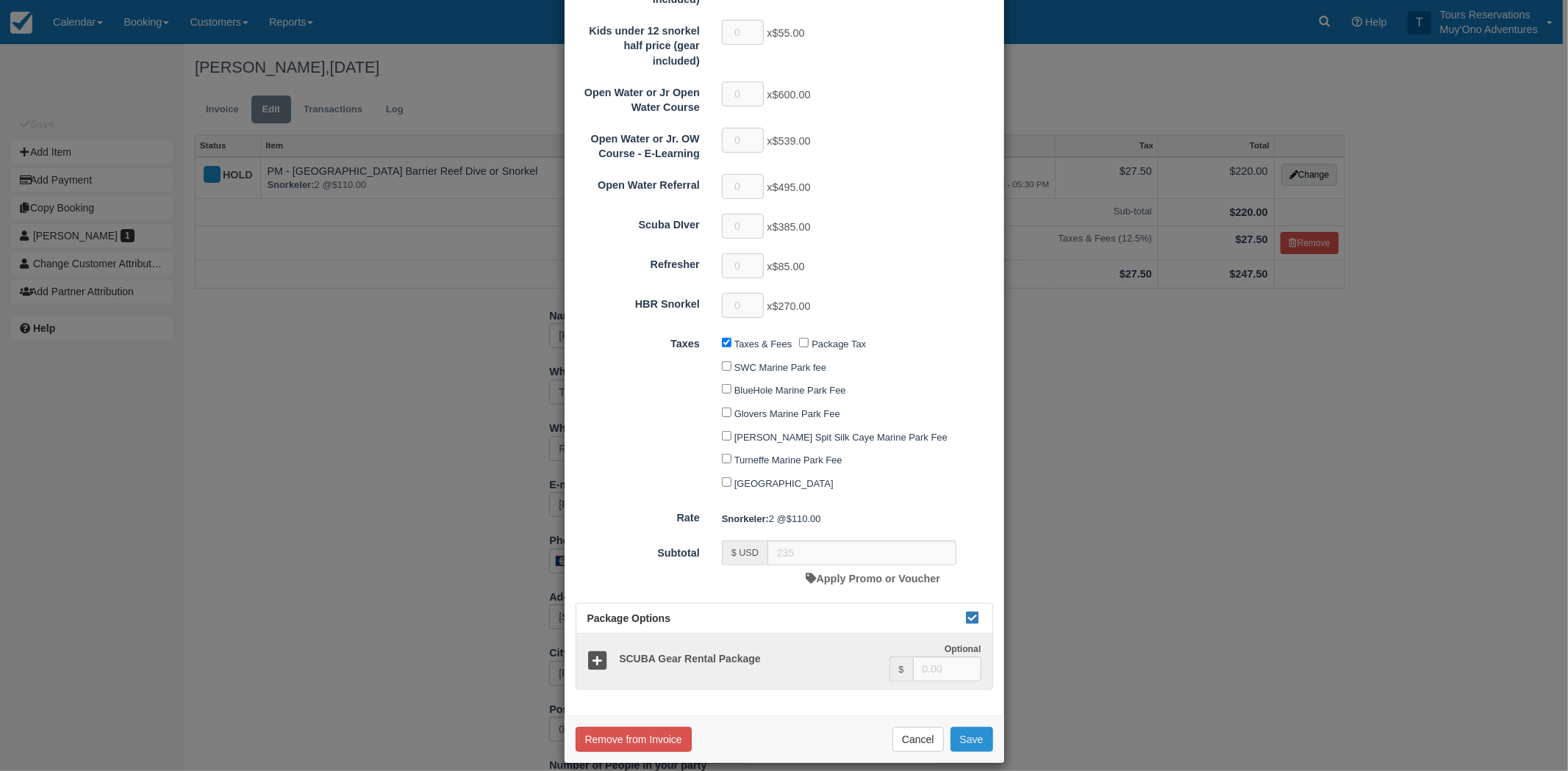
checkbox input "false"
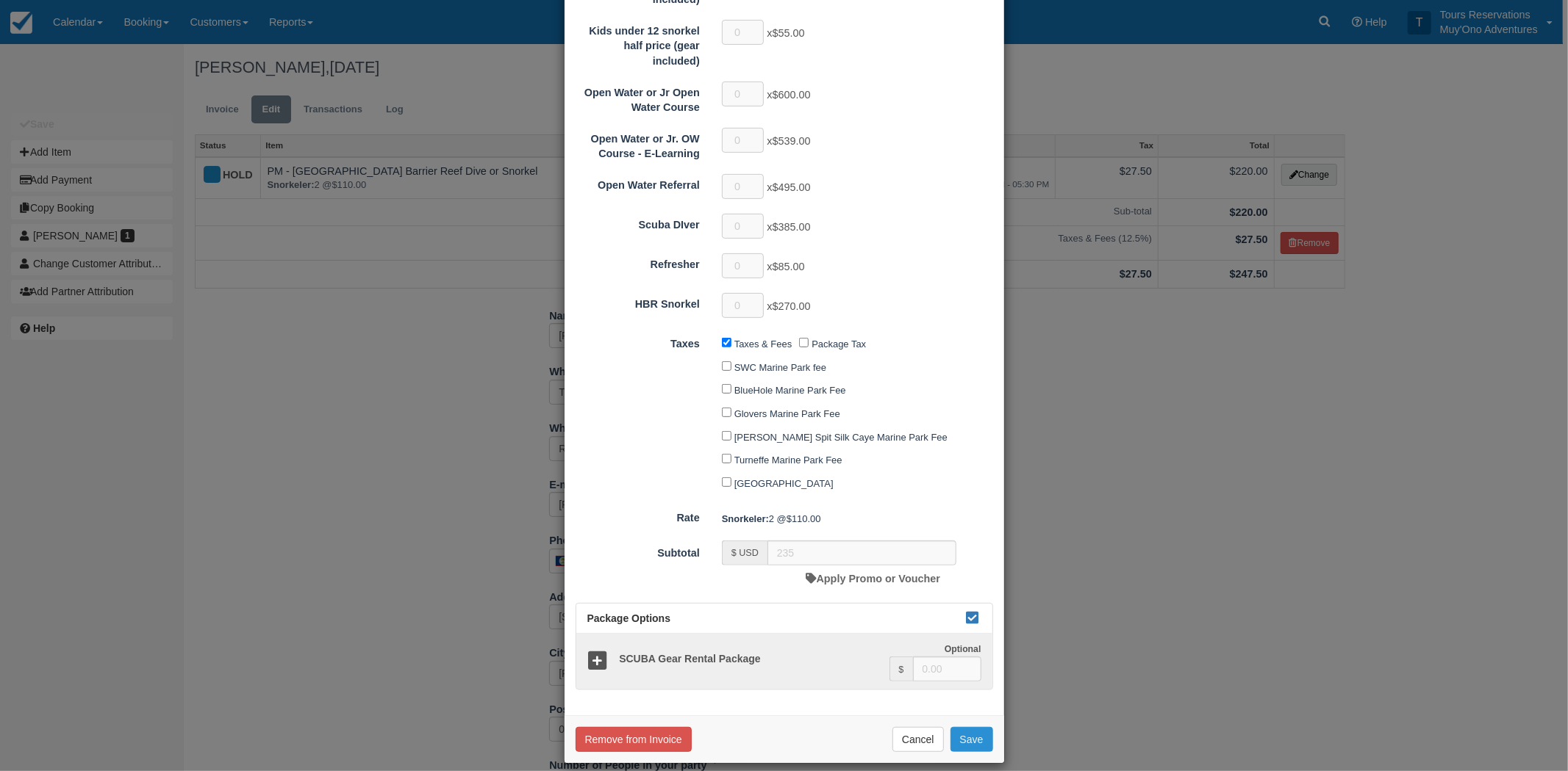
checkbox input "false"
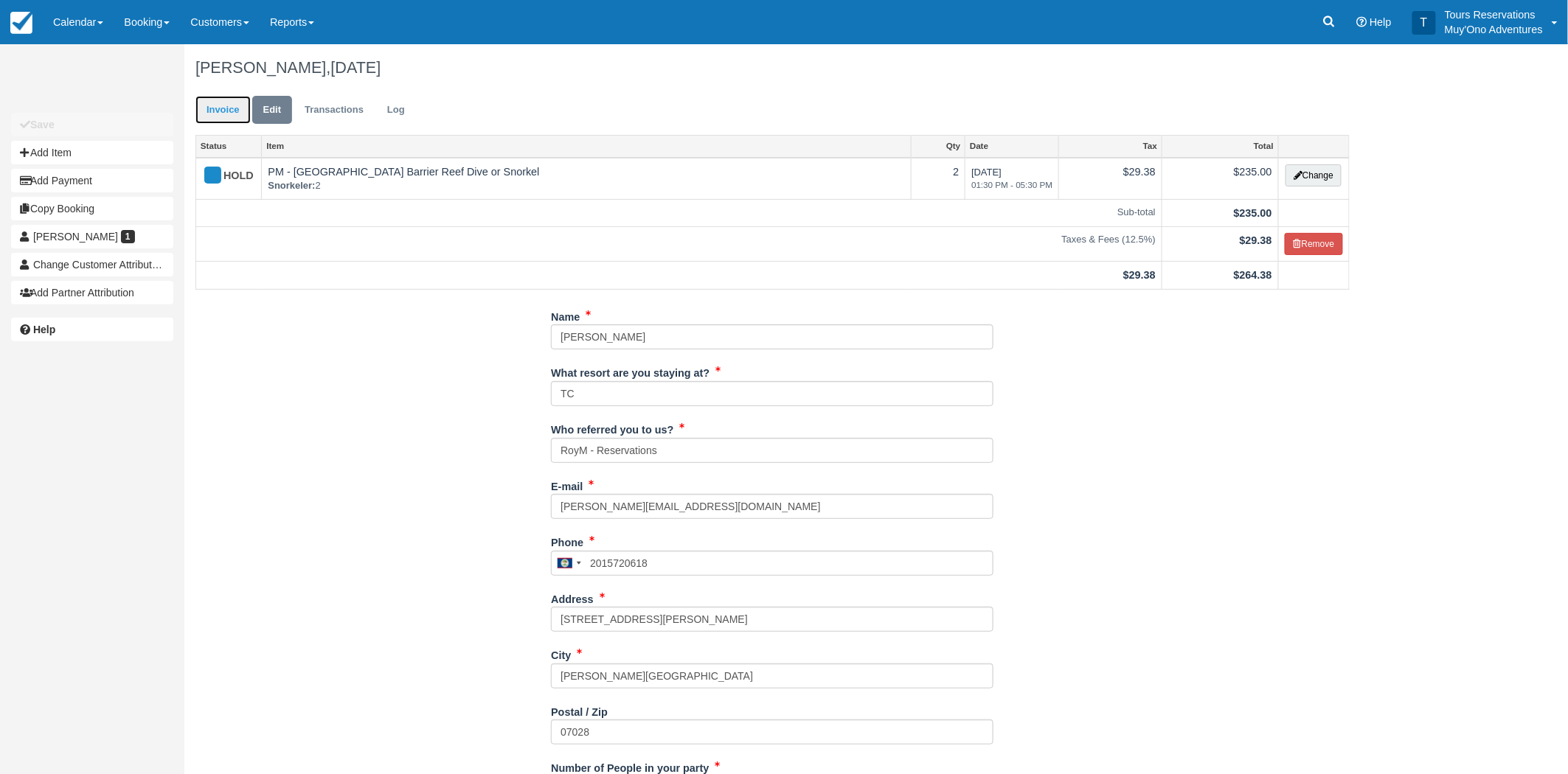
click at [212, 112] on link "Invoice" at bounding box center [223, 109] width 55 height 29
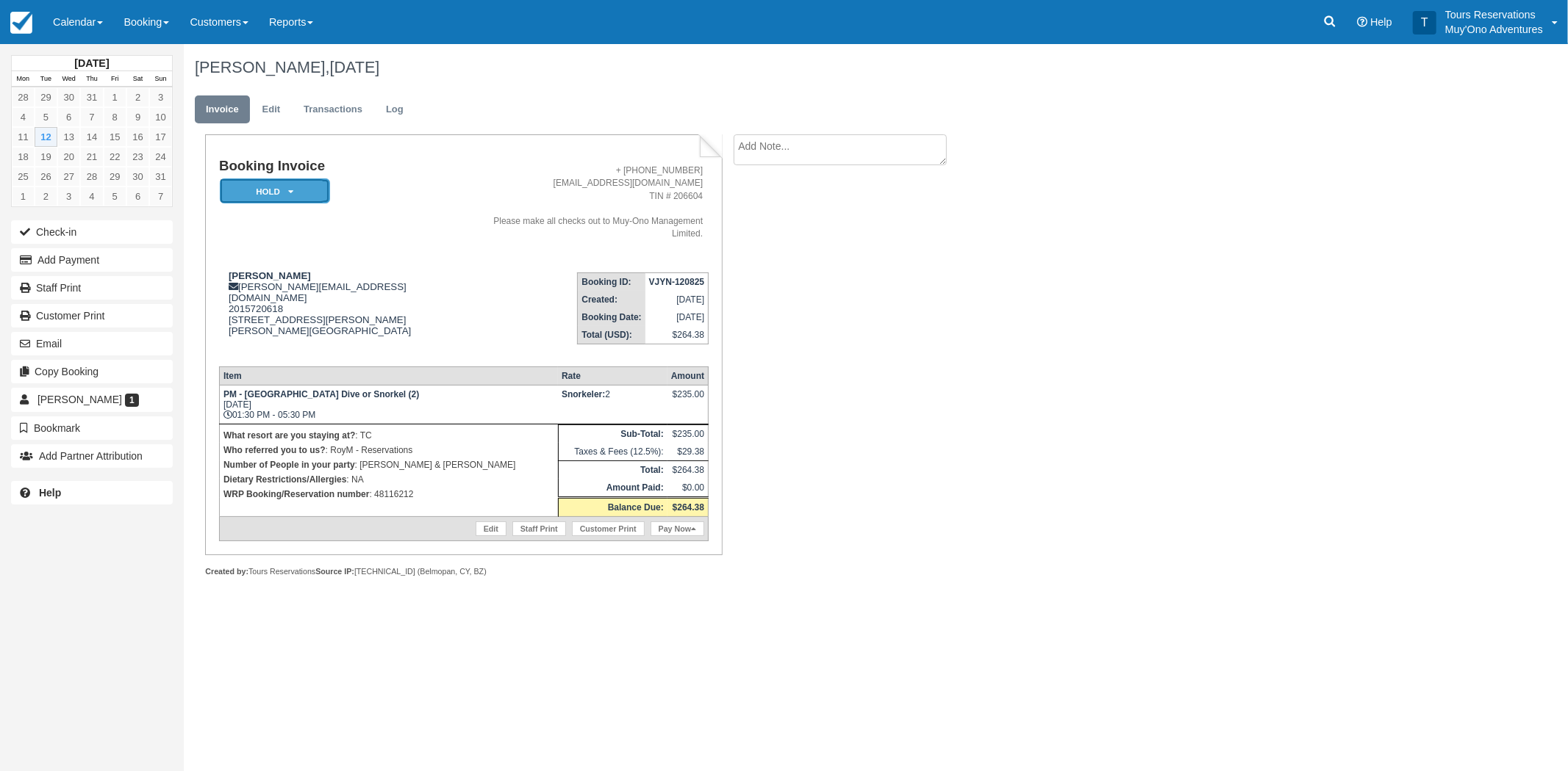
click at [318, 195] on em "HOLD" at bounding box center [274, 191] width 110 height 25
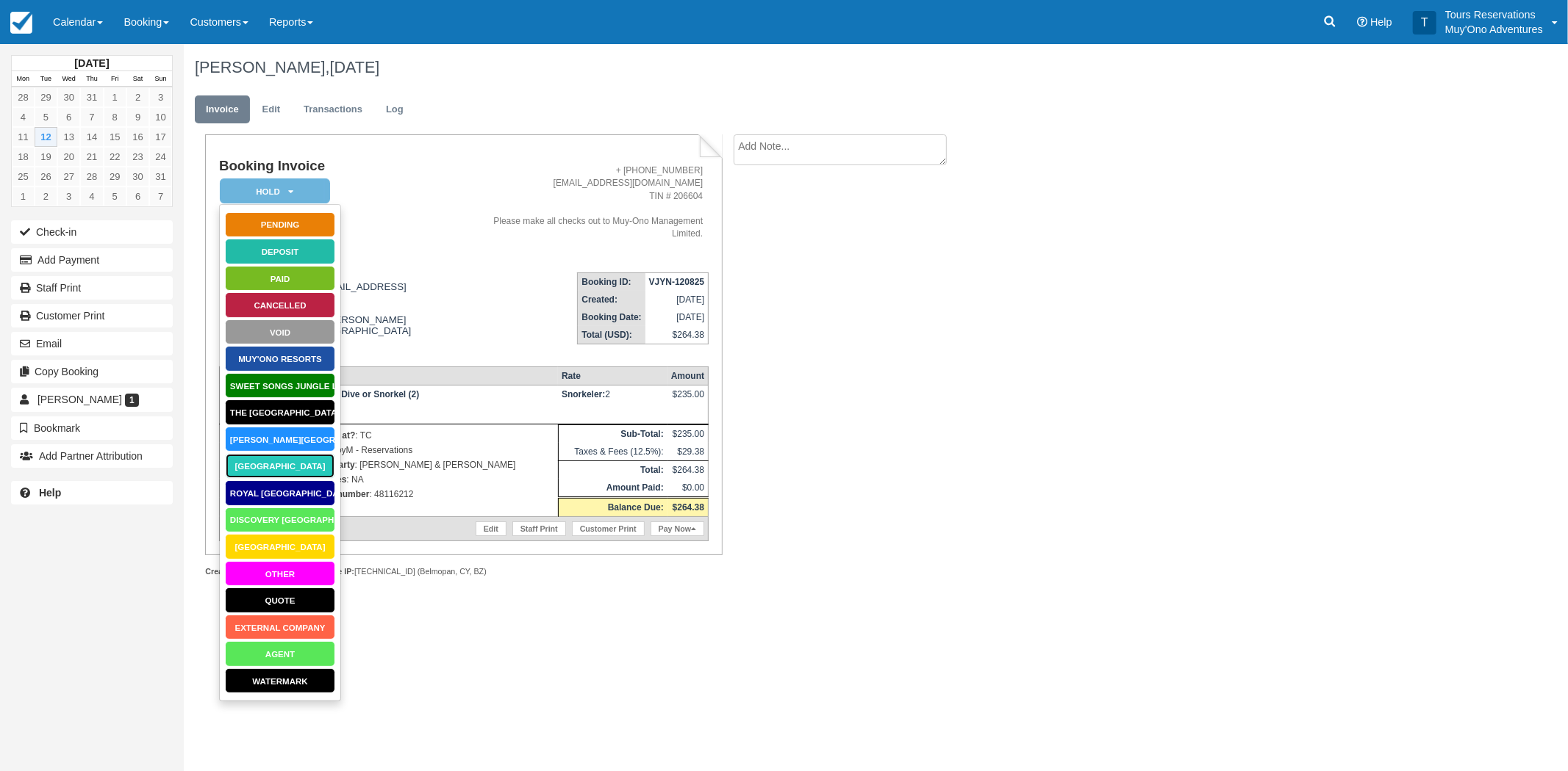
click at [292, 467] on link "Thatch Caye Resort" at bounding box center [279, 466] width 110 height 25
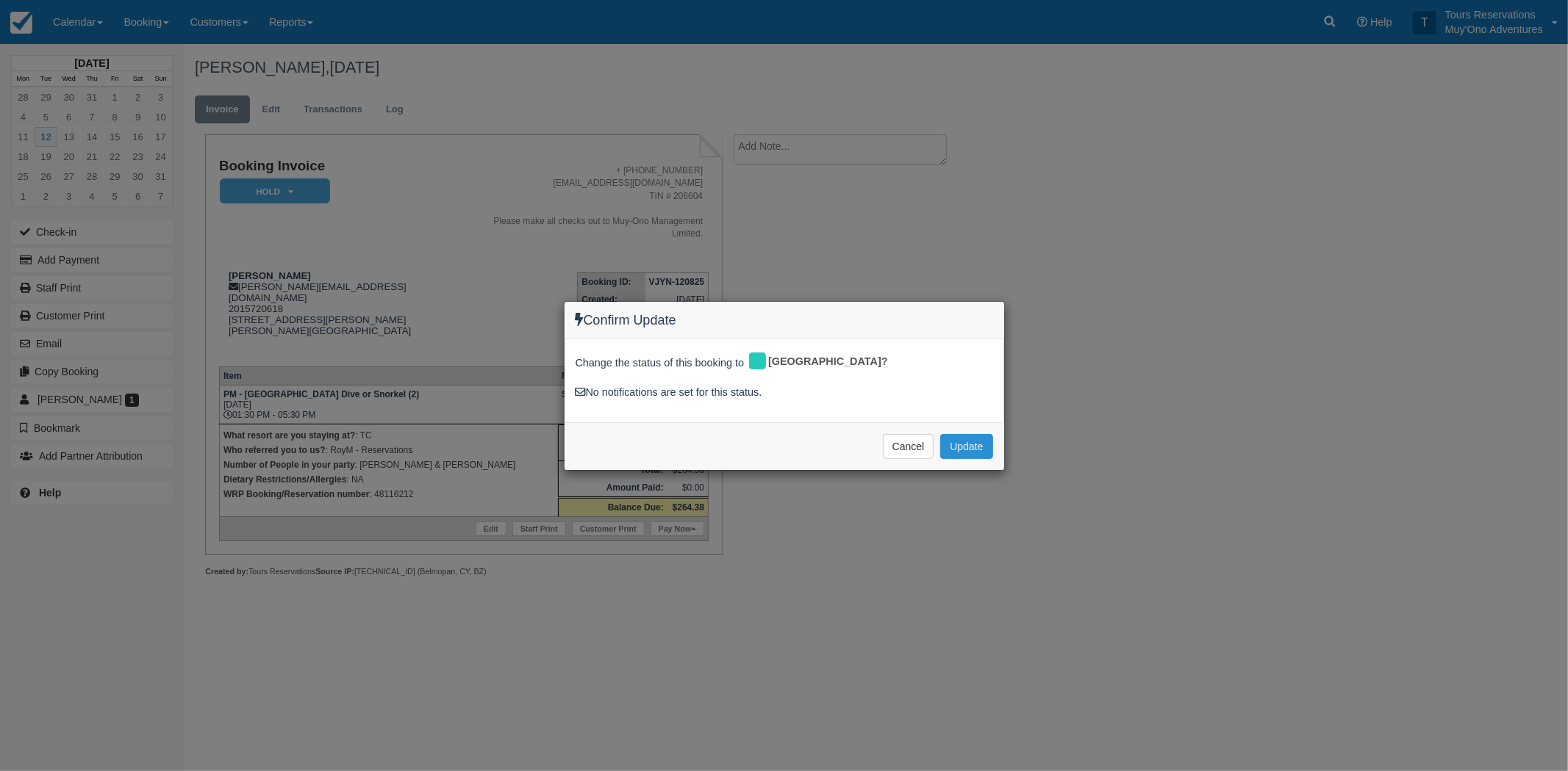
click at [971, 445] on button "Update" at bounding box center [965, 446] width 52 height 24
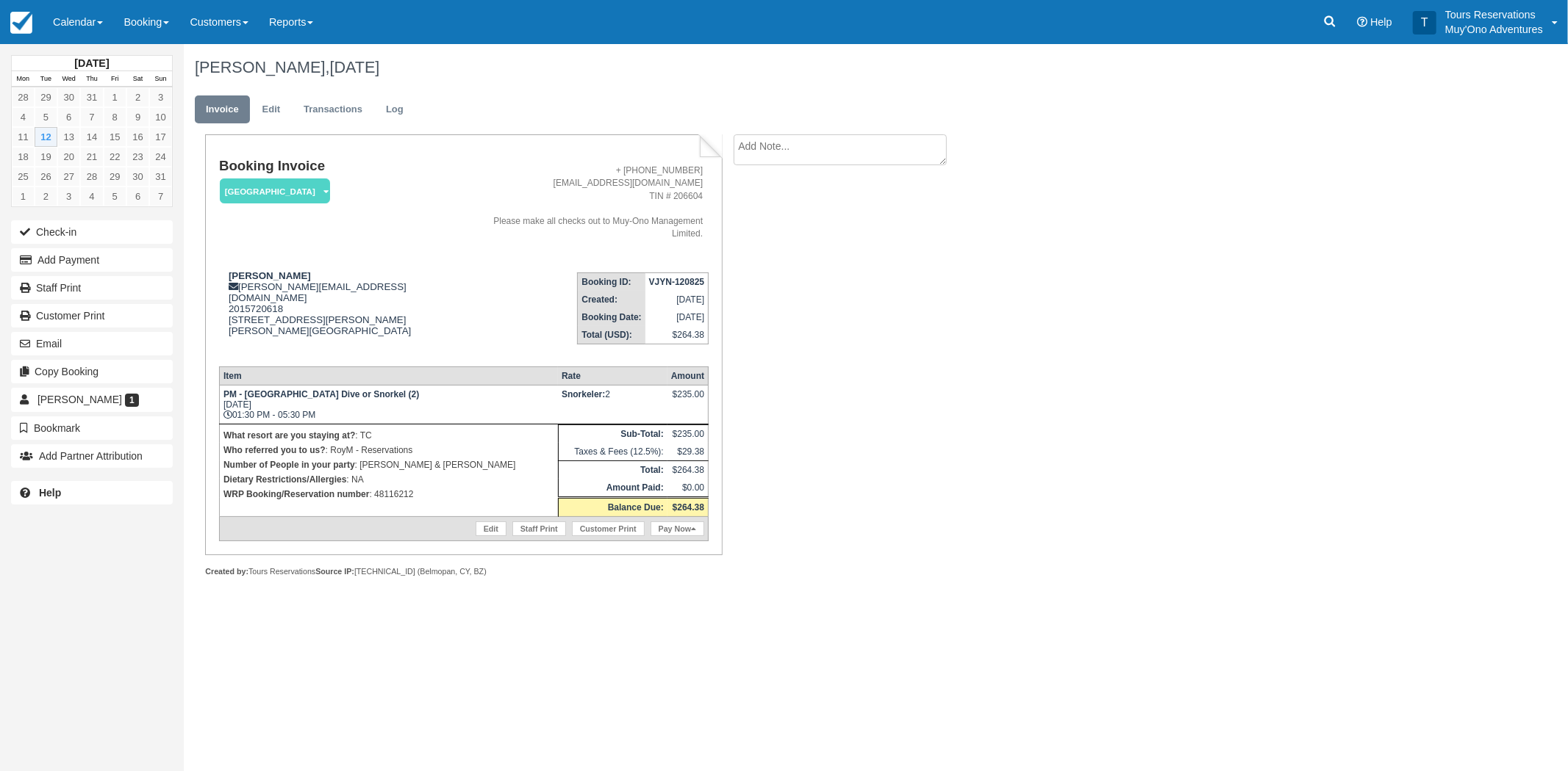
click at [795, 136] on textarea at bounding box center [839, 149] width 213 height 30
paste textarea "48116212"
type textarea "PAID IN WERBEZ - THATCH - 48116212 - RoyM"
click at [747, 221] on button "Create" at bounding box center [765, 233] width 66 height 24
click at [812, 149] on textarea "PAID IN WERBEZ - THATCH - 48116212 - RoyM" at bounding box center [839, 149] width 213 height 30
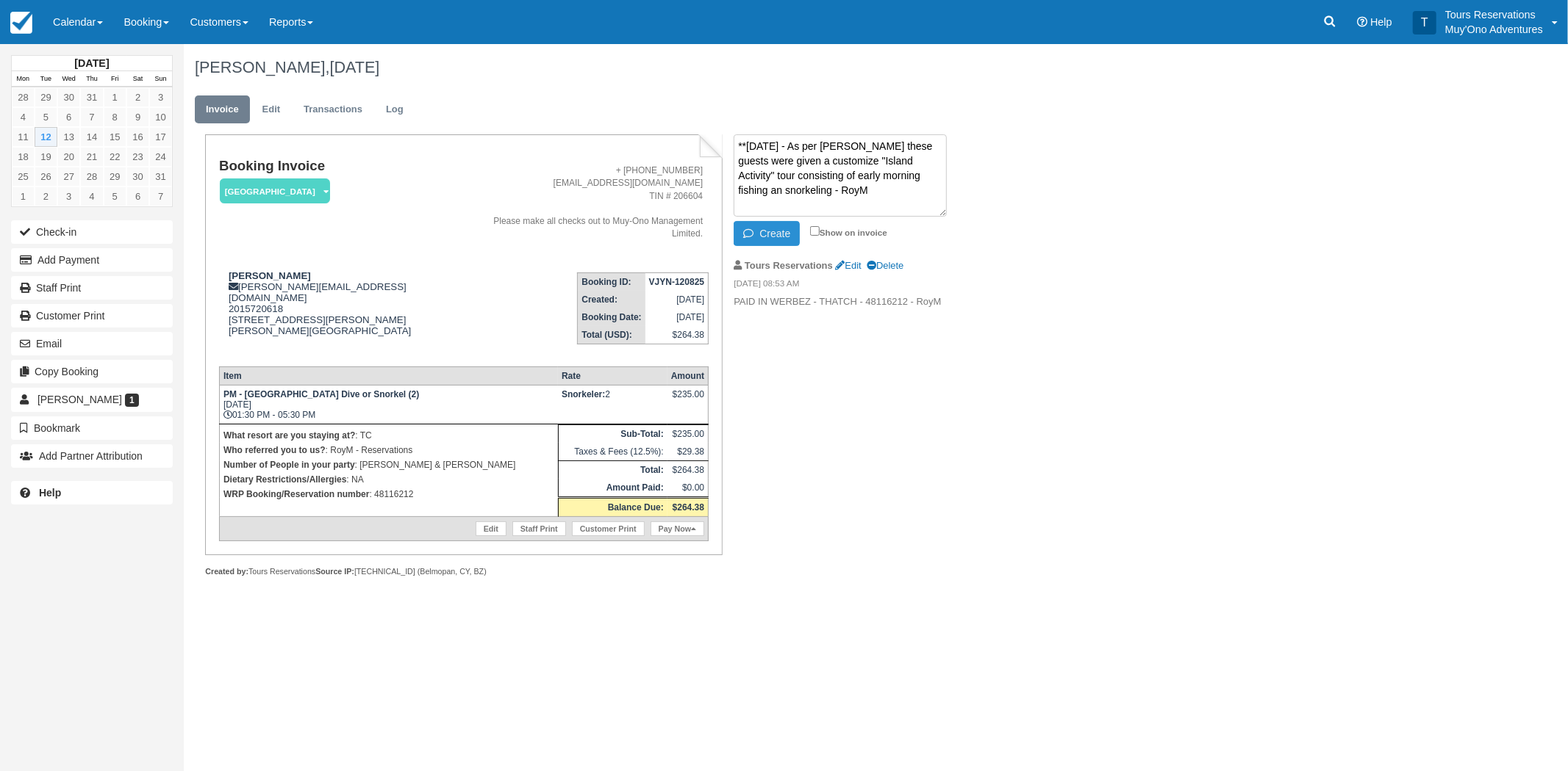
type textarea "**Aug 12th , 2025 - As per Juan these guests were given a customize "Island Act…"
click at [769, 242] on button "Create" at bounding box center [765, 233] width 66 height 24
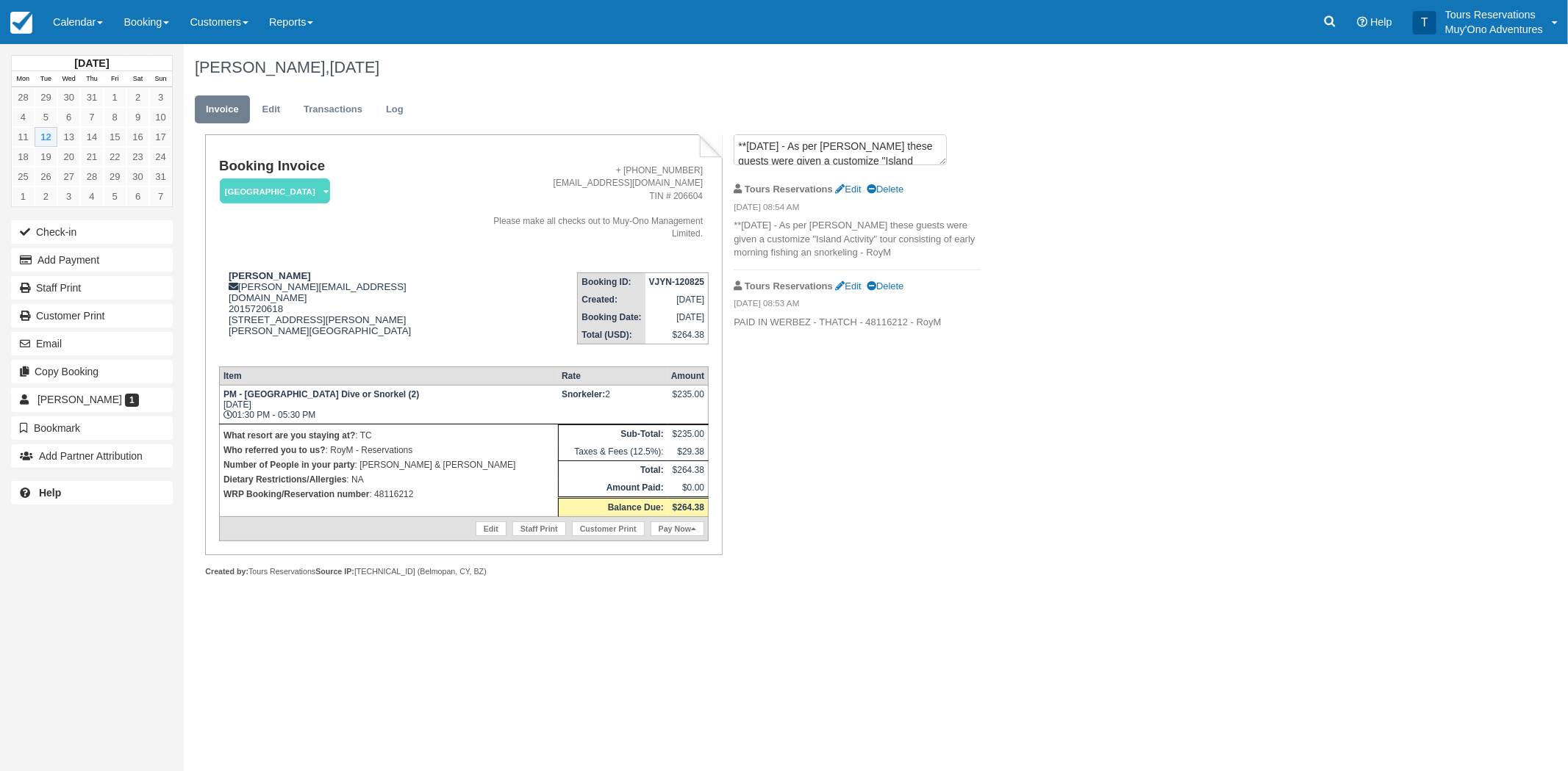
click at [684, 275] on td "VJYN-120825" at bounding box center [676, 282] width 63 height 19
click at [683, 275] on td "VJYN-120825" at bounding box center [676, 282] width 63 height 19
click at [677, 277] on strong "VJYN-120825" at bounding box center [676, 282] width 55 height 10
click at [674, 277] on strong "VJYN-120825" at bounding box center [676, 282] width 55 height 10
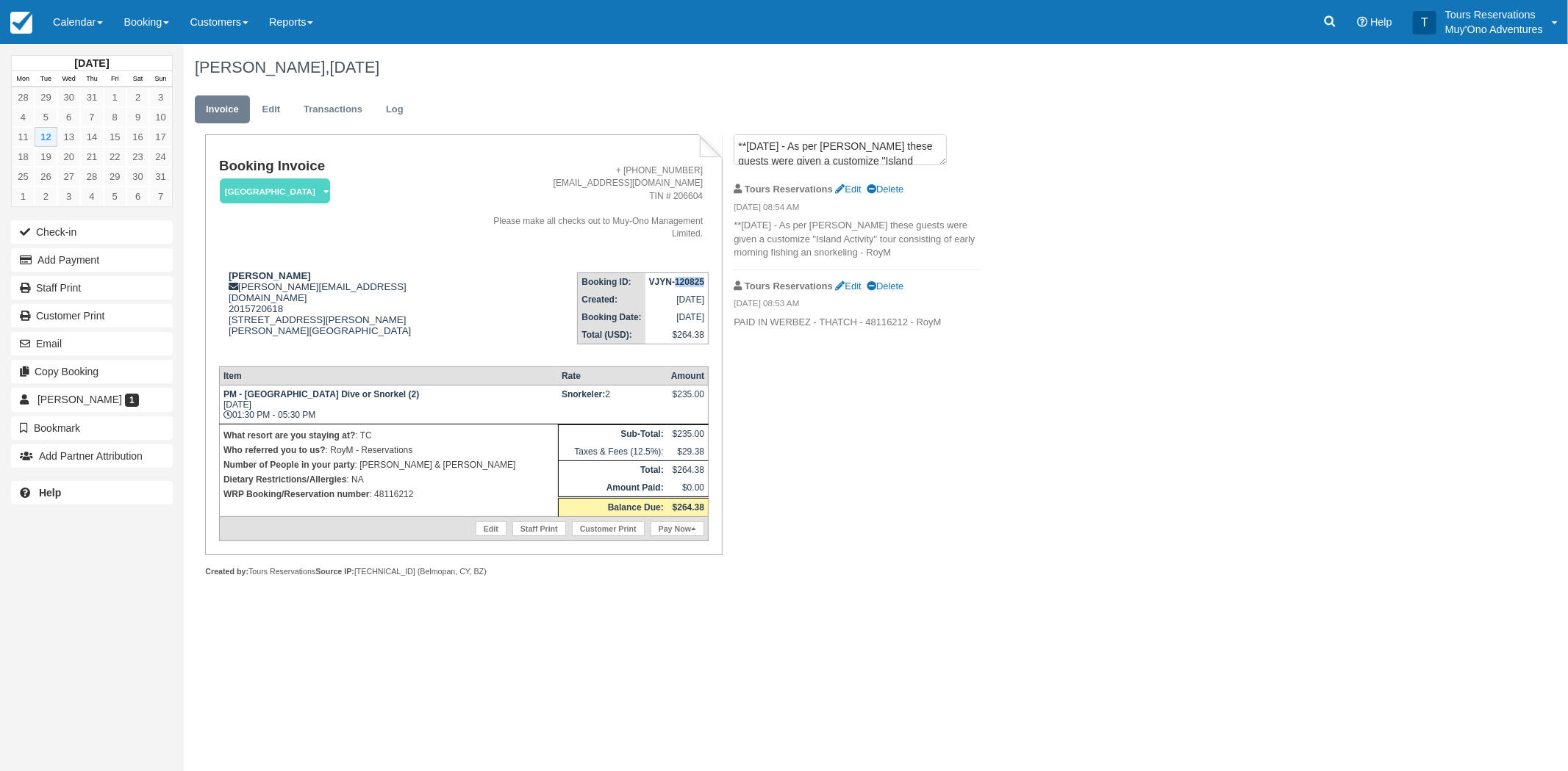
click at [674, 277] on strong "VJYN-120825" at bounding box center [676, 282] width 55 height 10
copy tbody "VJYN-120825"
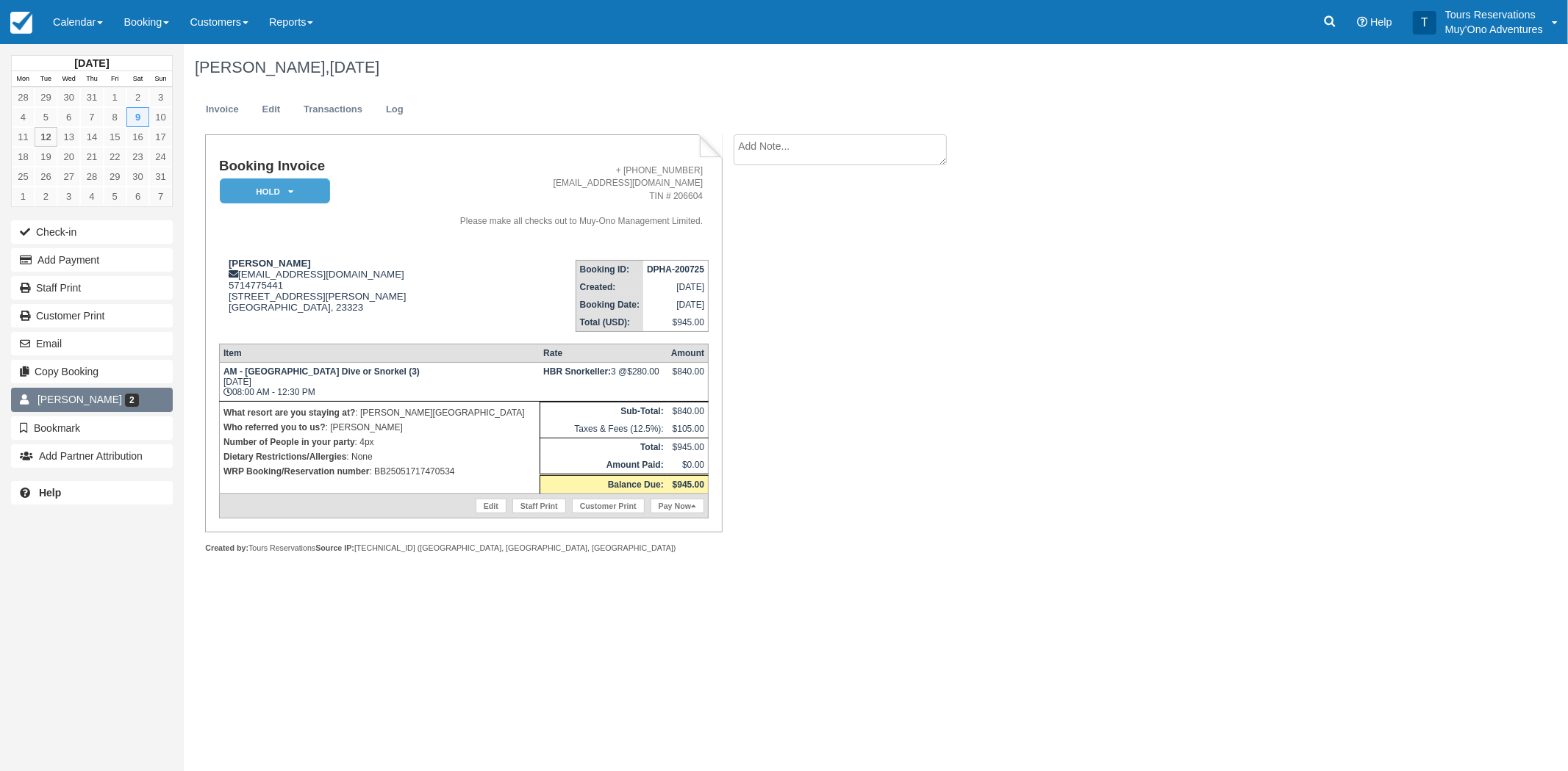
click at [92, 408] on link "Joshua Hodge 2" at bounding box center [91, 400] width 162 height 24
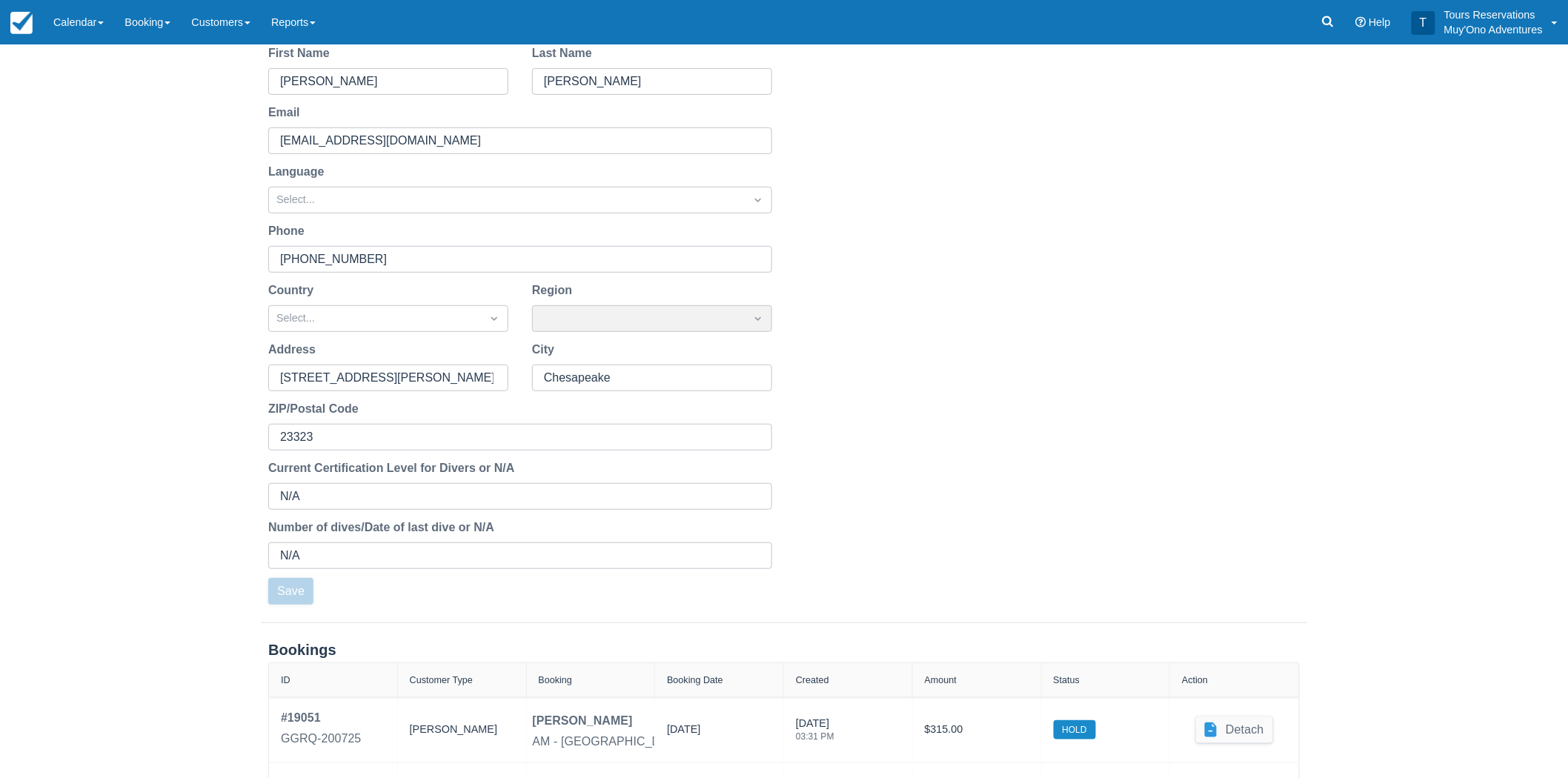
scroll to position [257, 0]
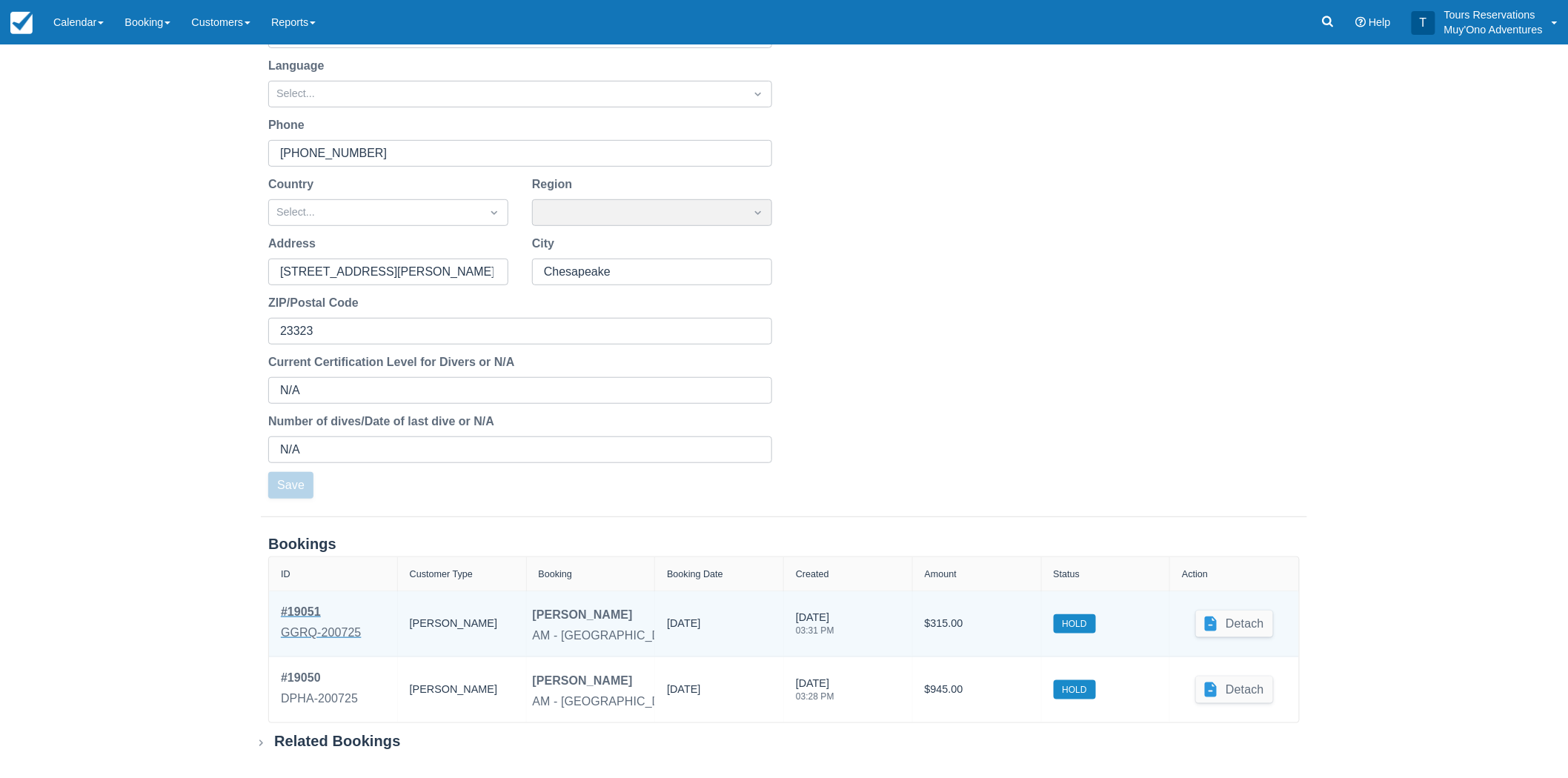
click at [329, 634] on div "GGRQ-200725" at bounding box center [321, 633] width 81 height 18
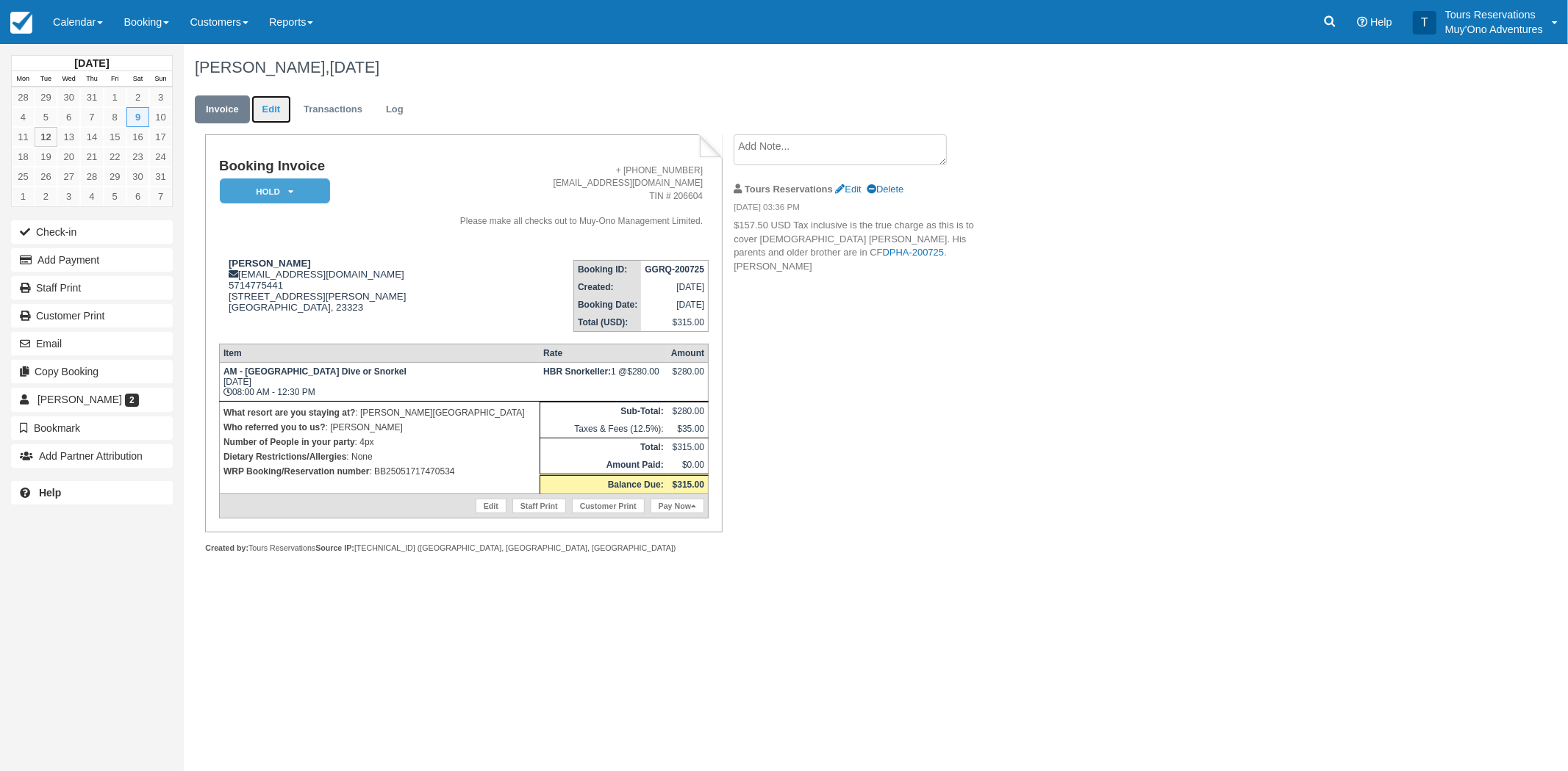
click at [282, 108] on link "Edit" at bounding box center [270, 109] width 39 height 28
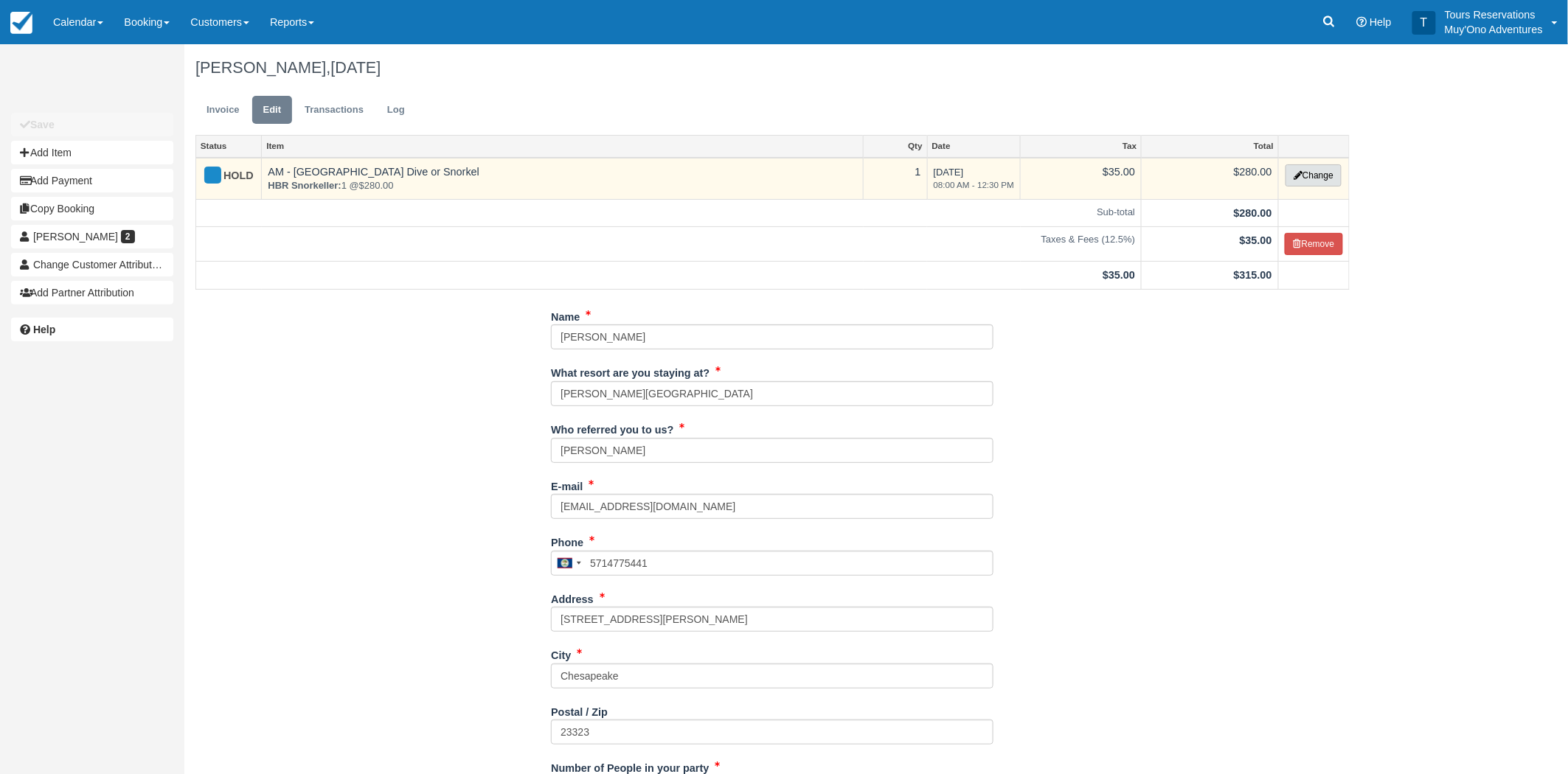
click at [1331, 181] on button "Change" at bounding box center [1313, 175] width 56 height 22
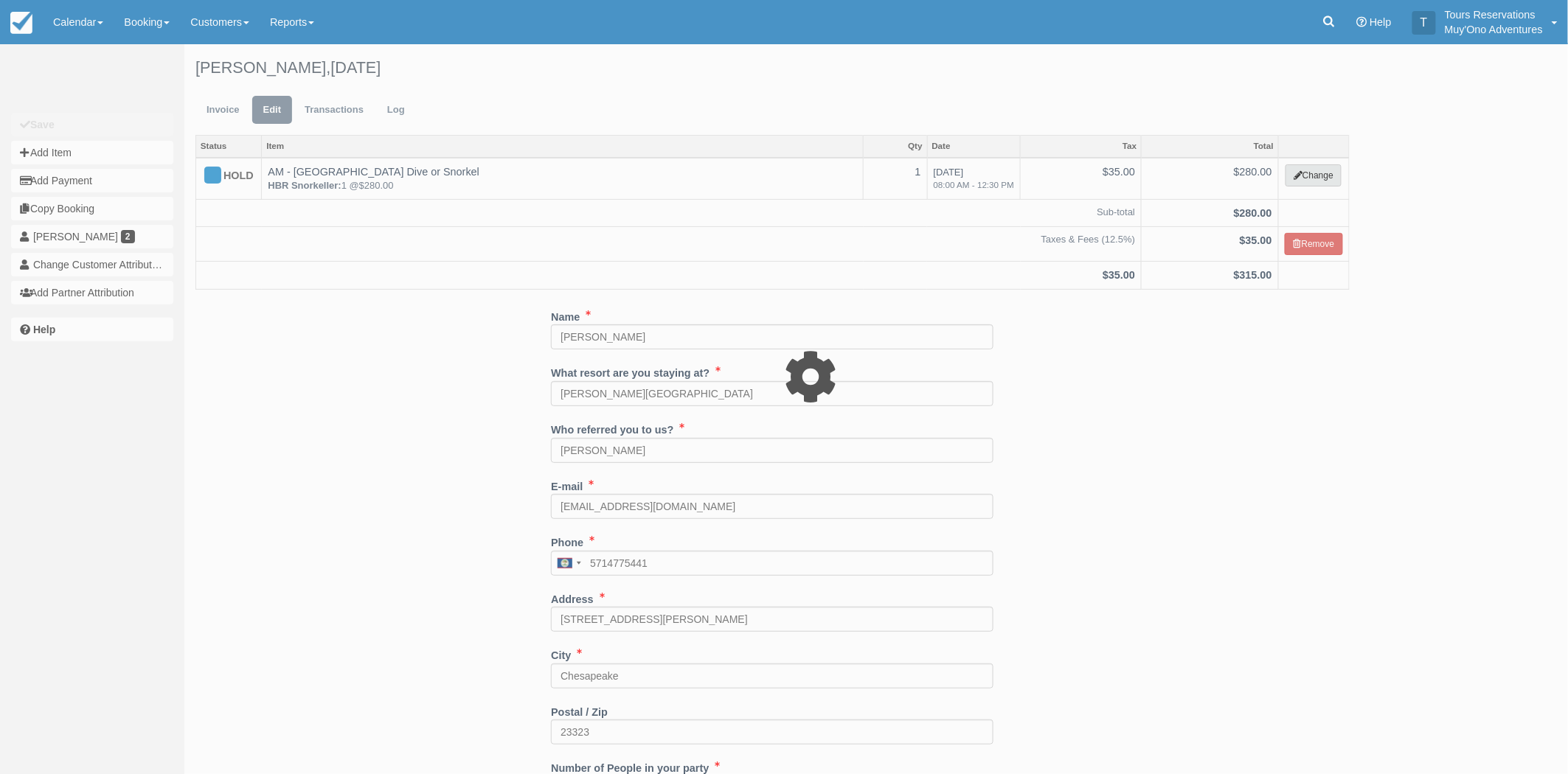
select select "64"
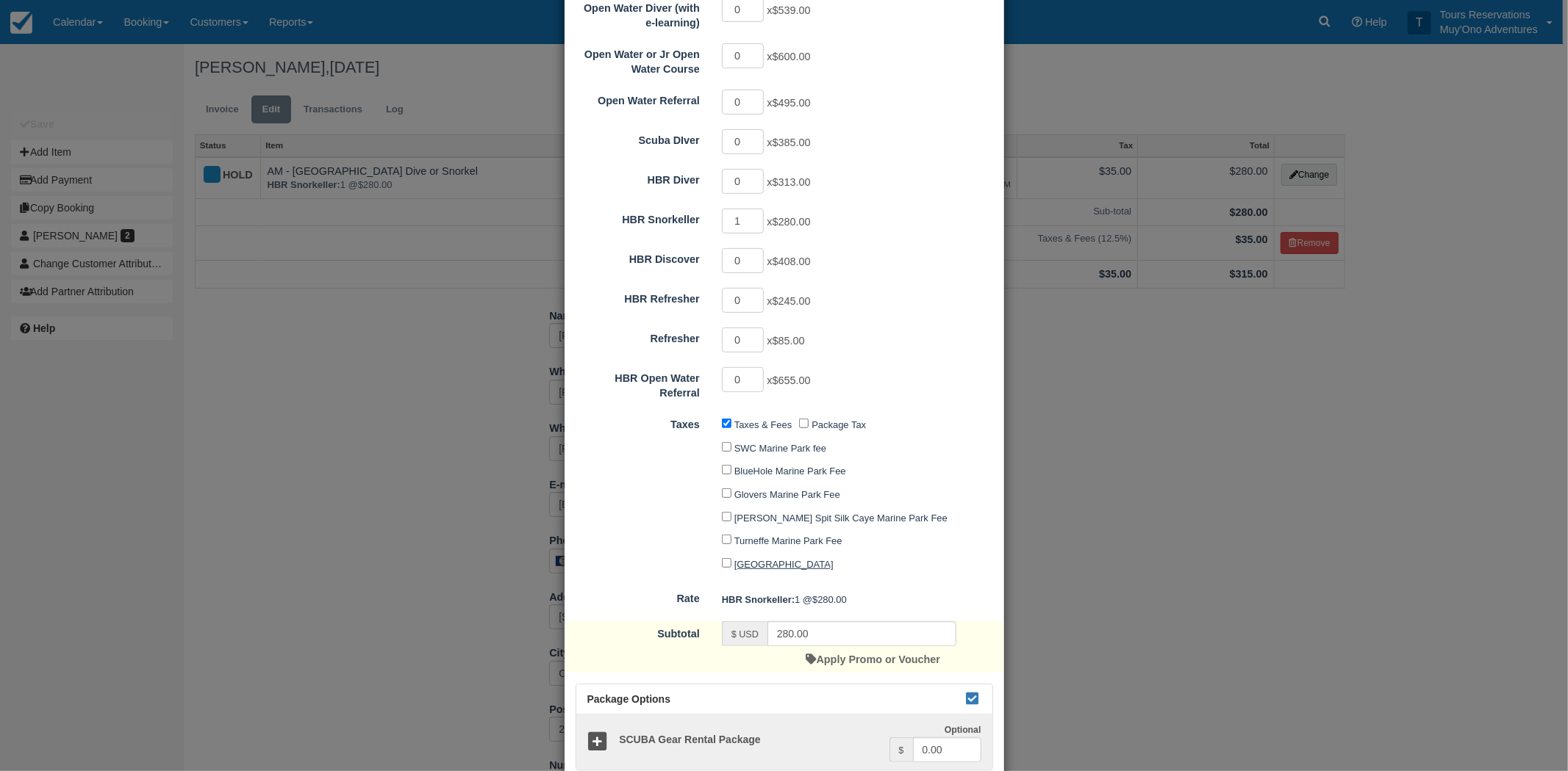
scroll to position [547, 0]
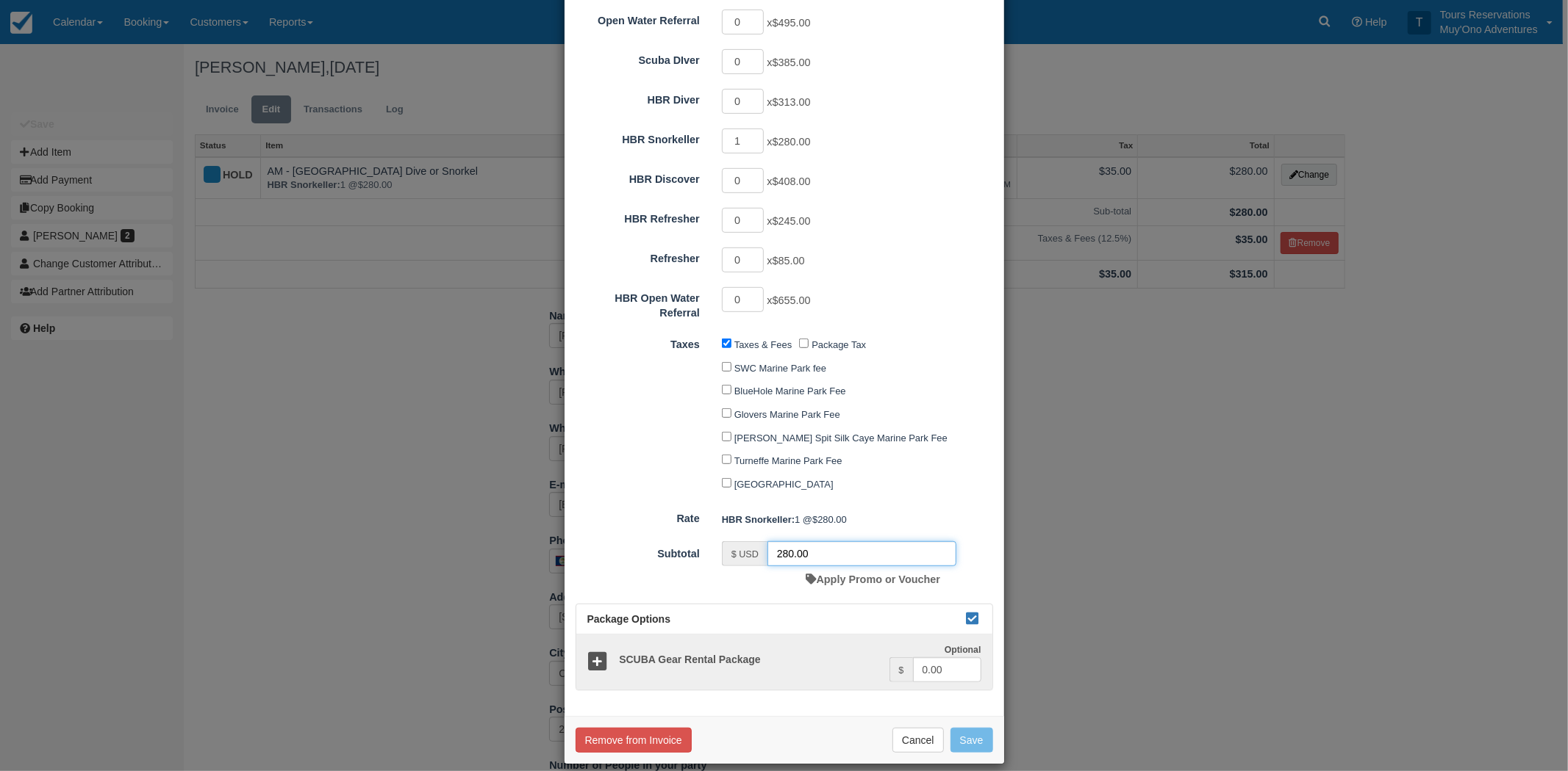
click at [774, 542] on input "280.00" at bounding box center [861, 554] width 189 height 24
type input "140"
click at [980, 728] on button "Save" at bounding box center [971, 740] width 42 height 24
checkbox input "false"
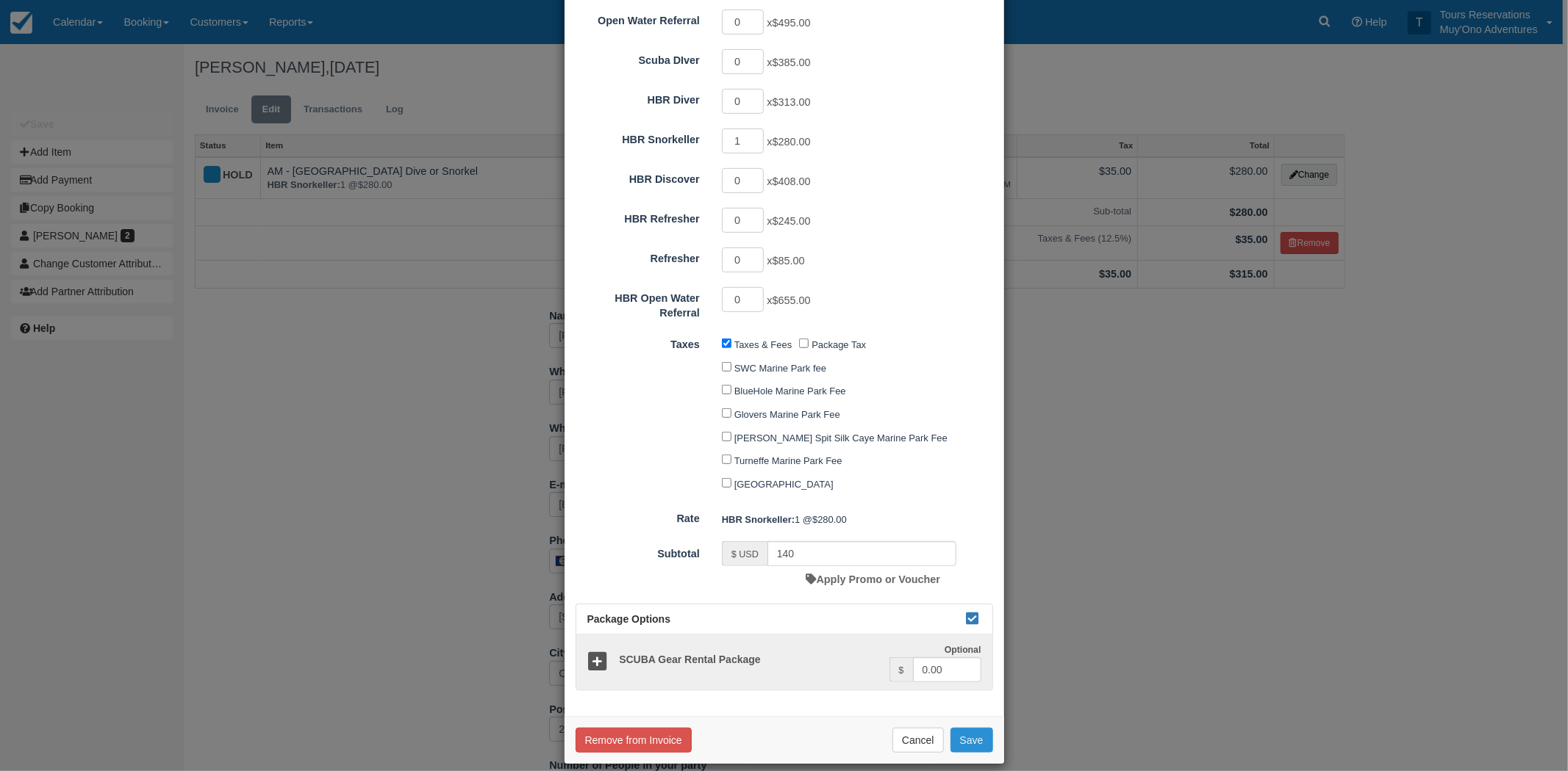
checkbox input "false"
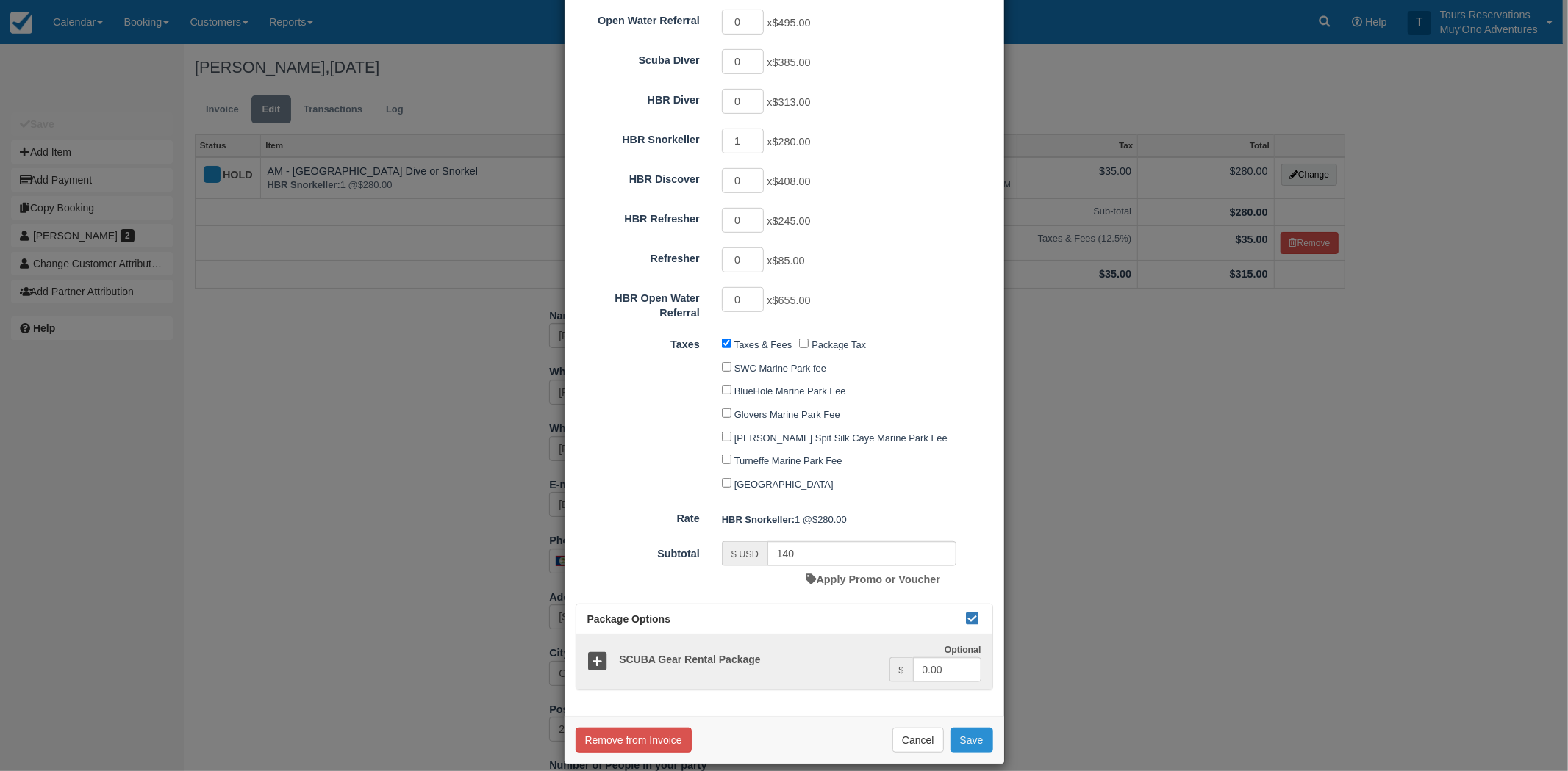
checkbox input "false"
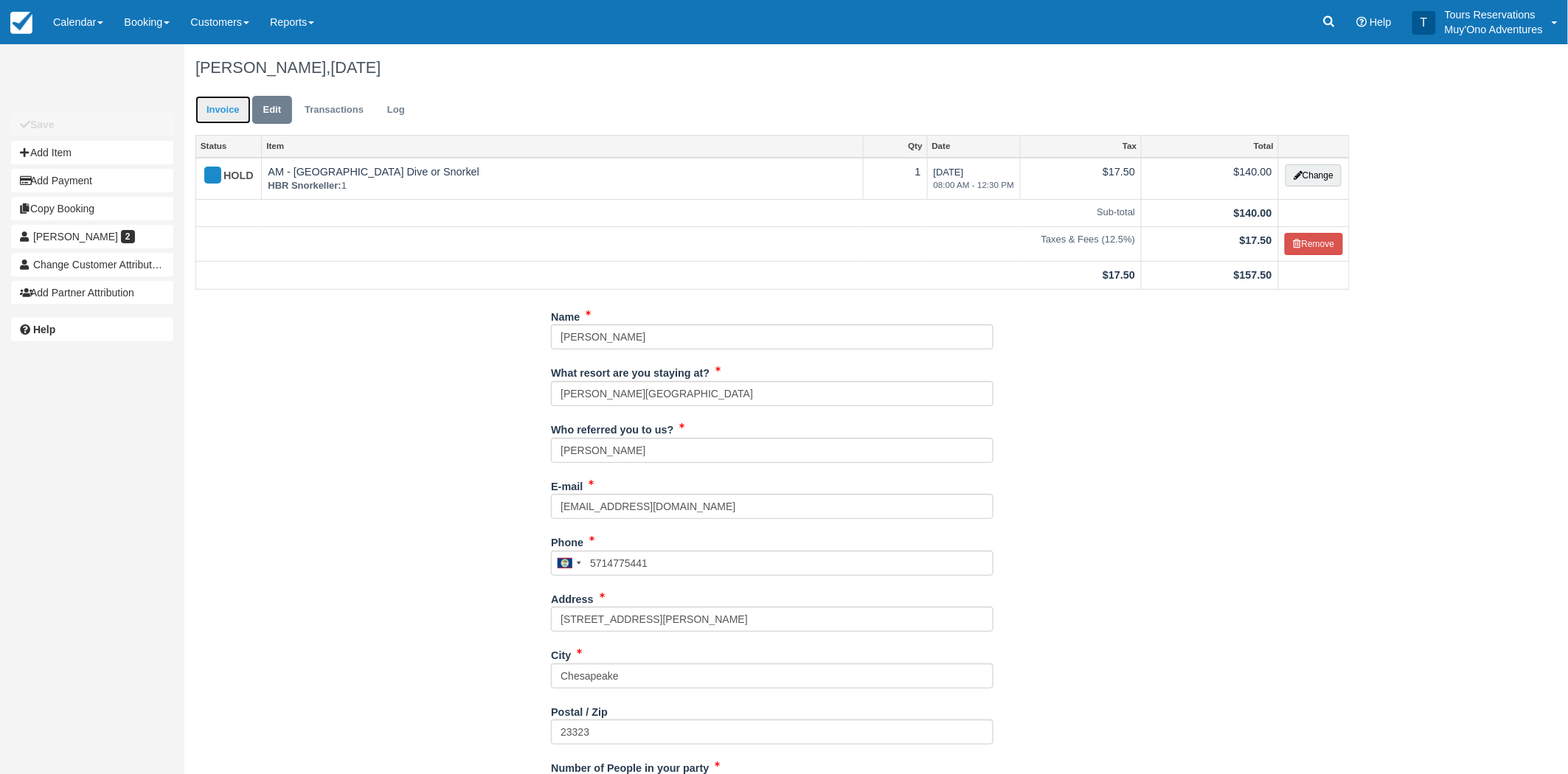
click at [222, 114] on link "Invoice" at bounding box center [223, 109] width 55 height 29
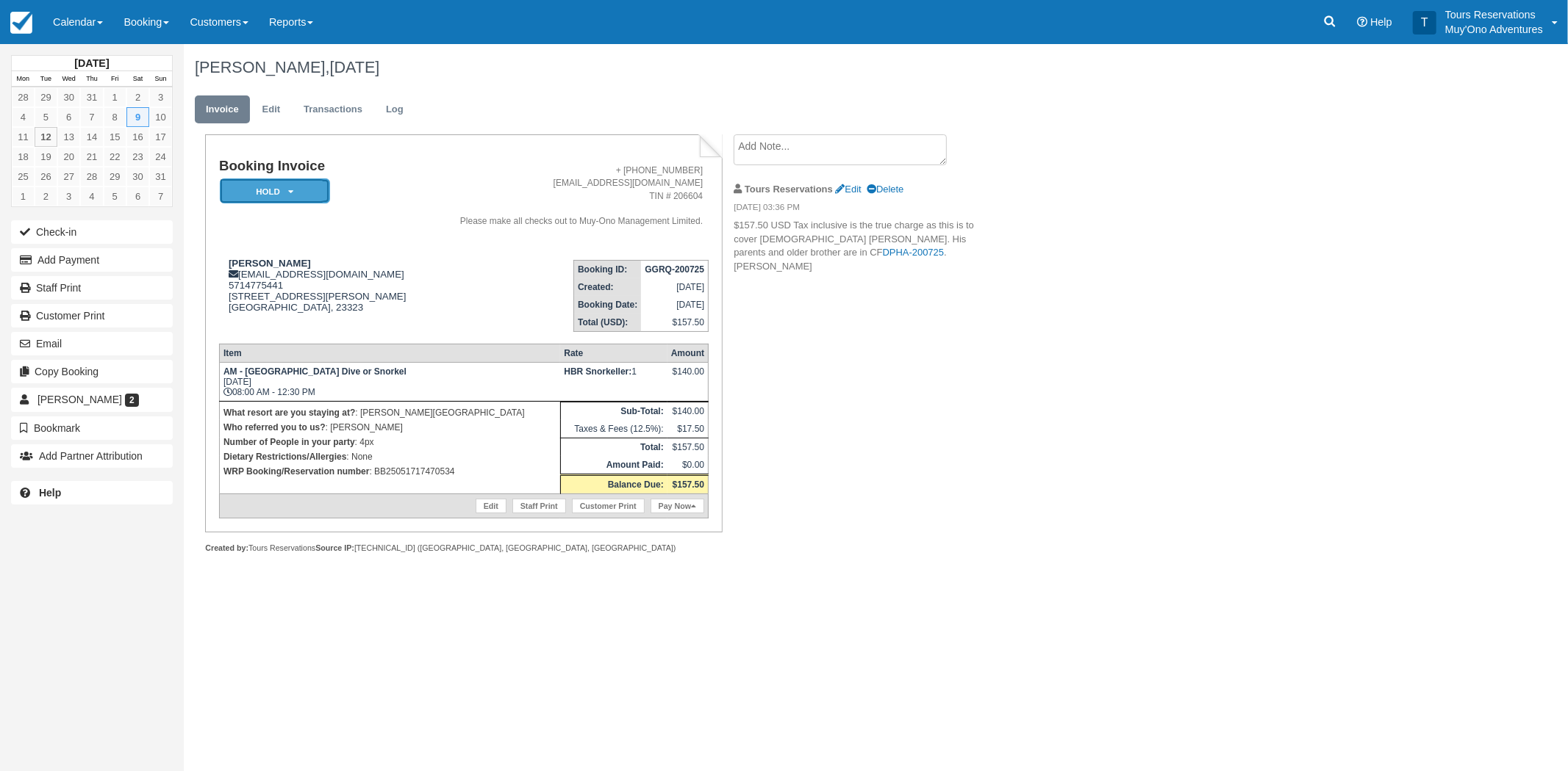
click at [248, 181] on em "HOLD" at bounding box center [274, 191] width 110 height 25
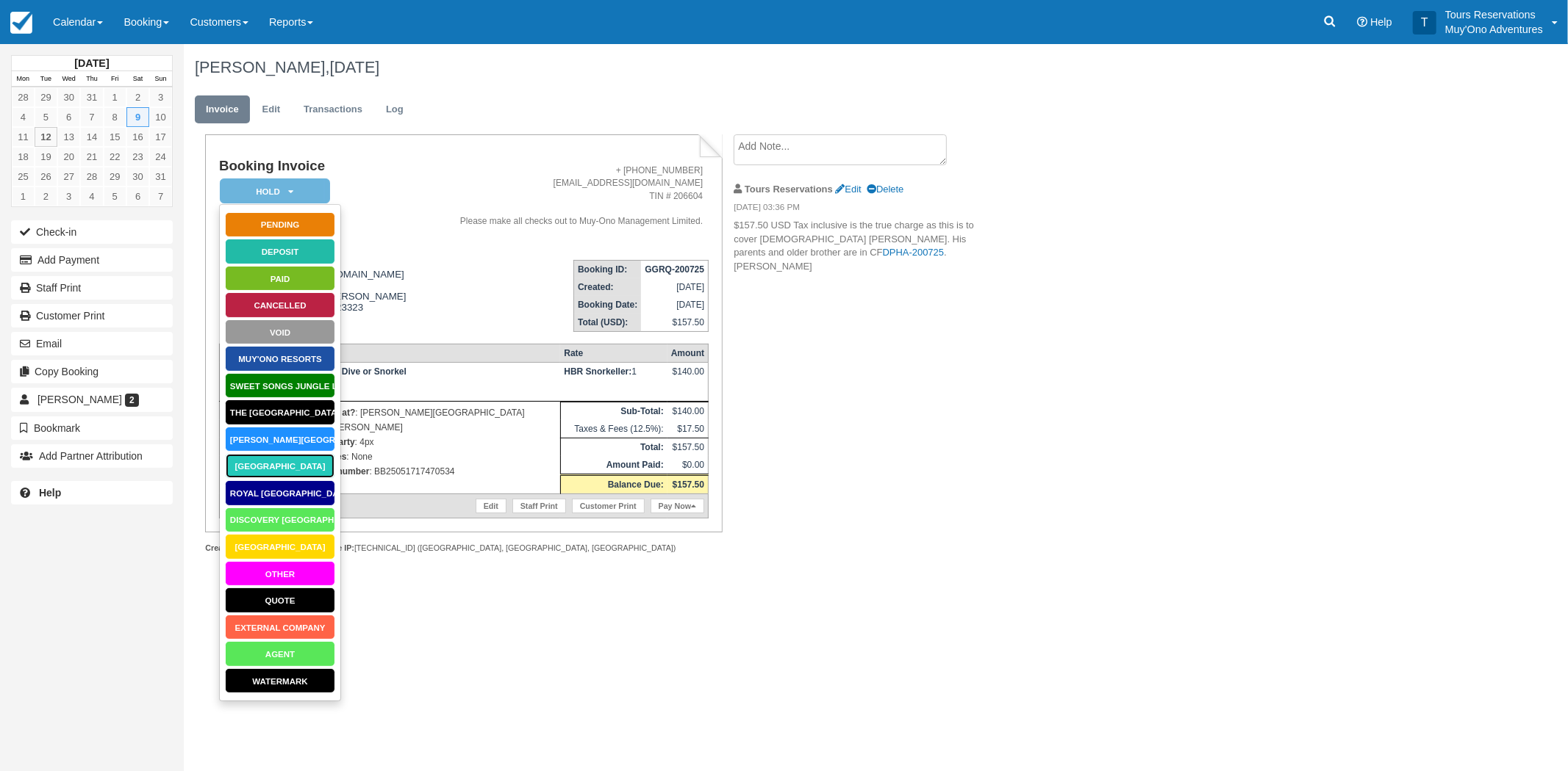
click at [284, 471] on link "[GEOGRAPHIC_DATA]" at bounding box center [279, 466] width 110 height 25
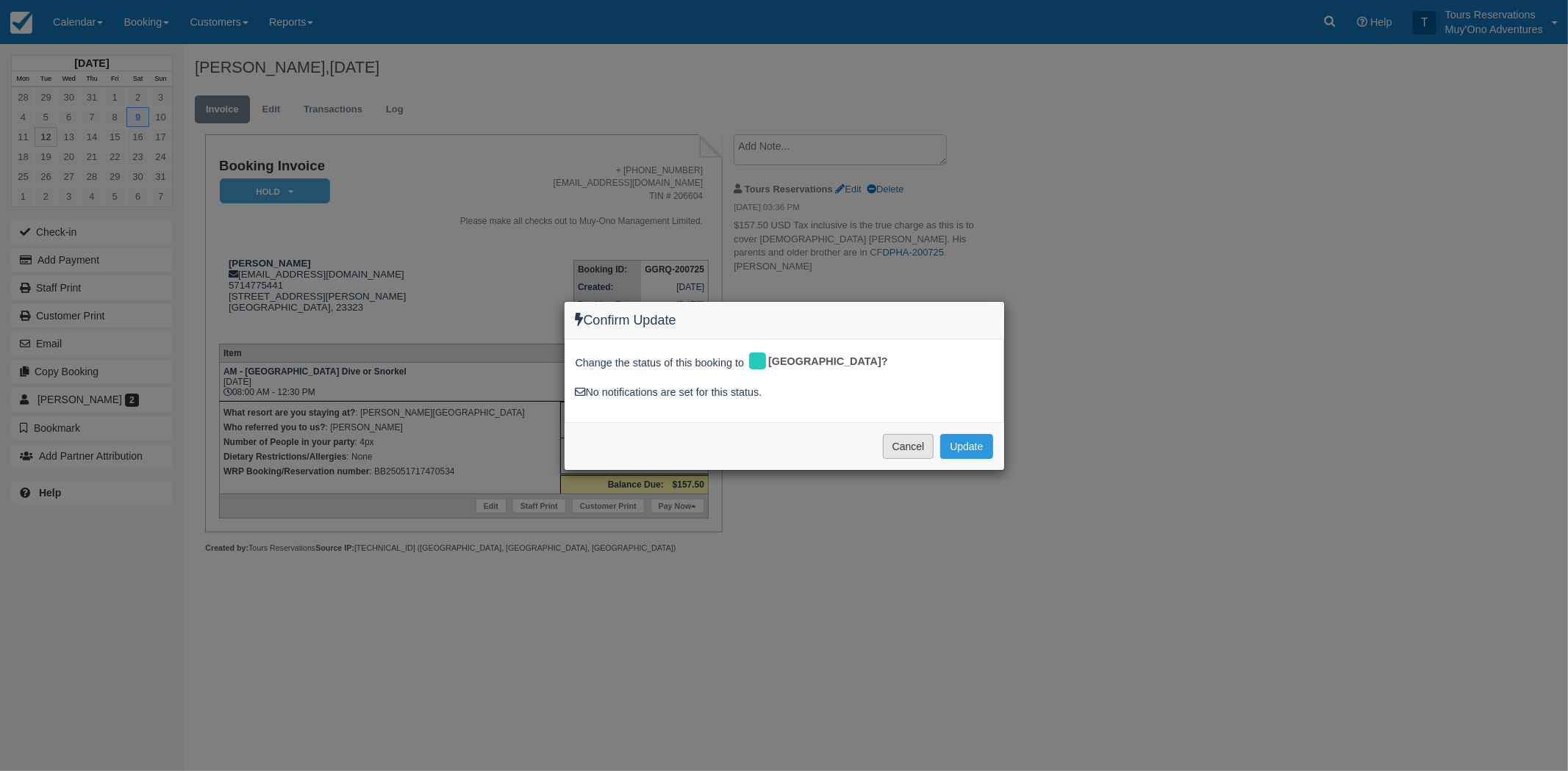
click at [906, 445] on button "Cancel" at bounding box center [908, 446] width 51 height 24
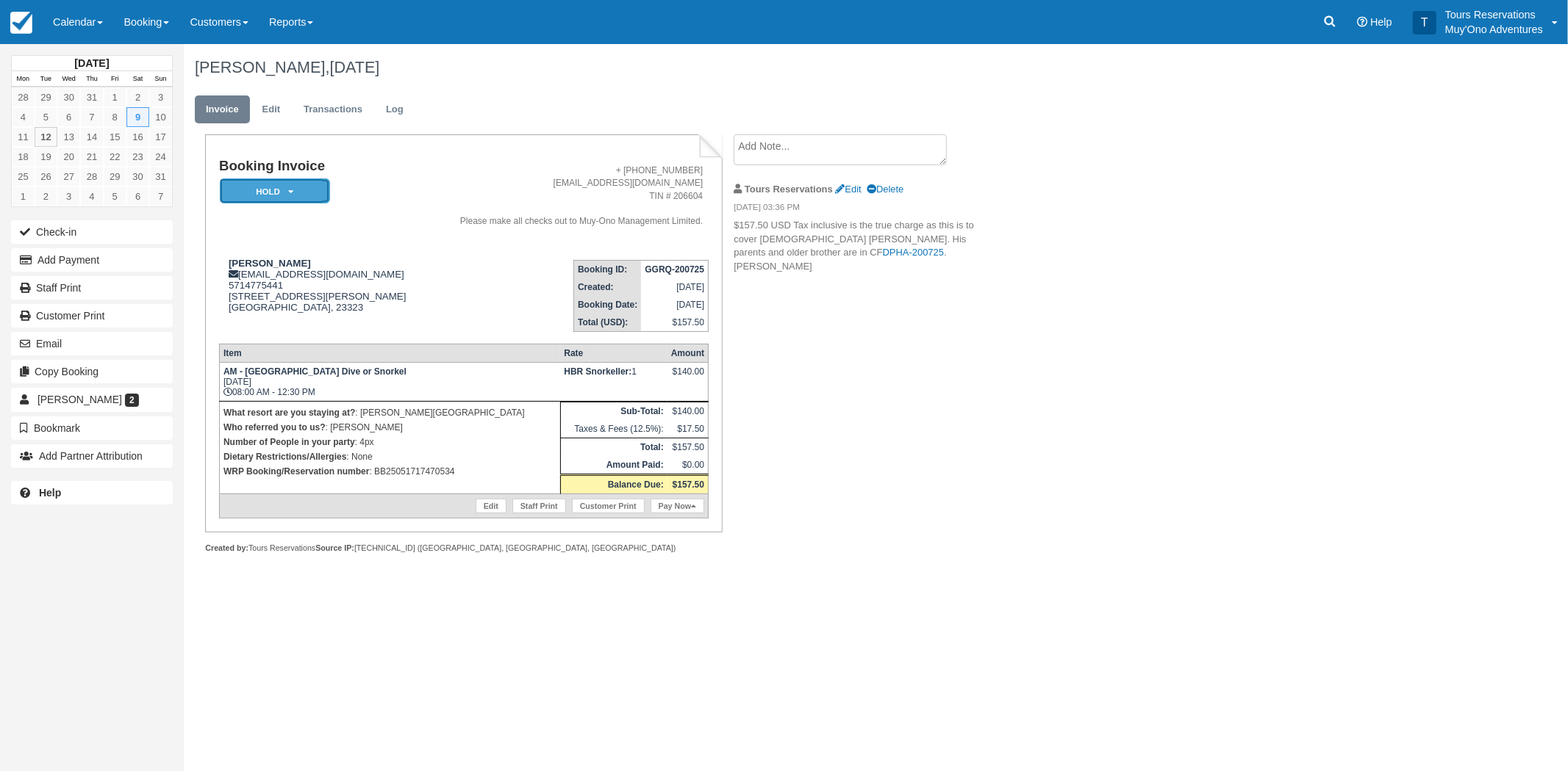
click at [303, 192] on em "HOLD" at bounding box center [274, 191] width 110 height 25
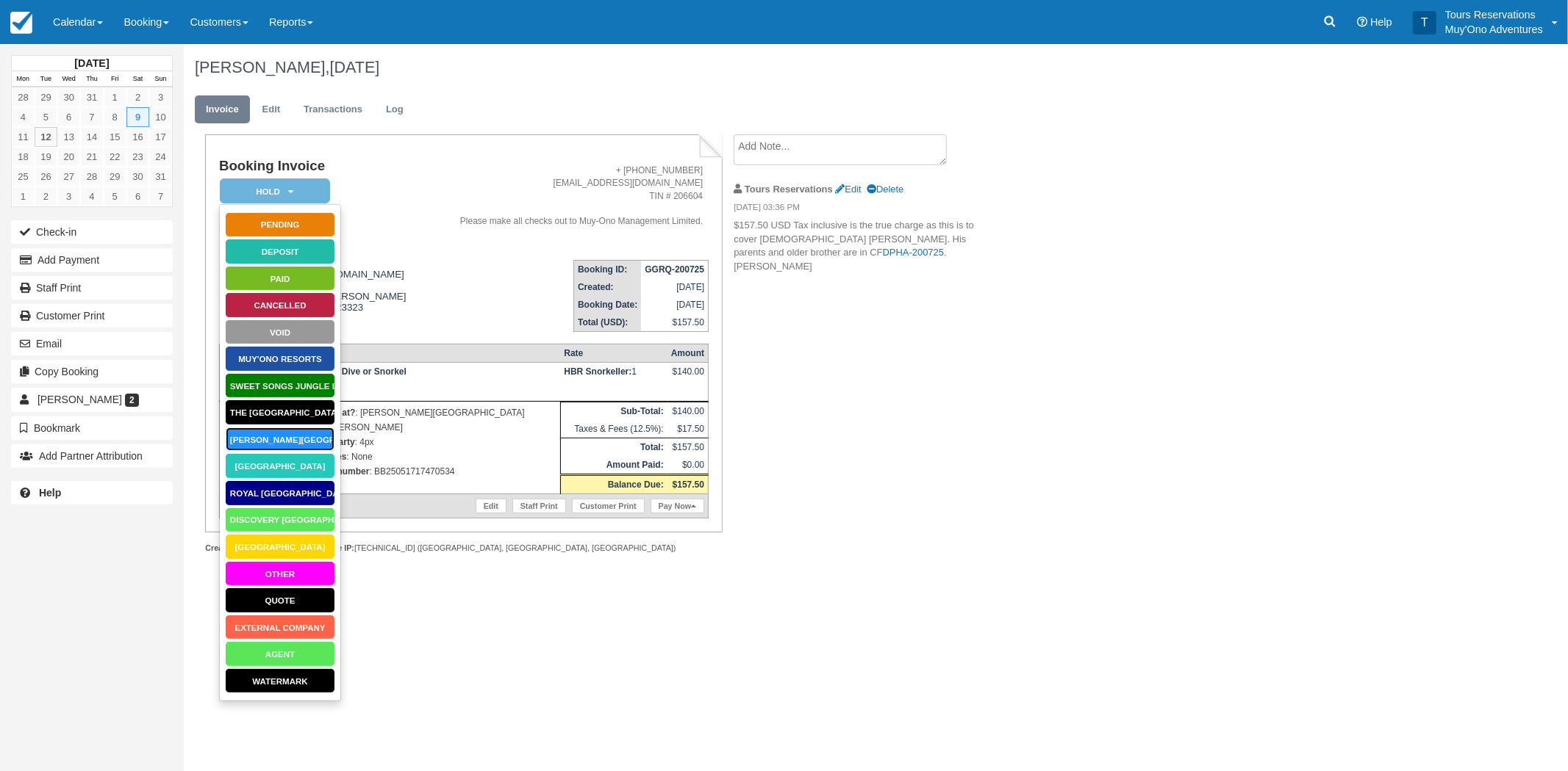
click at [295, 445] on link "[PERSON_NAME][GEOGRAPHIC_DATA]" at bounding box center [279, 440] width 110 height 25
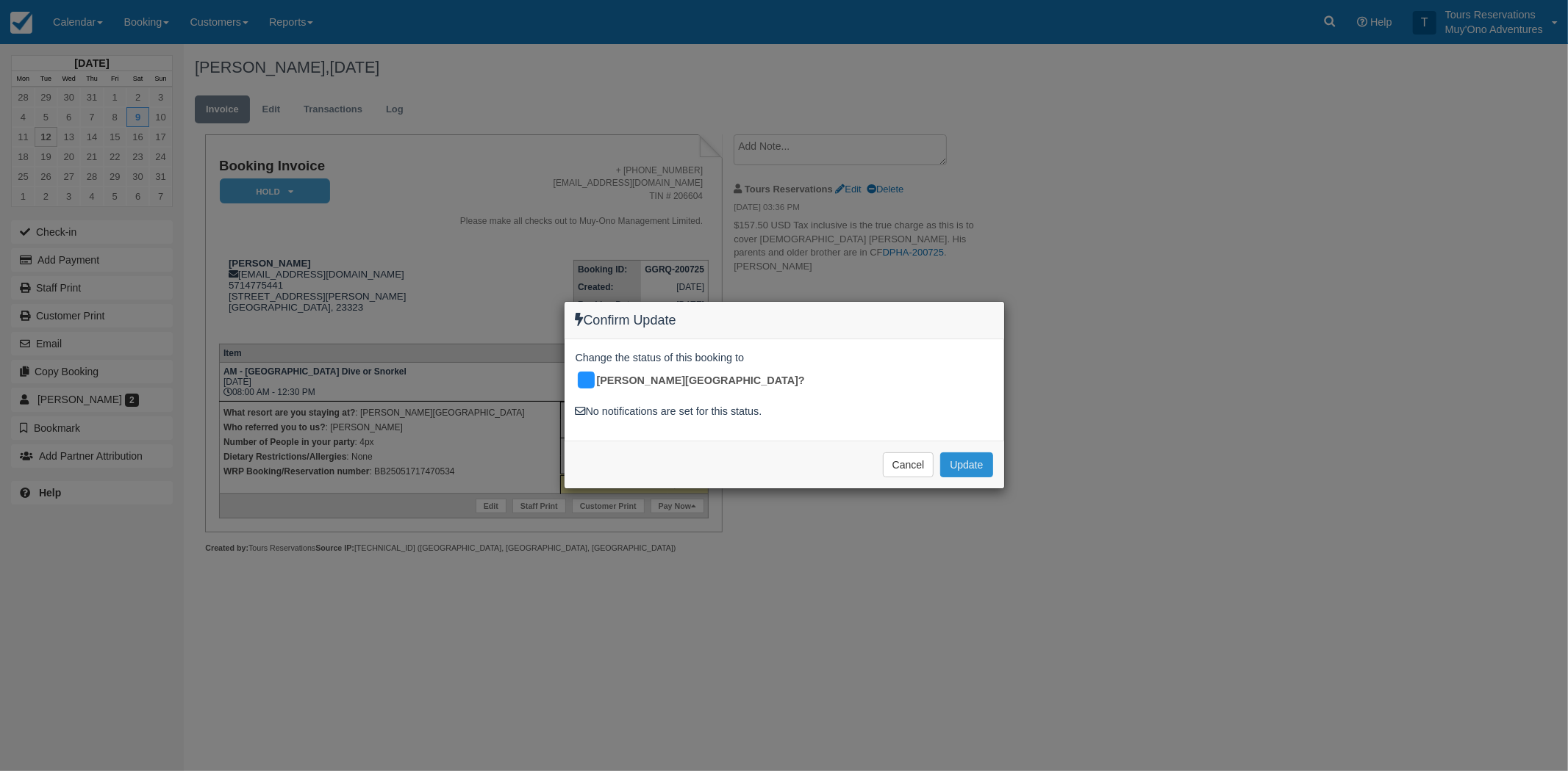
click at [985, 453] on button "Update" at bounding box center [965, 464] width 52 height 24
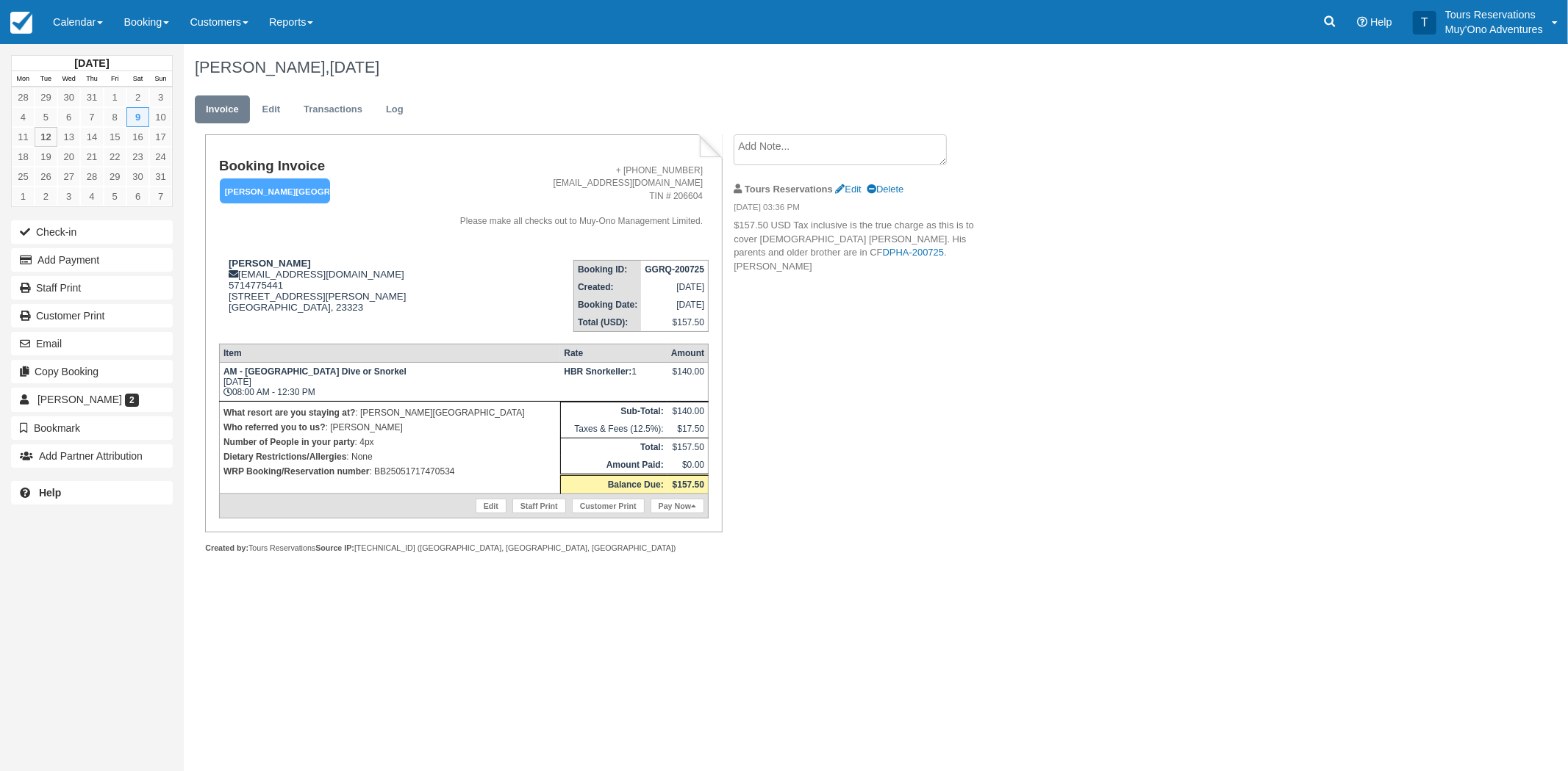
click at [806, 132] on ul "Invoice Edit Transactions Log" at bounding box center [771, 113] width 1153 height 44
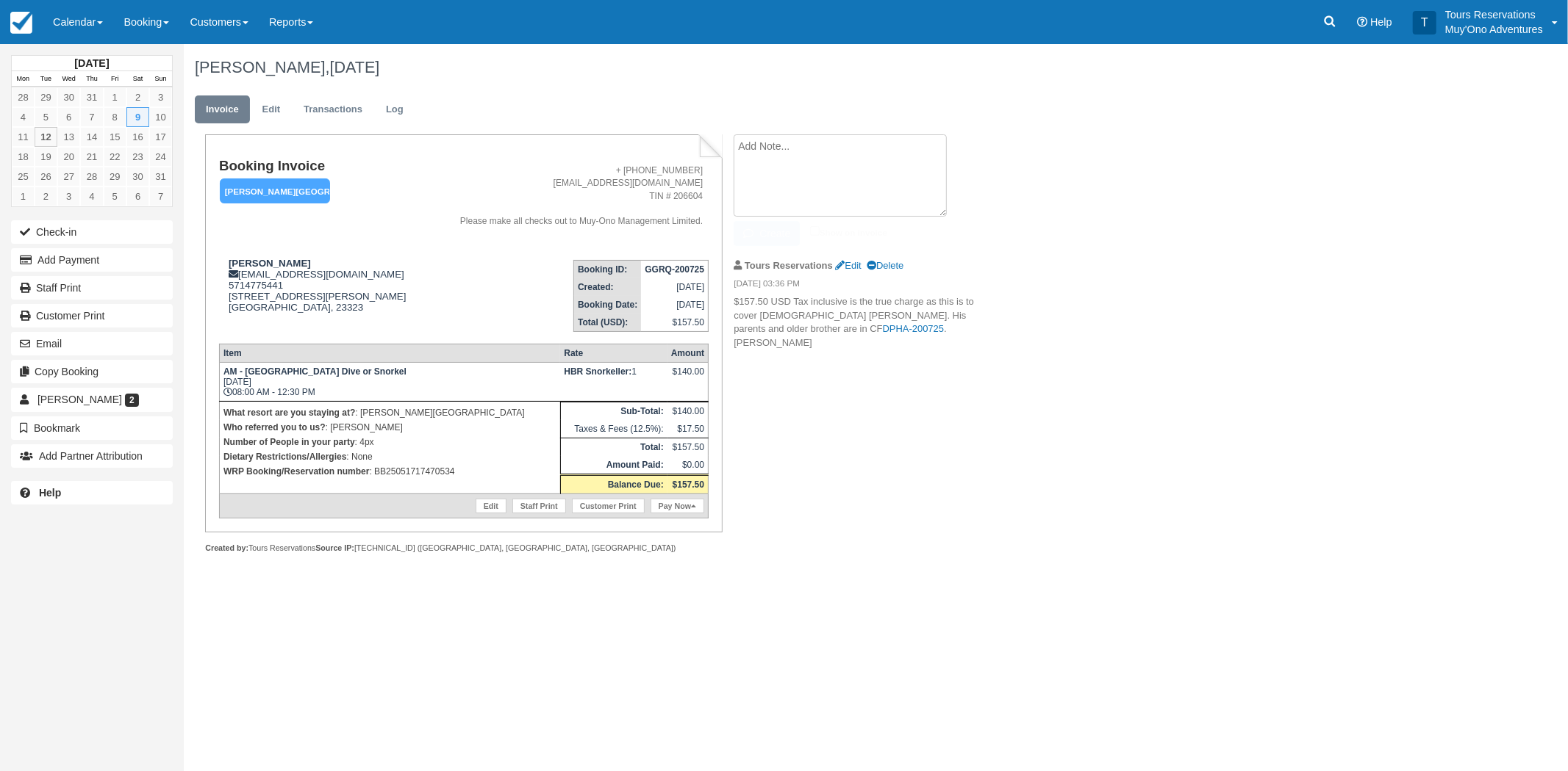
click at [786, 151] on textarea at bounding box center [839, 175] width 213 height 82
type textarea "A"
type textarea "Rate was adjusted to $140USD to reflect pre-tax total as stated by accounts err…"
click at [754, 233] on icon "button" at bounding box center [751, 233] width 16 height 10
